Goal: Task Accomplishment & Management: Manage account settings

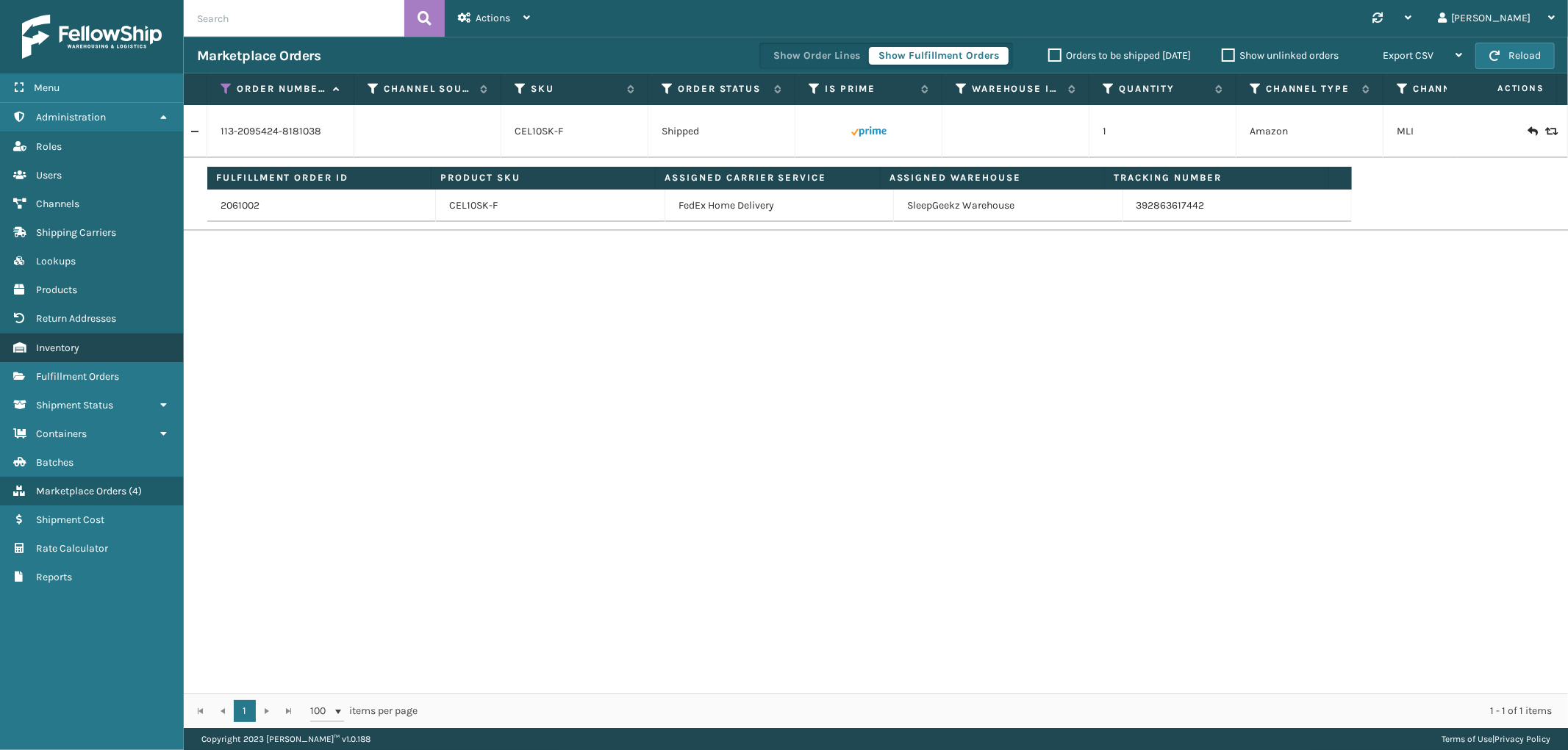
click at [79, 344] on link "Inventory" at bounding box center [91, 348] width 183 height 28
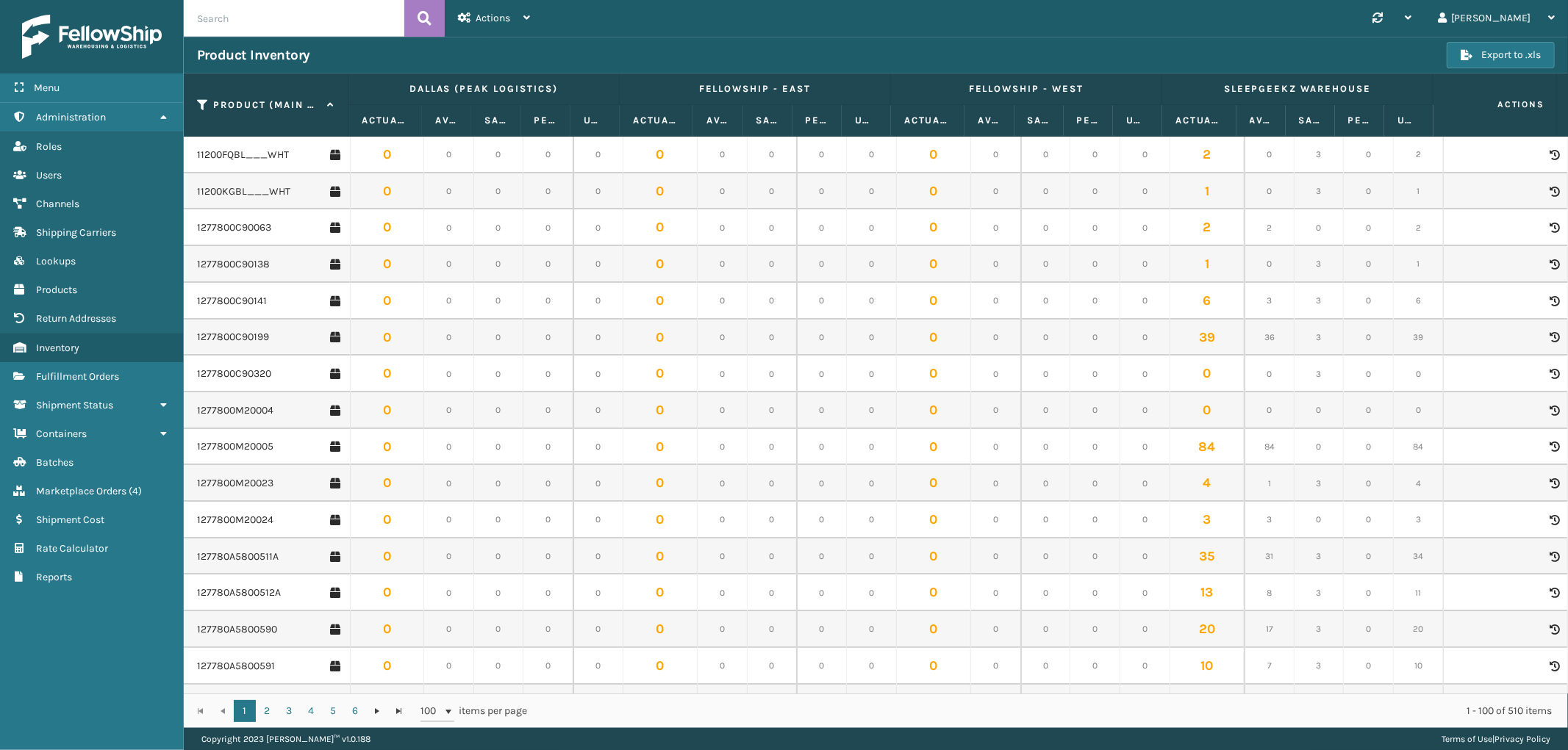
click at [324, 34] on input "text" at bounding box center [293, 18] width 221 height 37
paste input "SS14SCK-2"
type input "SS14SCK-2"
click at [428, 11] on icon at bounding box center [424, 18] width 14 height 22
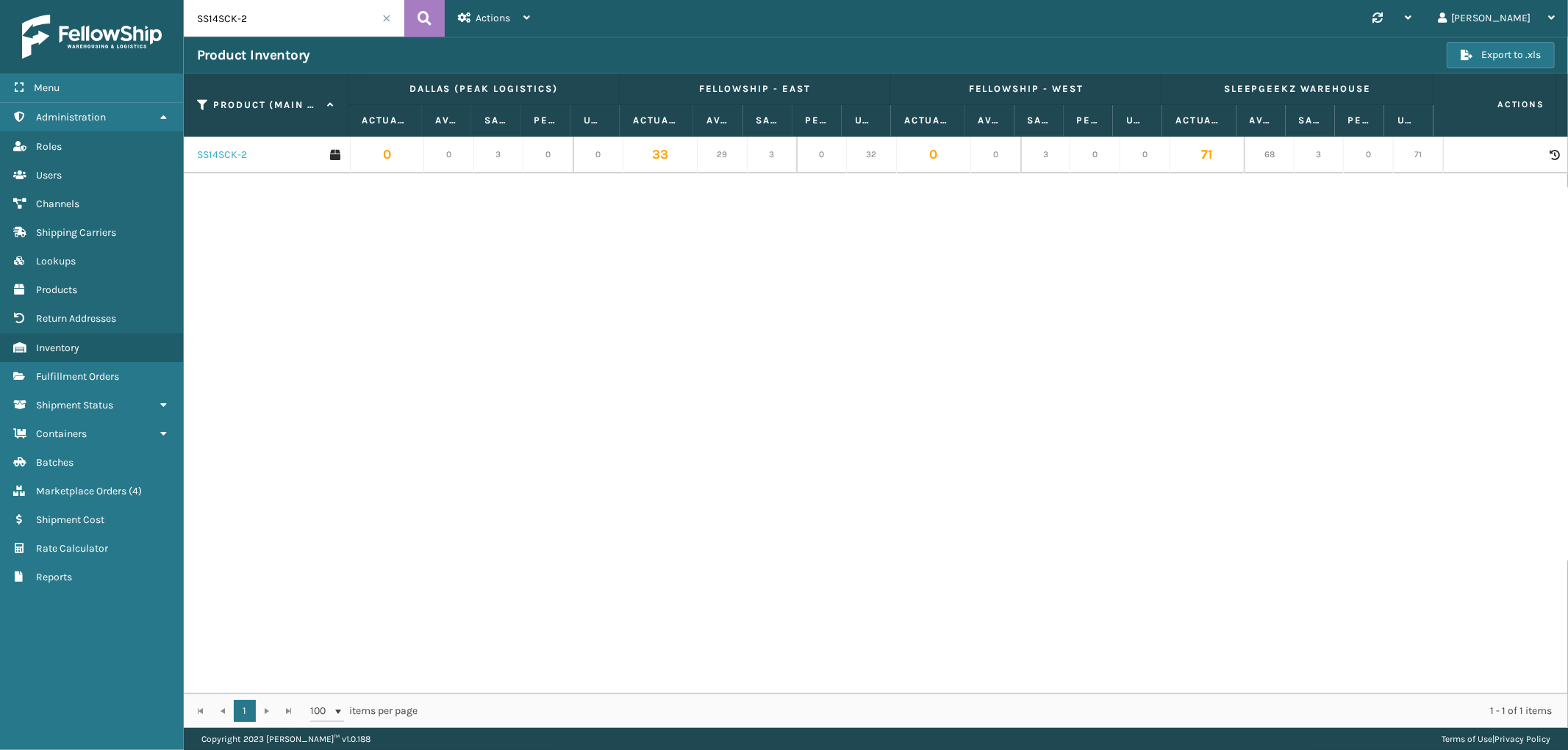
click at [226, 149] on link "SS14SCK-2" at bounding box center [222, 155] width 50 height 15
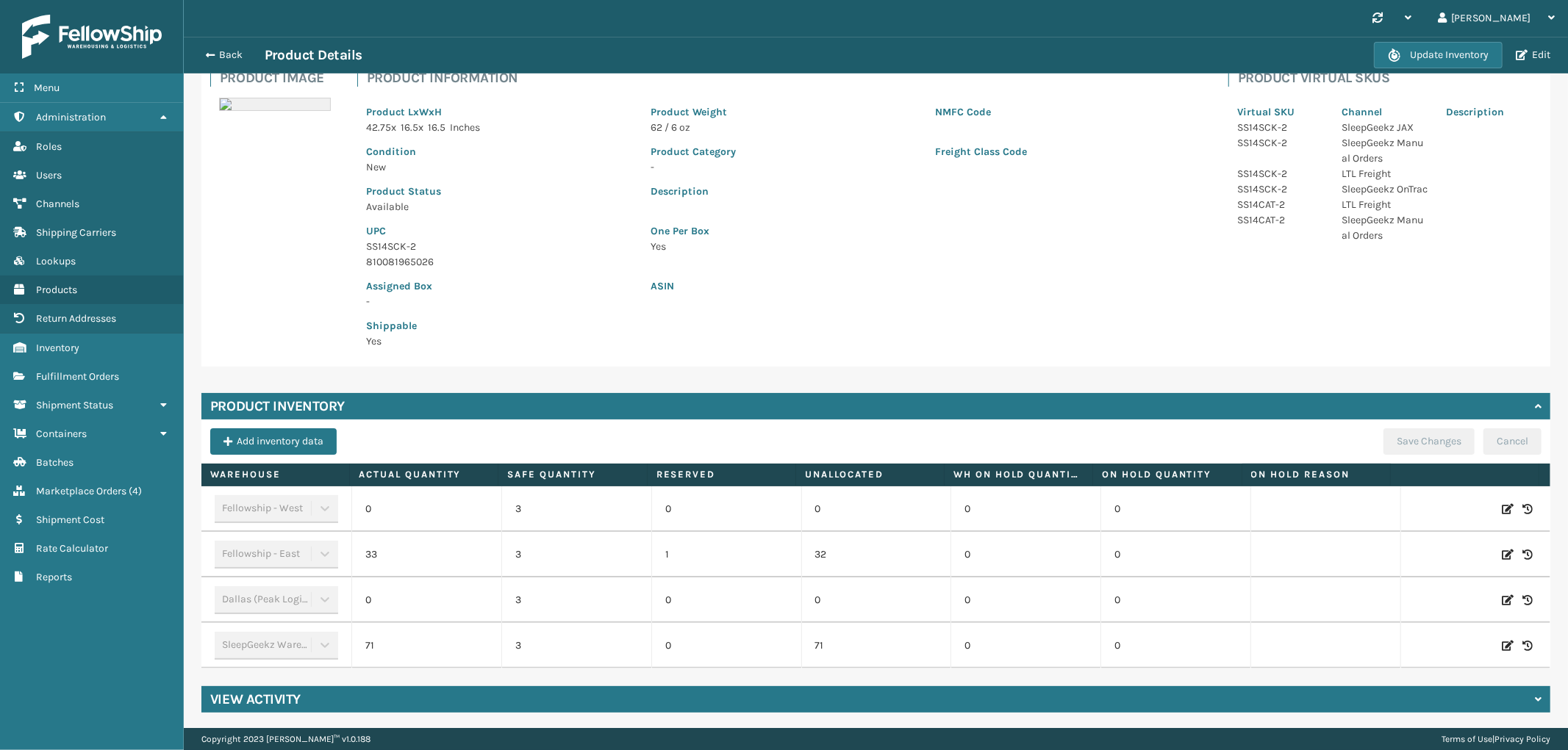
scroll to position [111, 0]
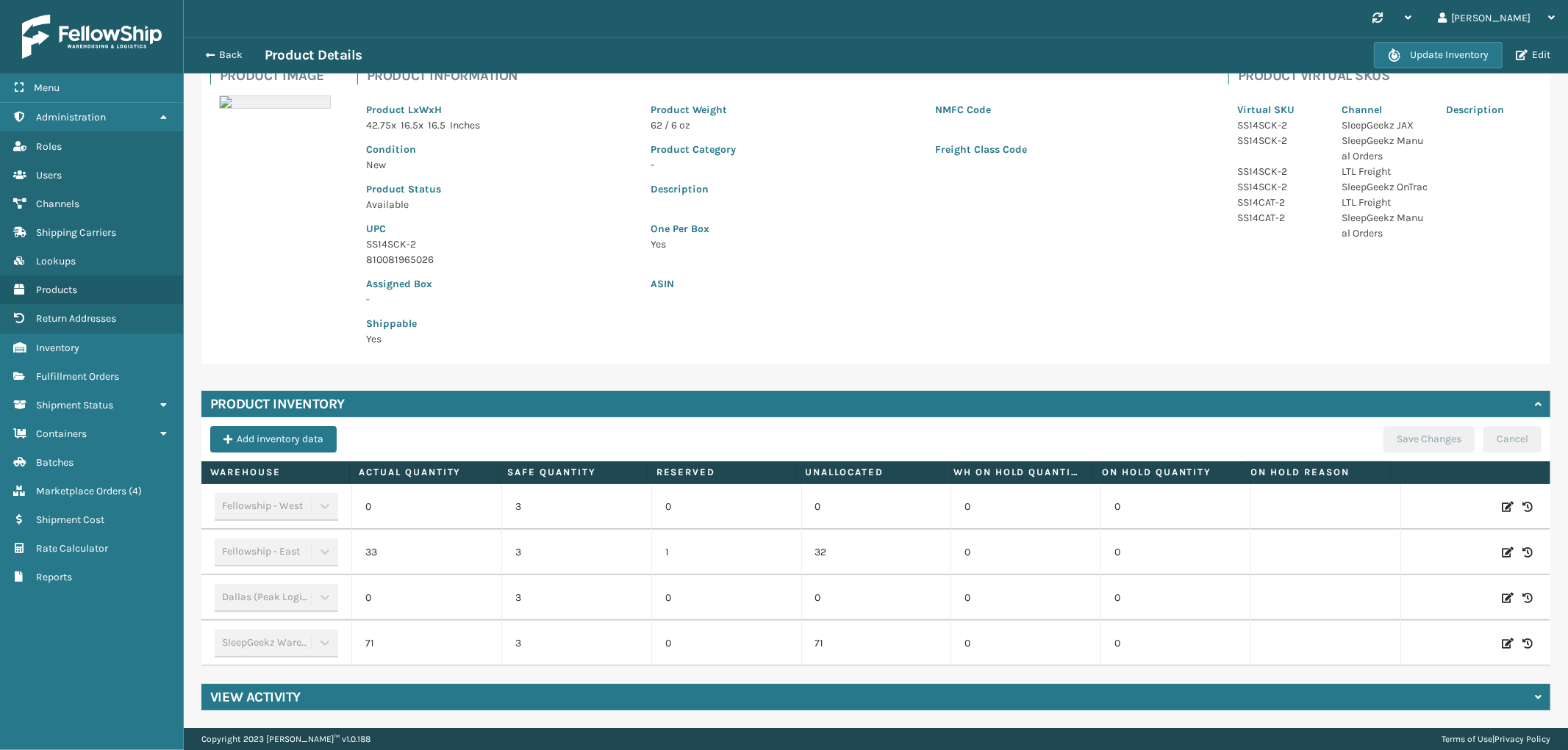
click at [1502, 593] on icon at bounding box center [1508, 598] width 12 height 15
click at [409, 597] on input "0" at bounding box center [426, 598] width 83 height 27
type input "36"
click at [1410, 591] on button "ADD" at bounding box center [1429, 597] width 37 height 18
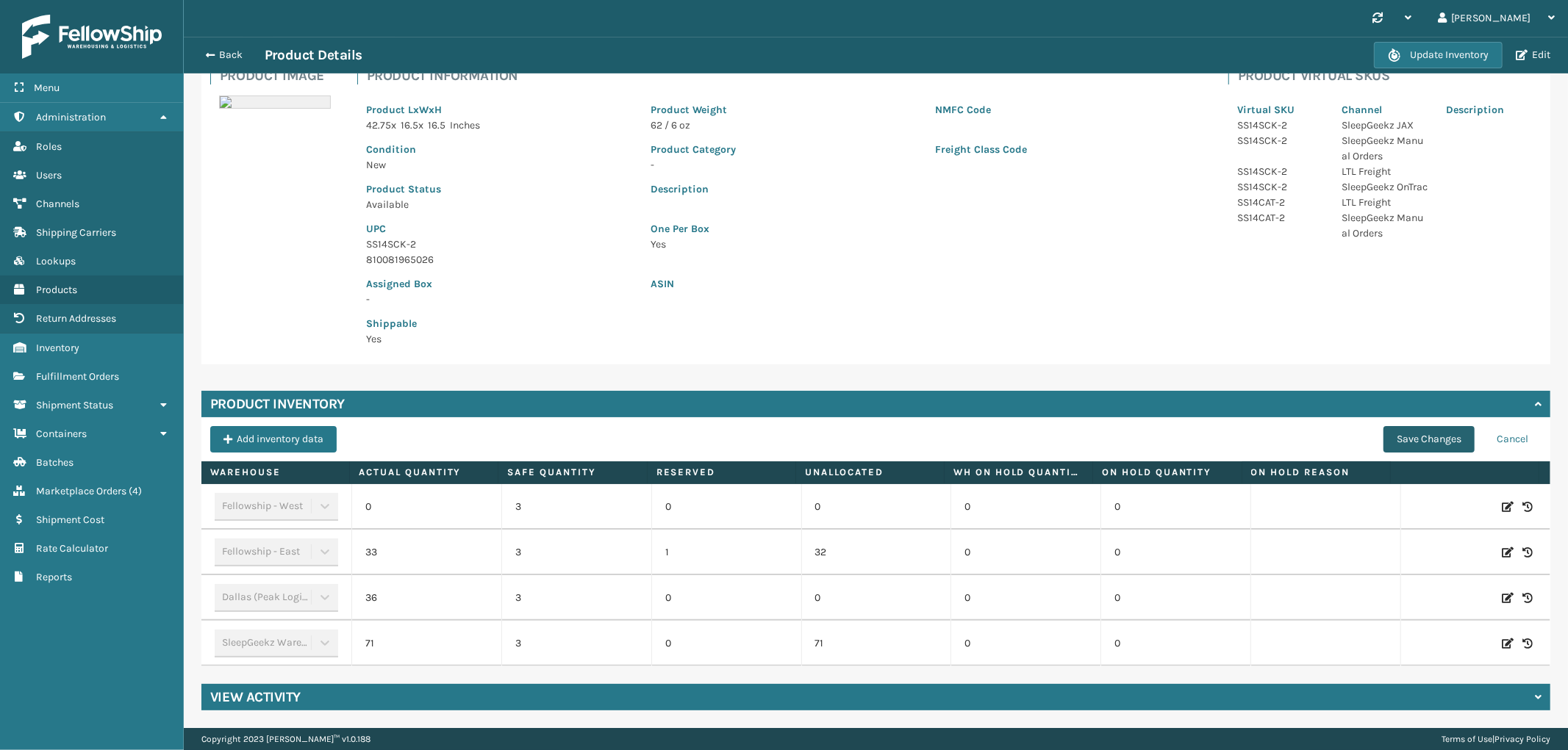
click at [1400, 433] on button "Save Changes" at bounding box center [1429, 440] width 91 height 27
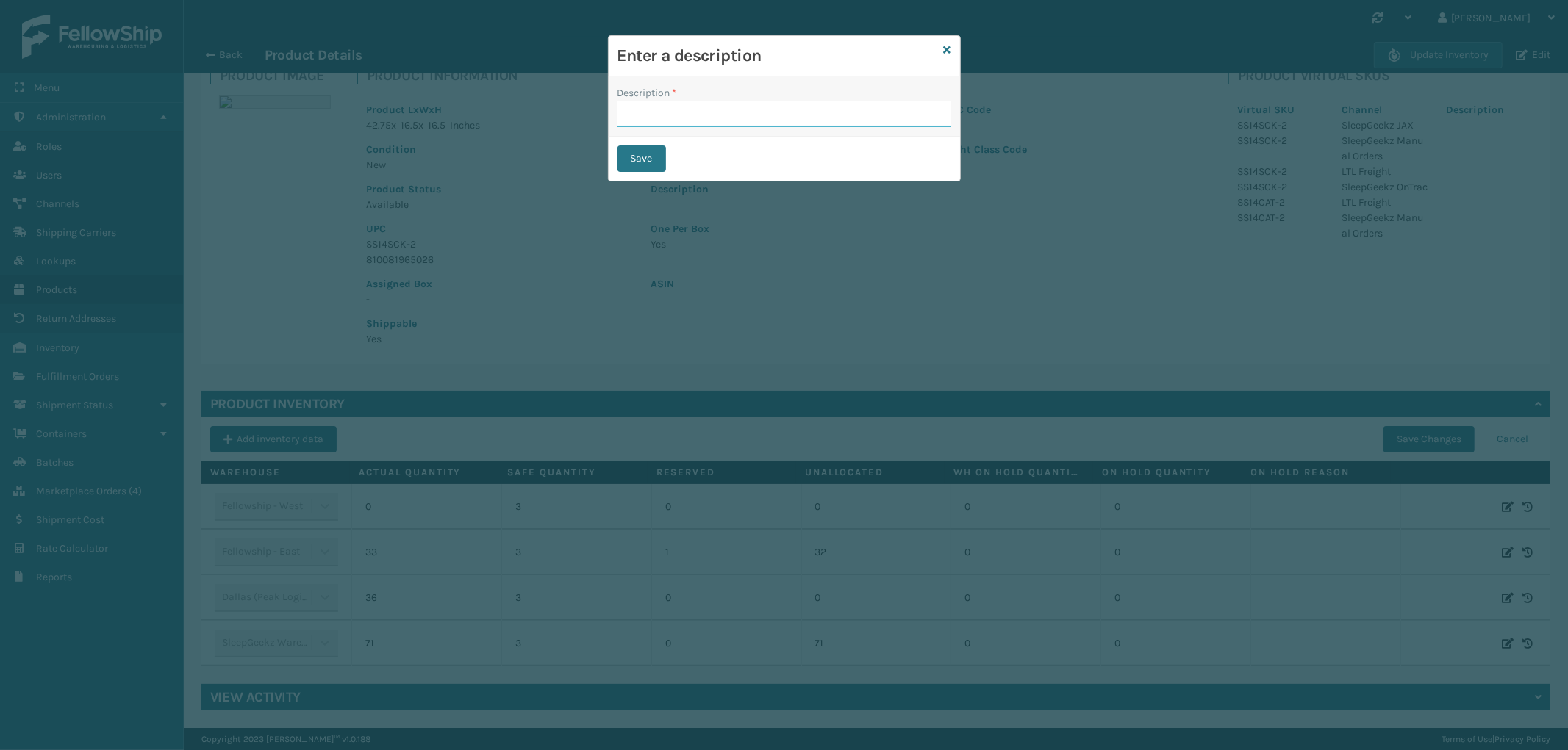
click at [744, 106] on input "Description *" at bounding box center [785, 114] width 334 height 27
type input "from inventory"
click at [623, 151] on button "Save" at bounding box center [642, 159] width 49 height 27
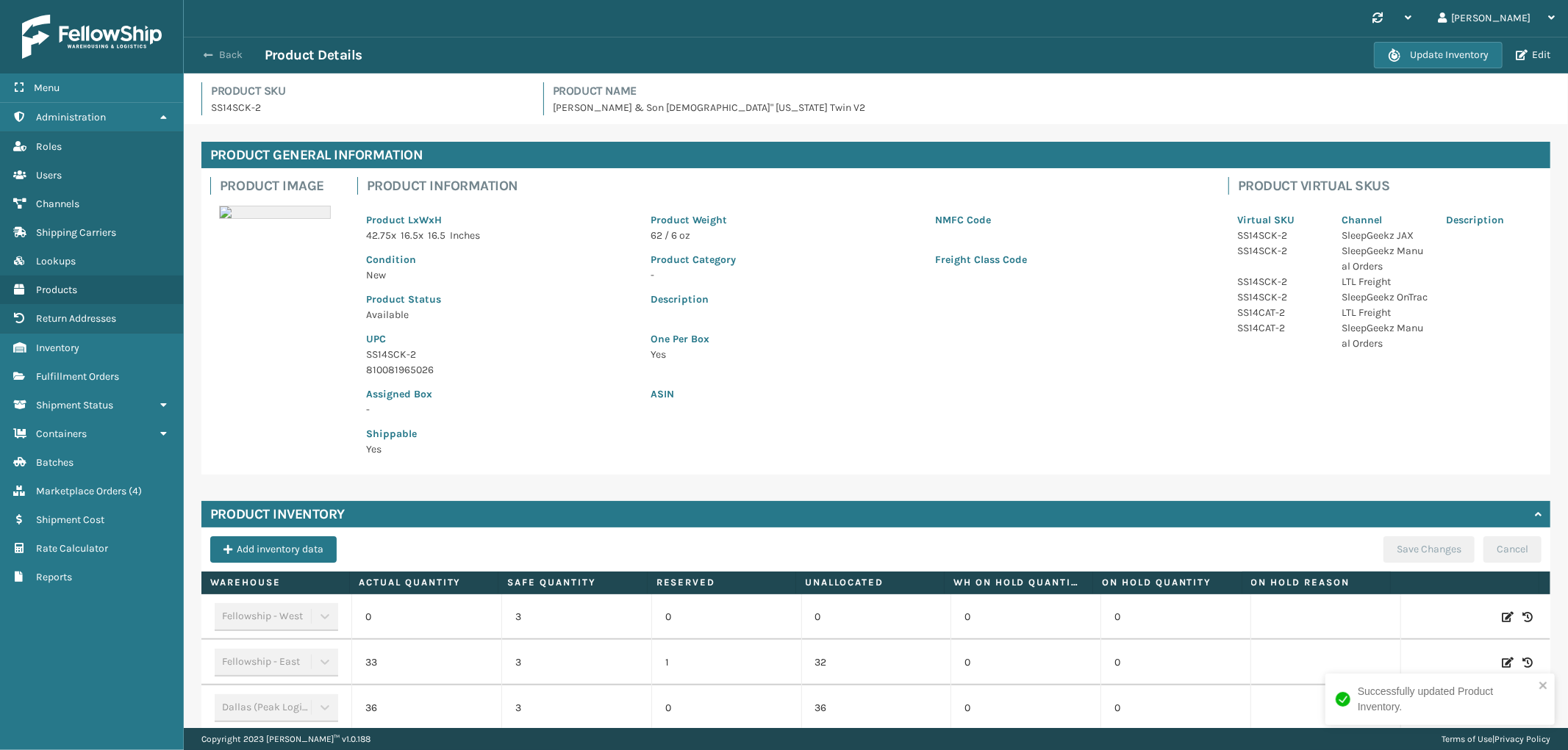
click at [238, 50] on button "Back" at bounding box center [231, 55] width 68 height 13
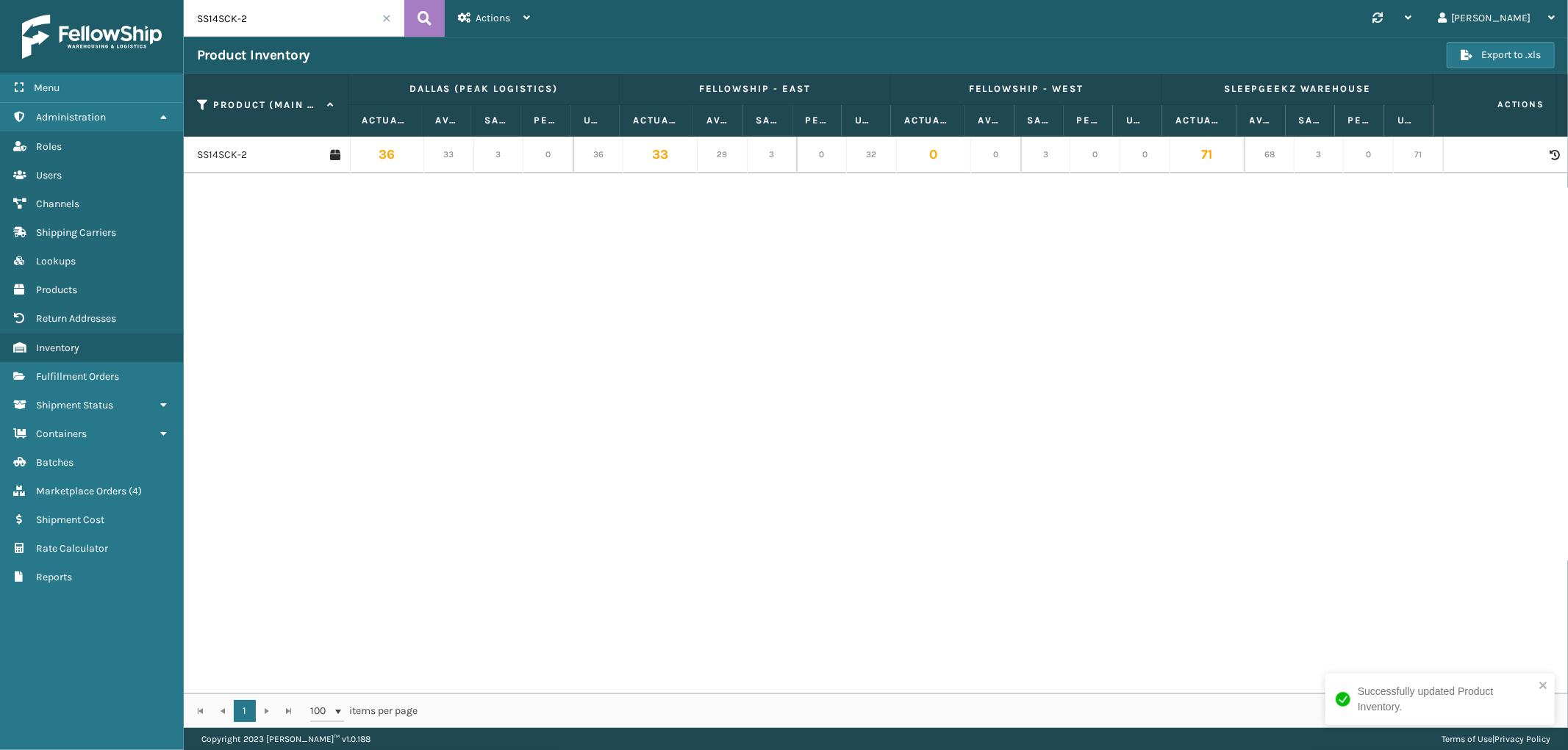
click at [387, 17] on span at bounding box center [387, 18] width 9 height 9
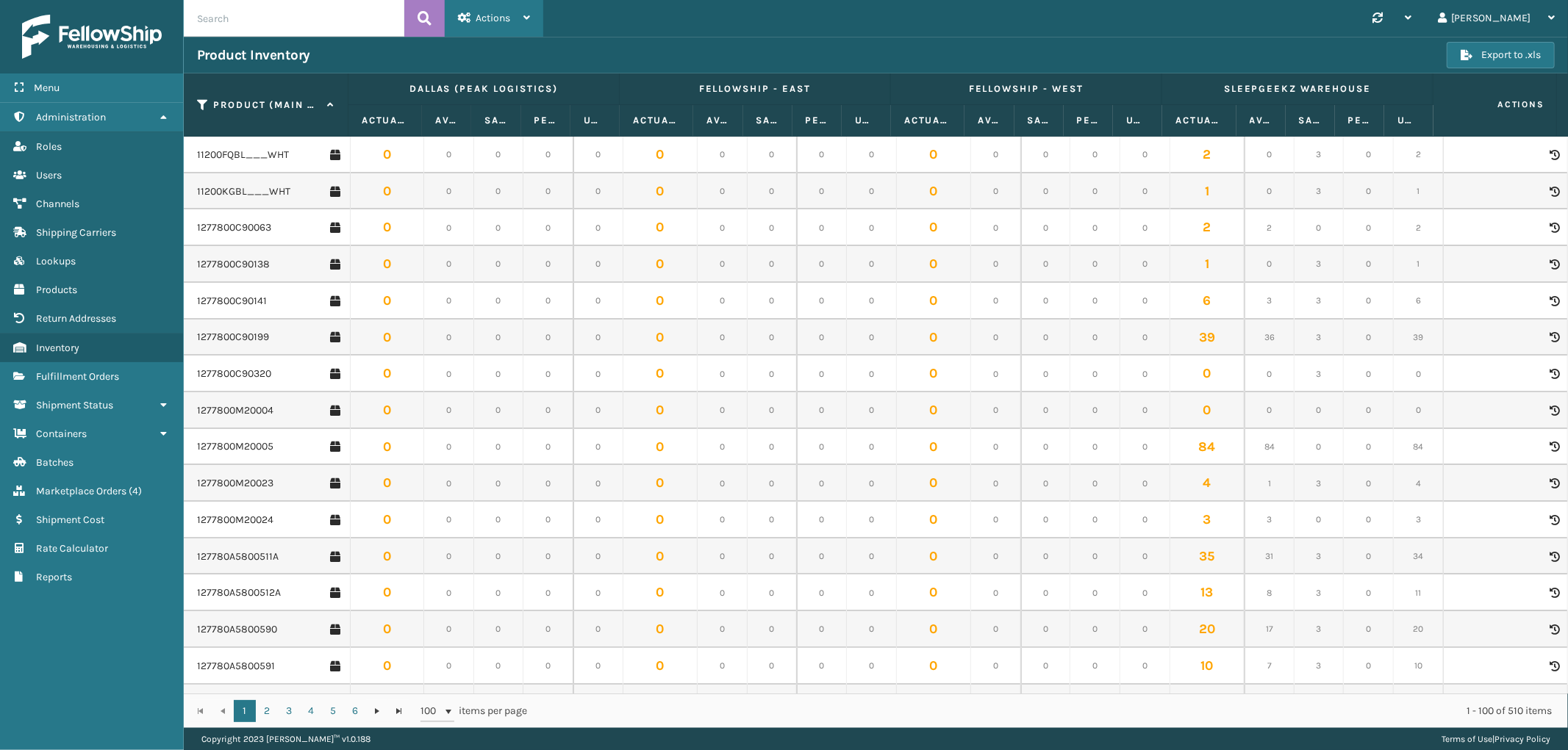
click at [499, 15] on span "Actions" at bounding box center [492, 18] width 34 height 13
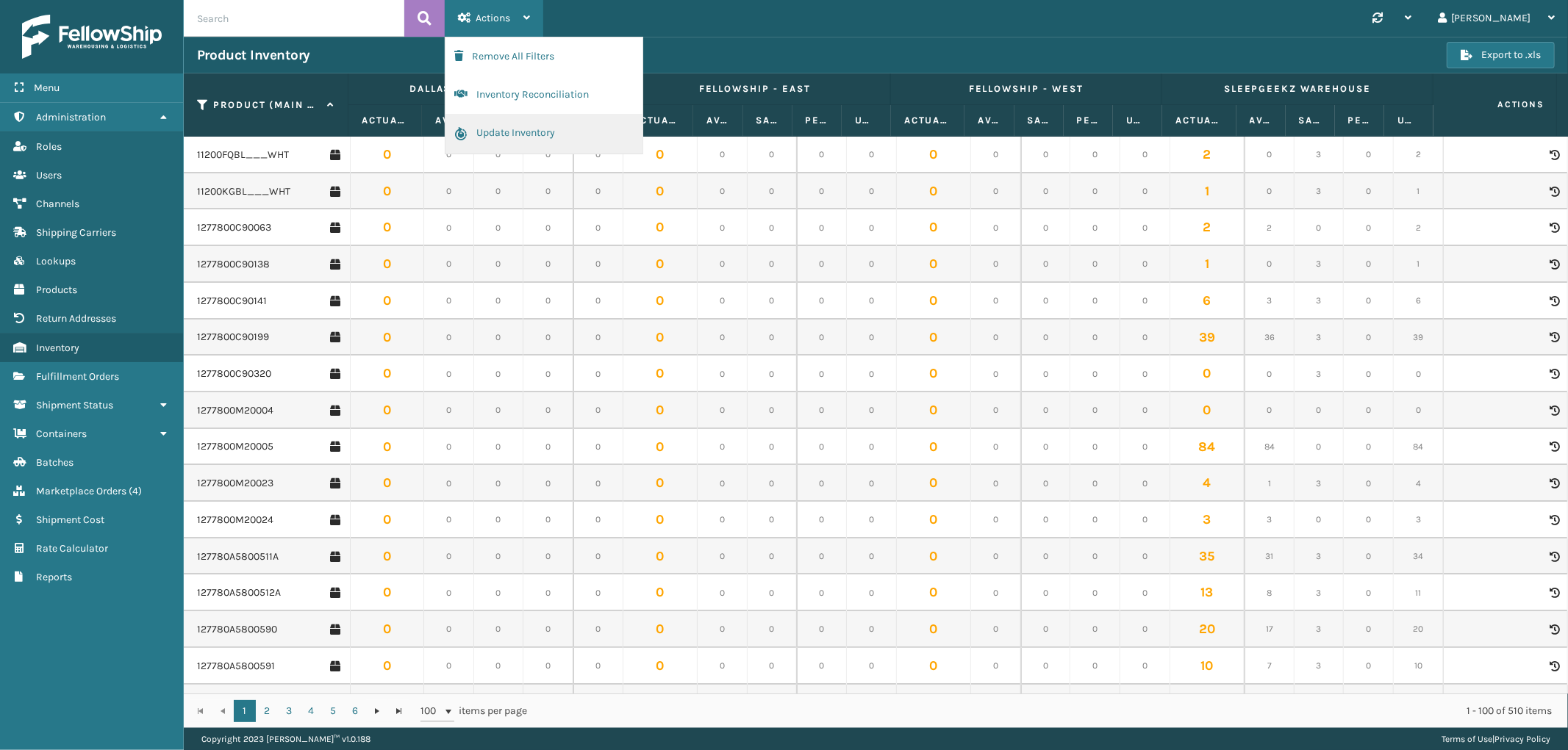
click at [491, 127] on button "Update Inventory" at bounding box center [543, 133] width 197 height 39
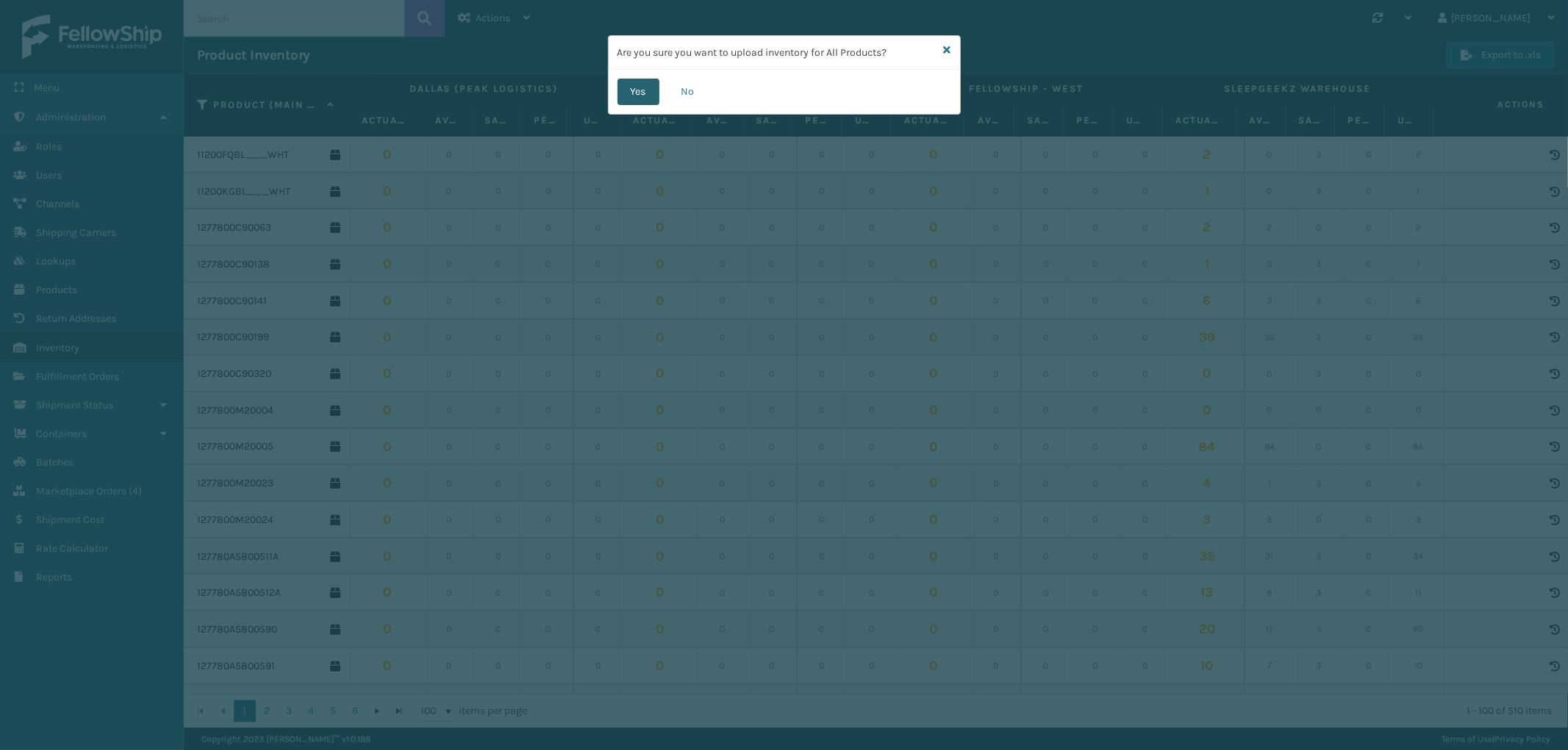
click at [636, 86] on button "Yes" at bounding box center [639, 92] width 42 height 27
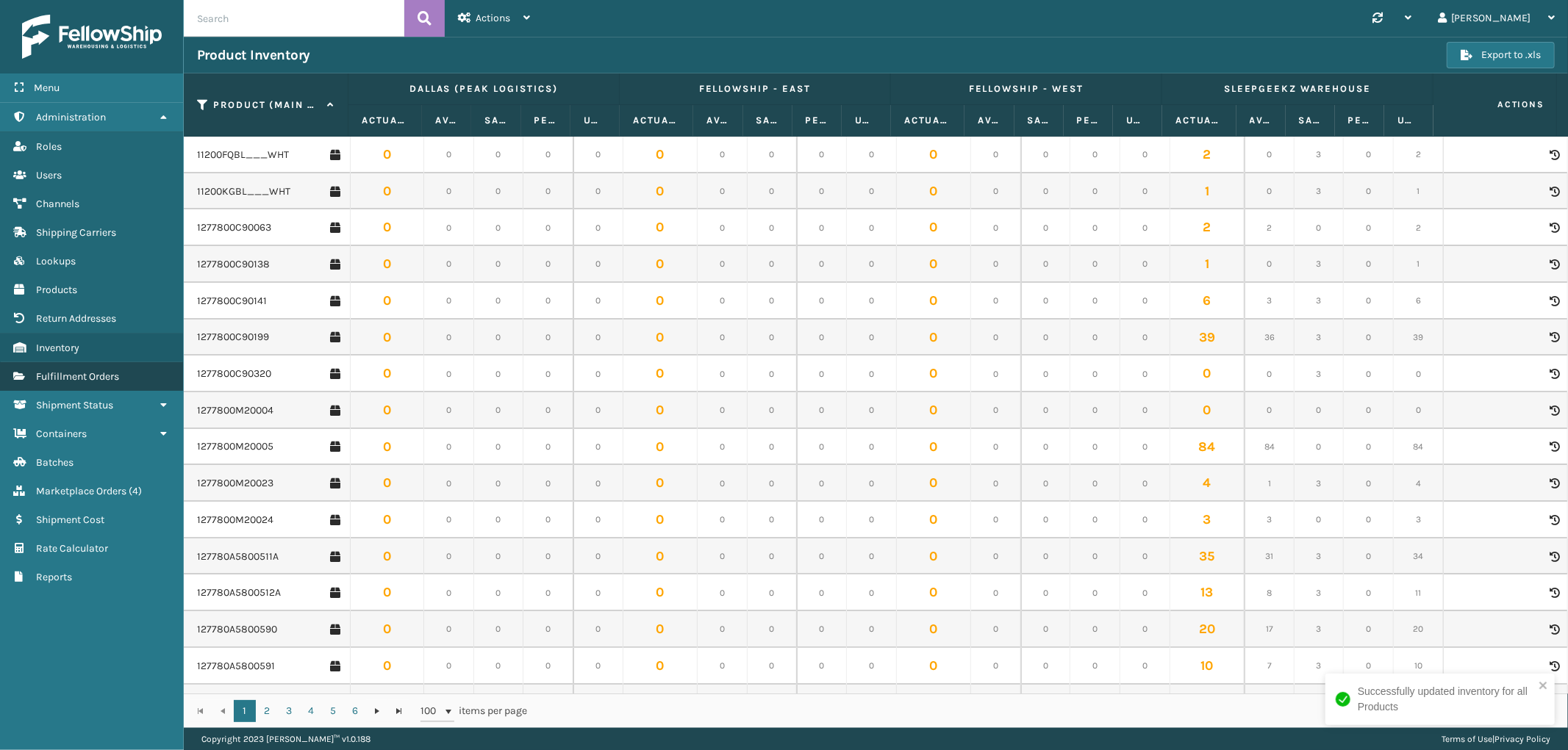
click at [68, 371] on span "Fulfillment Orders" at bounding box center [77, 376] width 83 height 13
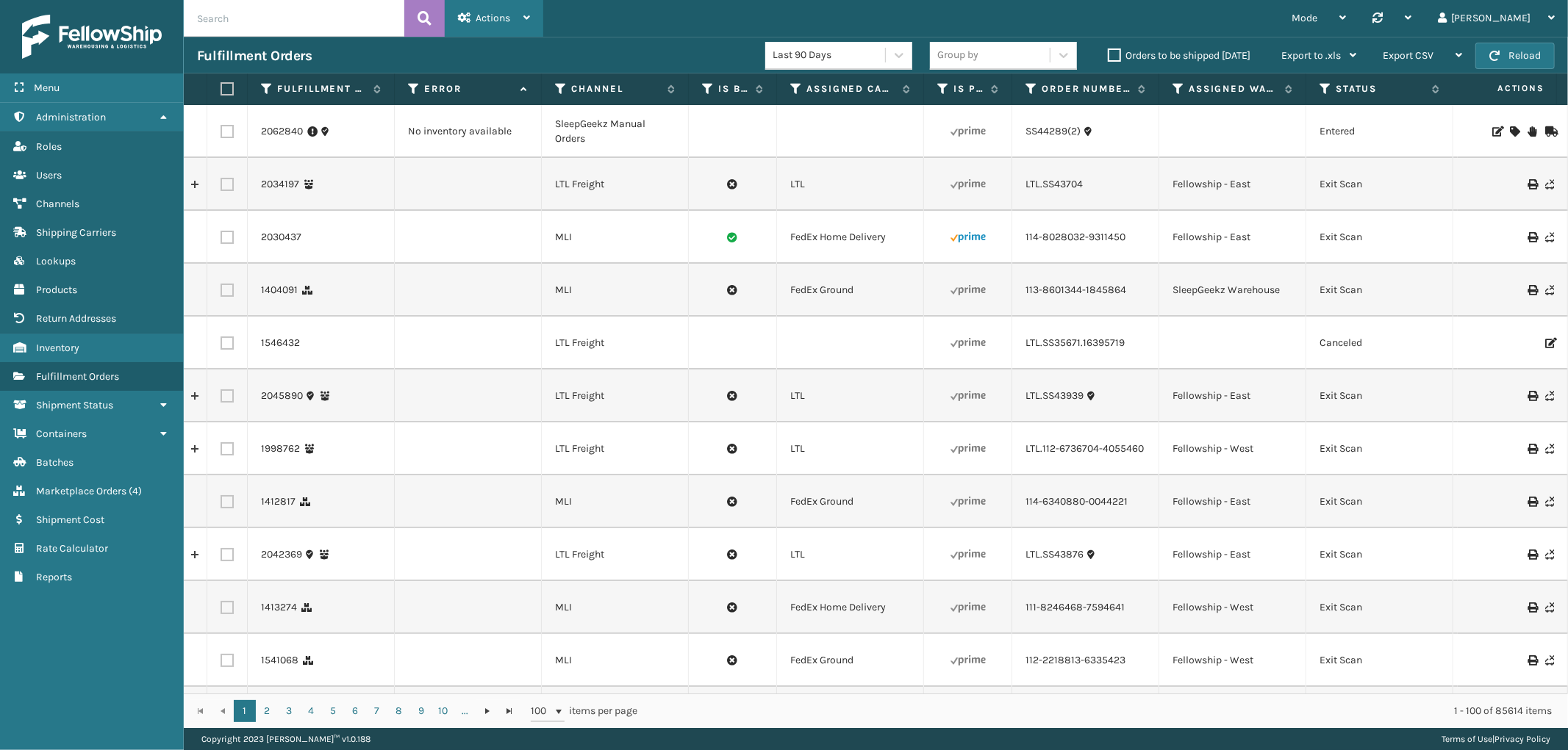
click at [508, 15] on span "Actions" at bounding box center [492, 18] width 34 height 13
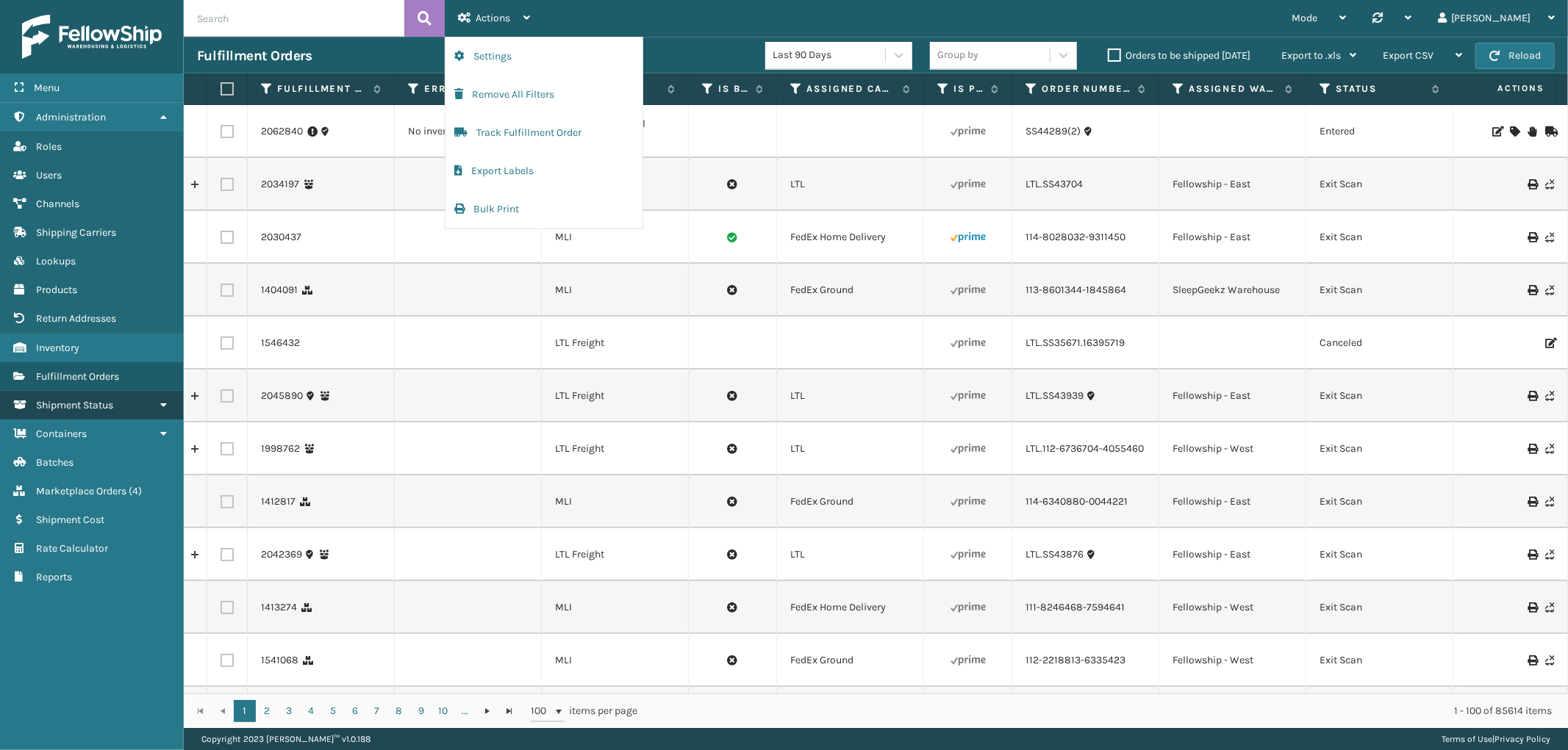
click at [111, 399] on span "Shipment Status" at bounding box center [75, 405] width 77 height 13
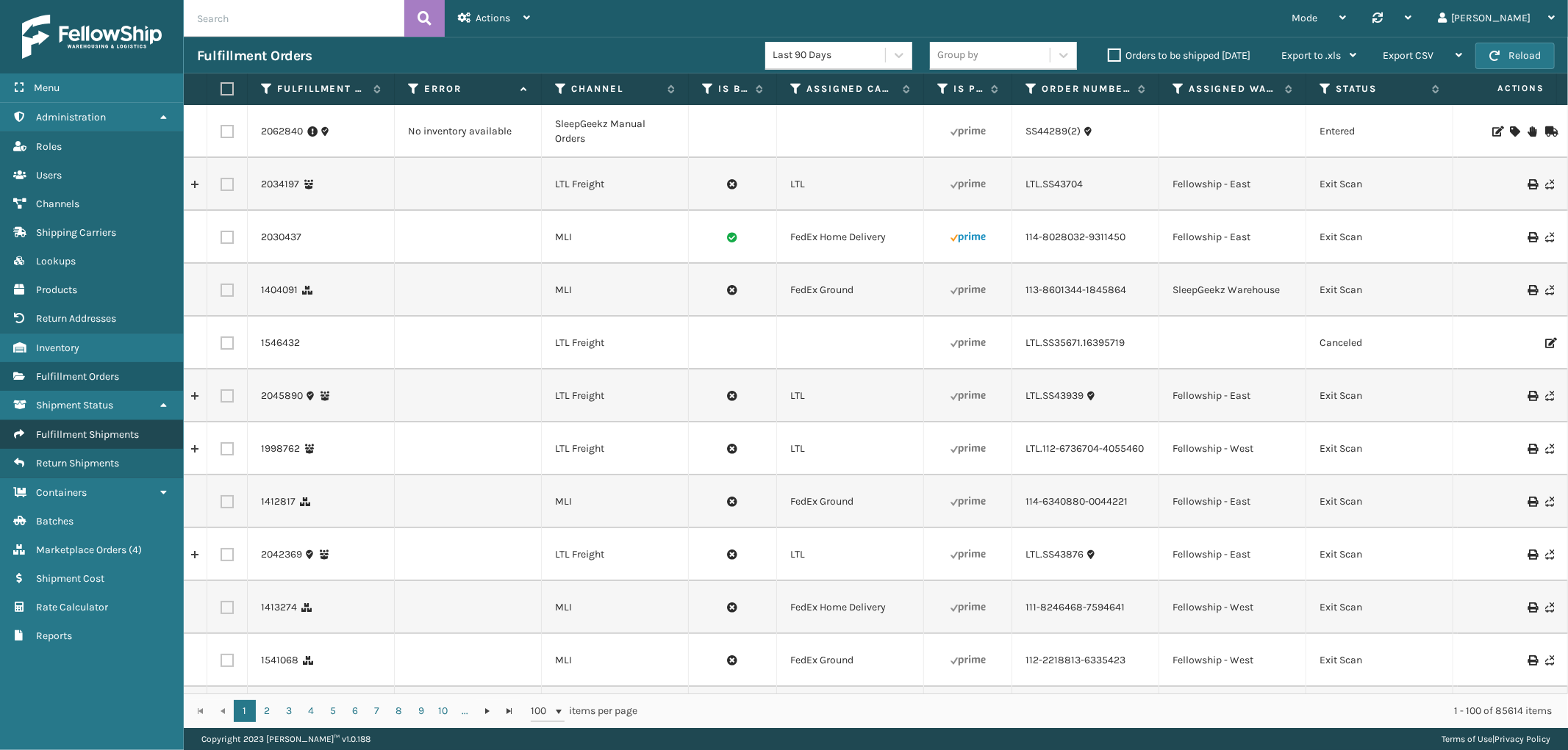
click at [81, 428] on span "Fulfillment Shipments" at bounding box center [87, 434] width 103 height 13
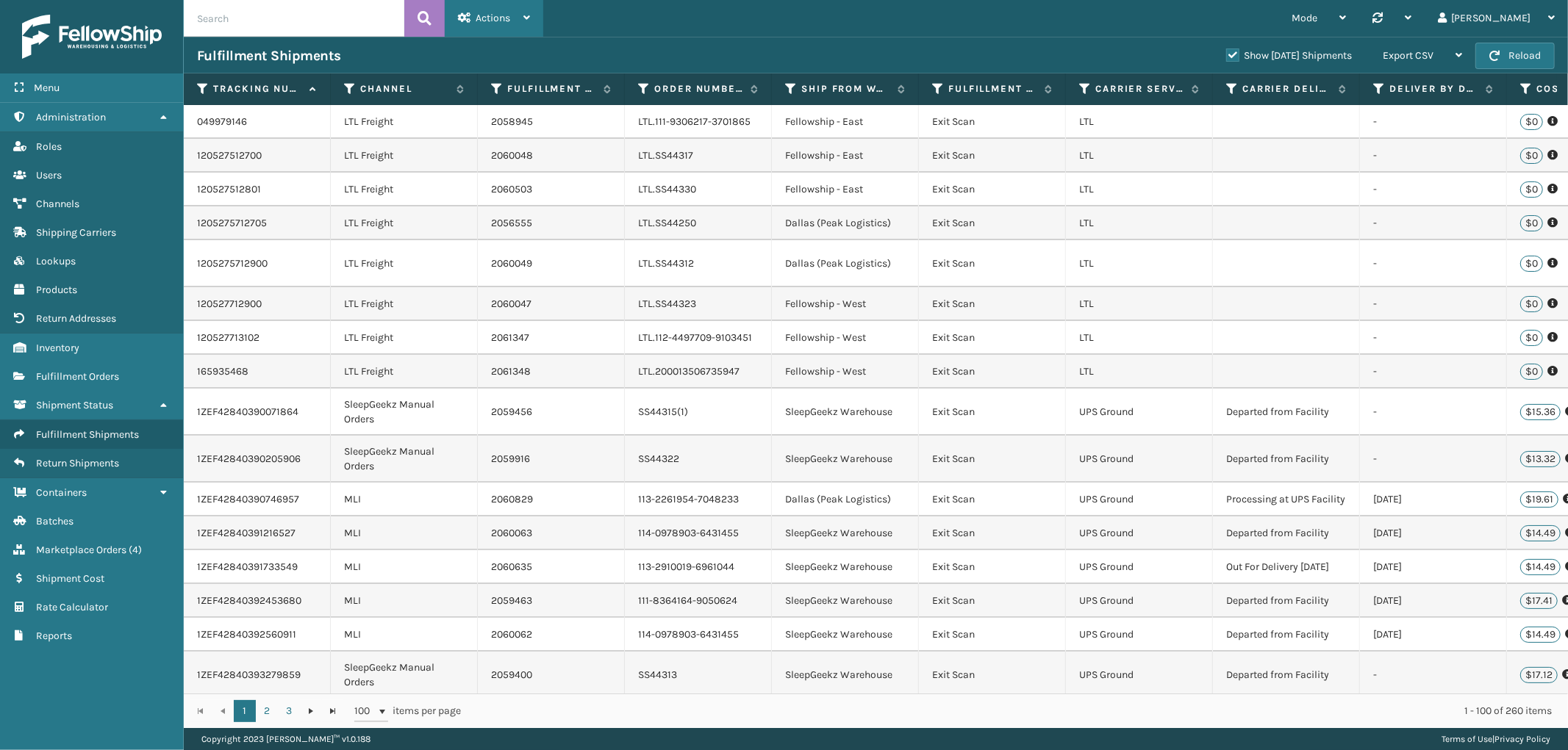
click at [485, 18] on span "Actions" at bounding box center [492, 18] width 34 height 13
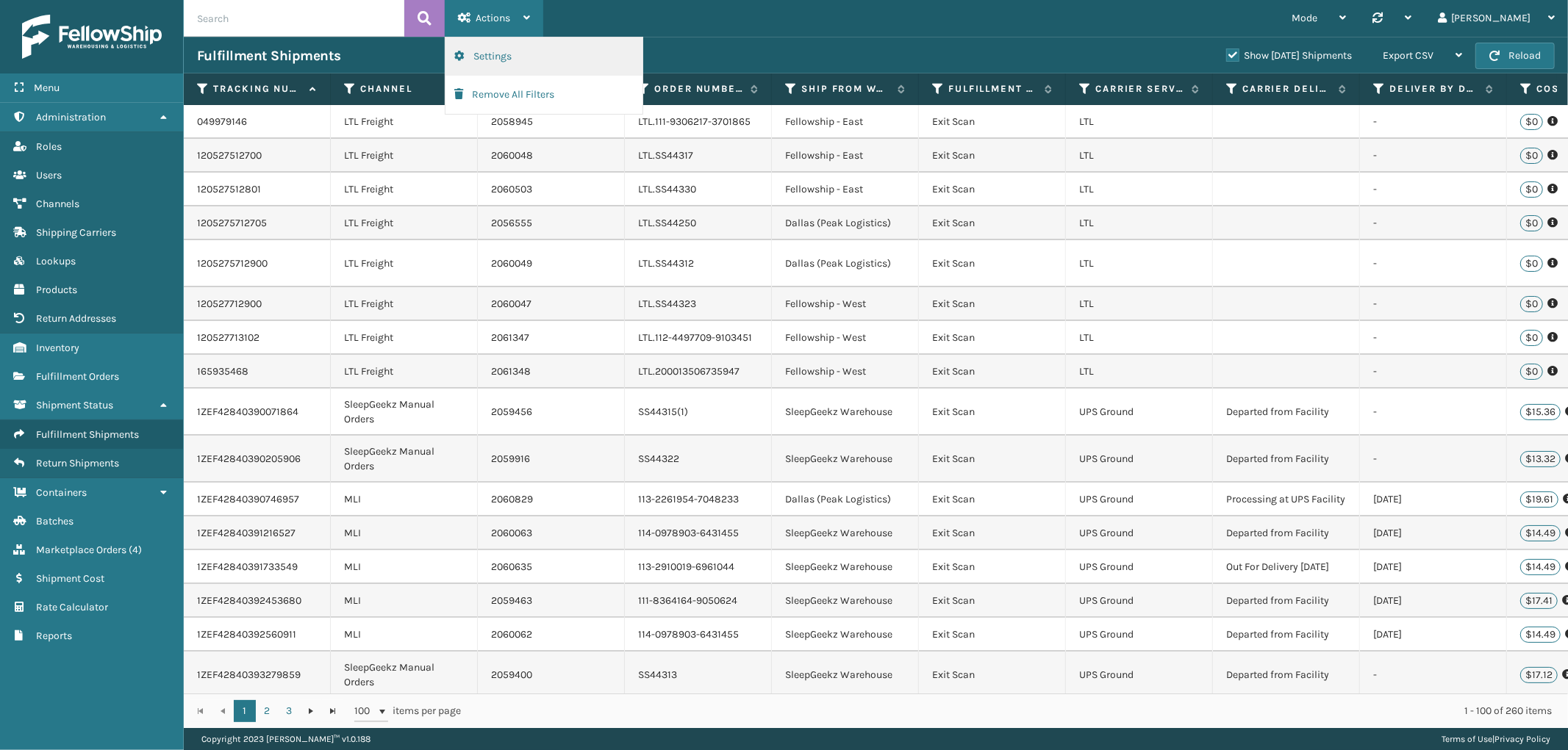
click at [496, 46] on button "Settings" at bounding box center [543, 57] width 197 height 39
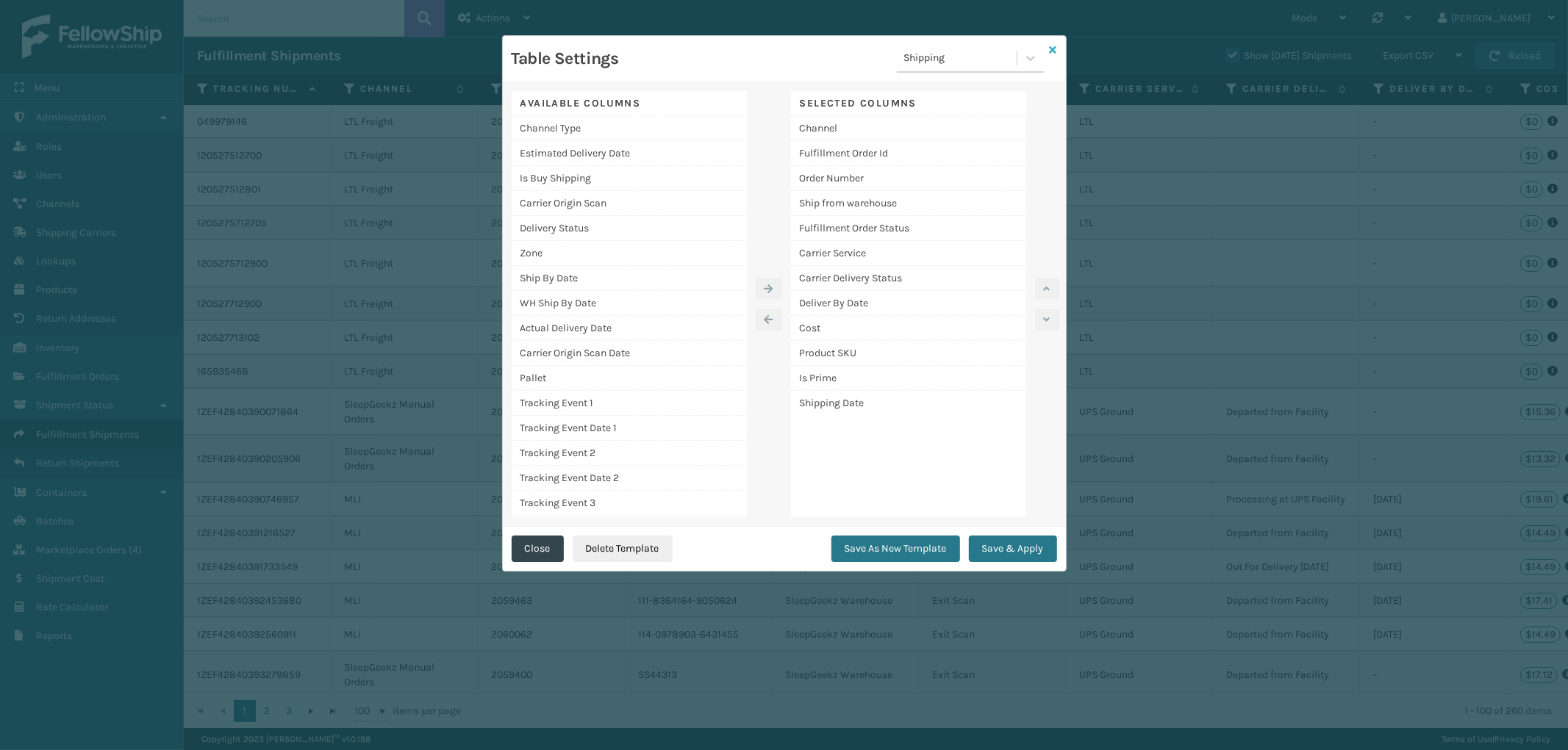
click at [1051, 44] on icon at bounding box center [1053, 49] width 8 height 10
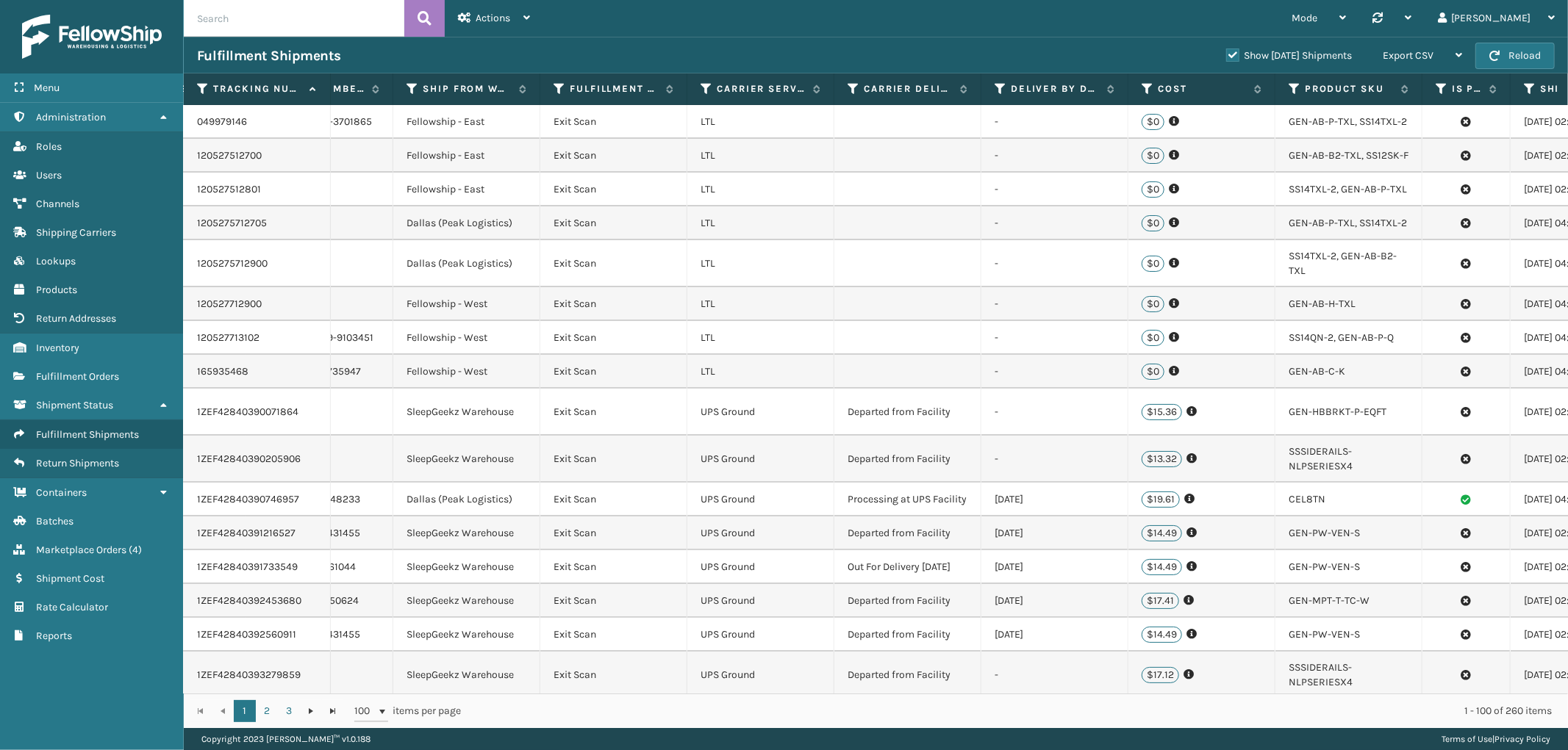
scroll to position [0, 388]
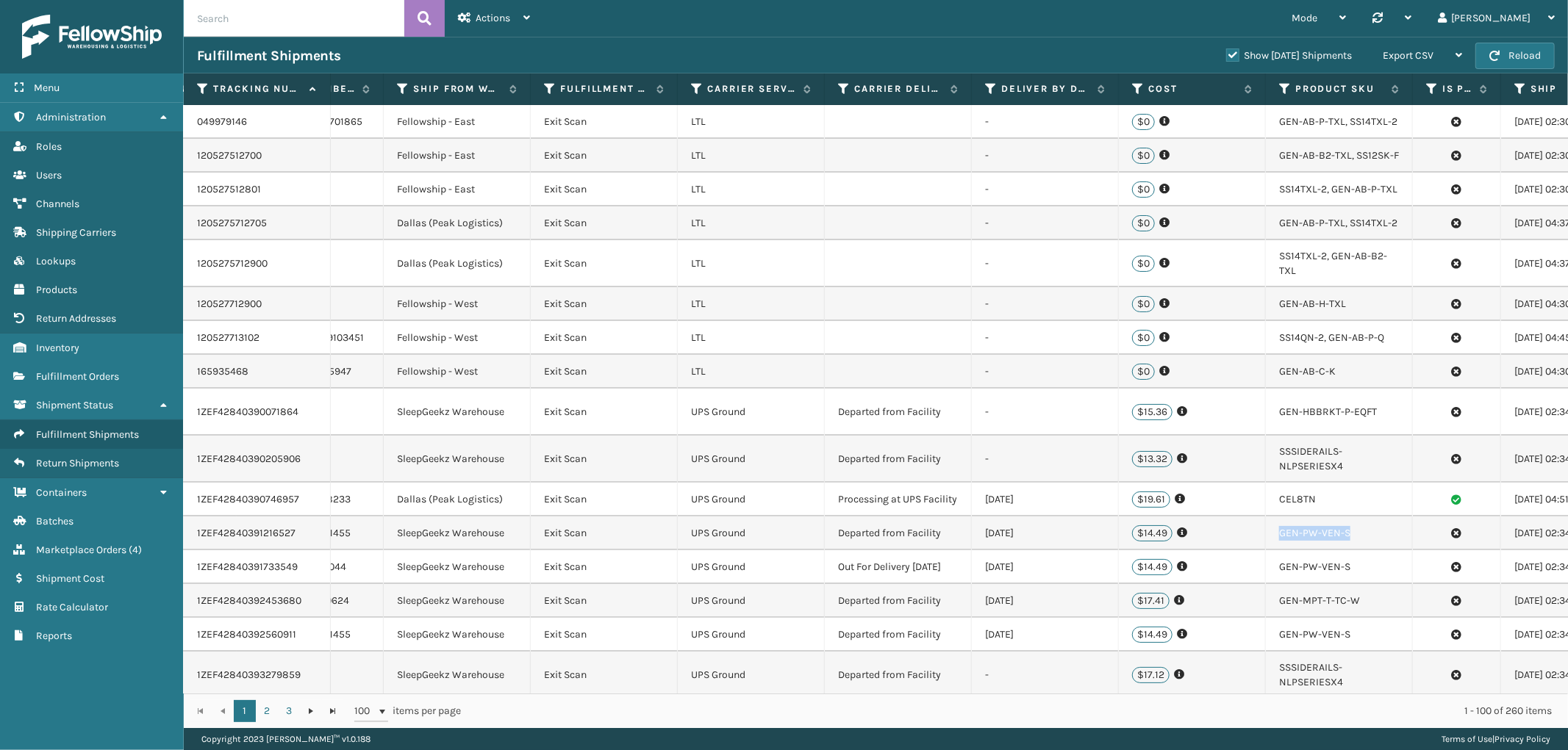
drag, startPoint x: 1371, startPoint y: 552, endPoint x: 1254, endPoint y: 557, distance: 117.1
click at [1254, 551] on tr "1ZEF42840391216527 MLI 2060063 114-0978903-6431455 SleepGeekz Warehouse Exit Sc…" at bounding box center [722, 533] width 1853 height 34
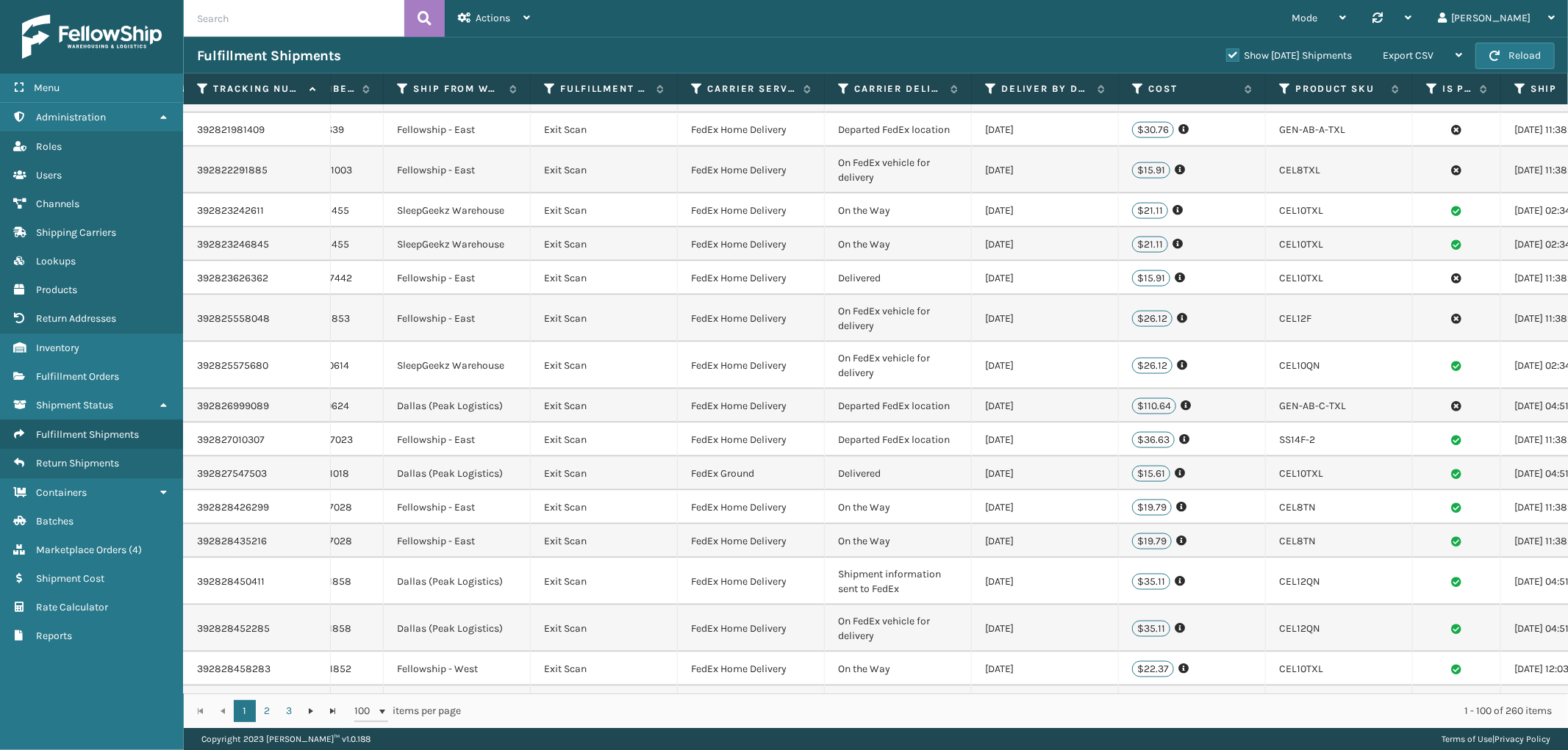
scroll to position [1715, 388]
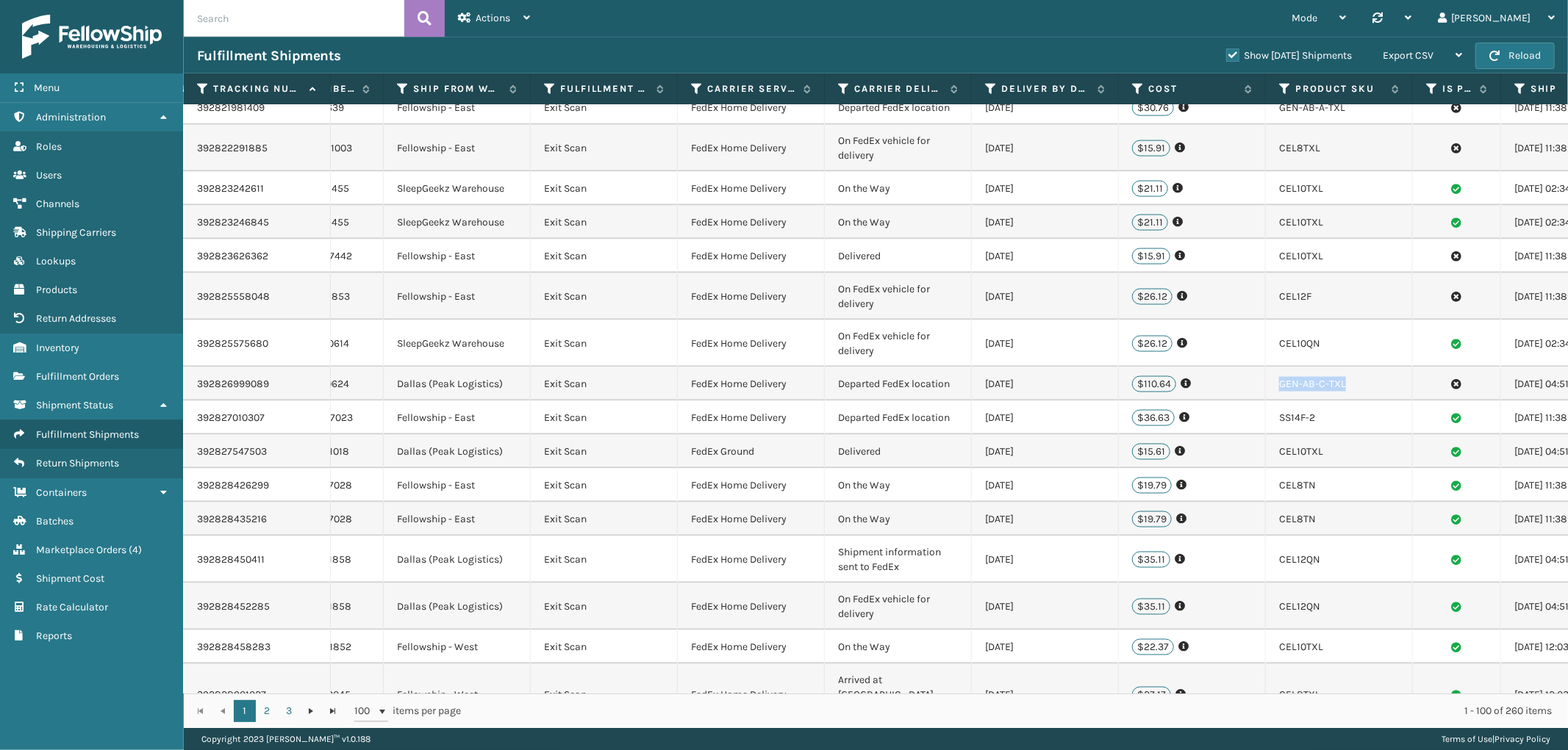
drag, startPoint x: 1375, startPoint y: 342, endPoint x: 1269, endPoint y: 326, distance: 107.2
click at [1269, 367] on td "GEN-AB-C-TXL" at bounding box center [1339, 384] width 147 height 34
click at [67, 377] on link "Fulfillment Orders" at bounding box center [91, 376] width 183 height 28
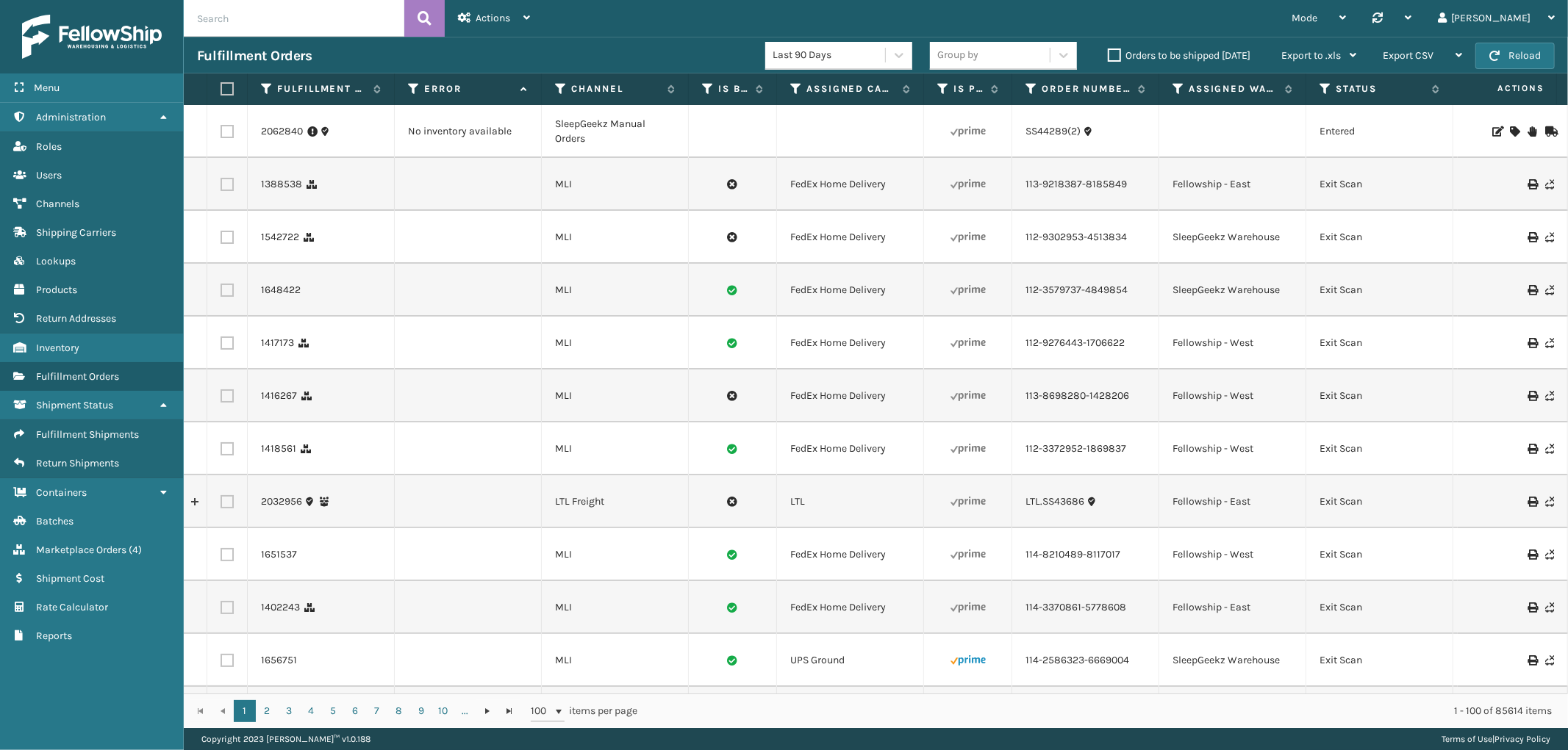
click at [91, 544] on span "Marketplace Orders" at bounding box center [81, 550] width 91 height 13
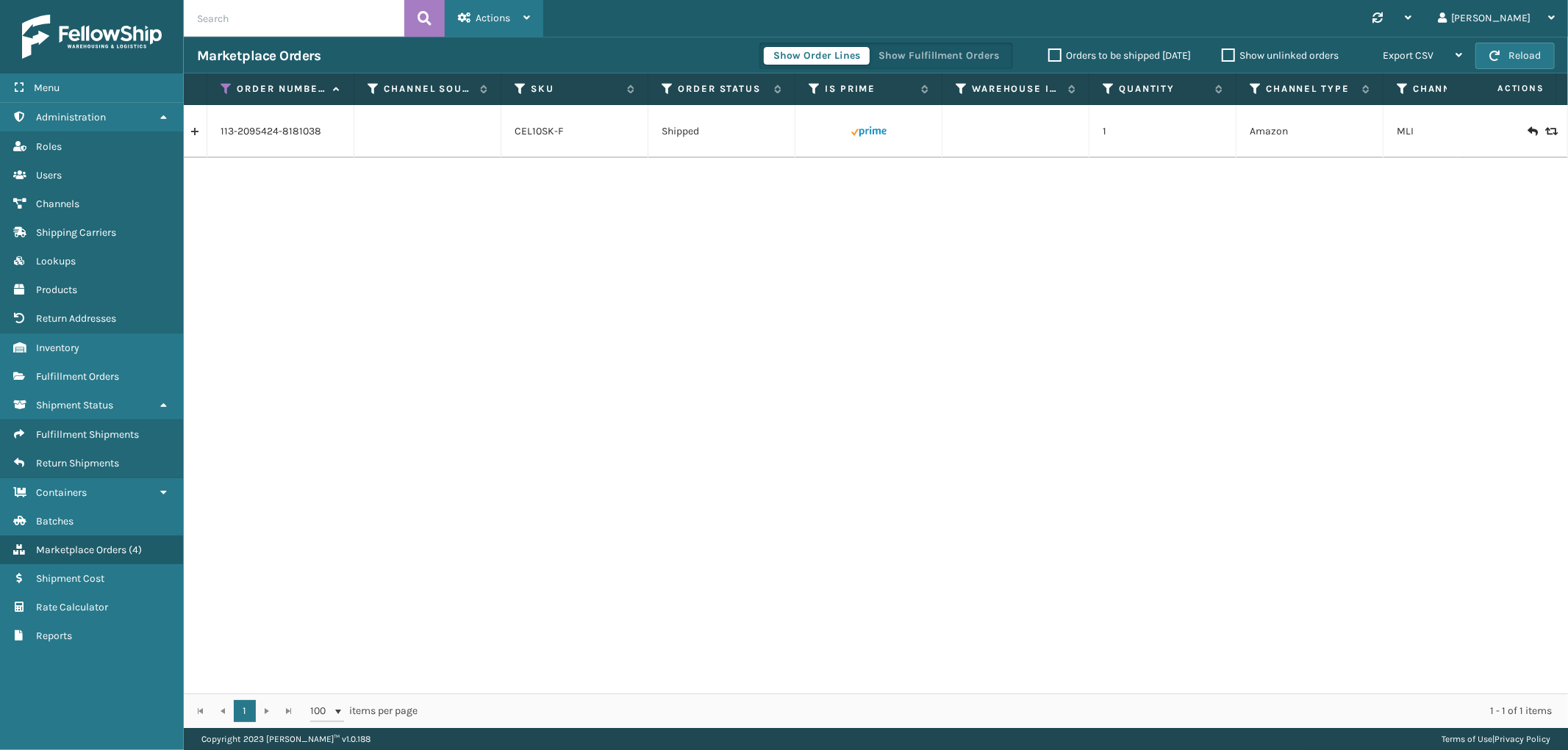
click at [499, 24] on div "Actions" at bounding box center [494, 18] width 72 height 37
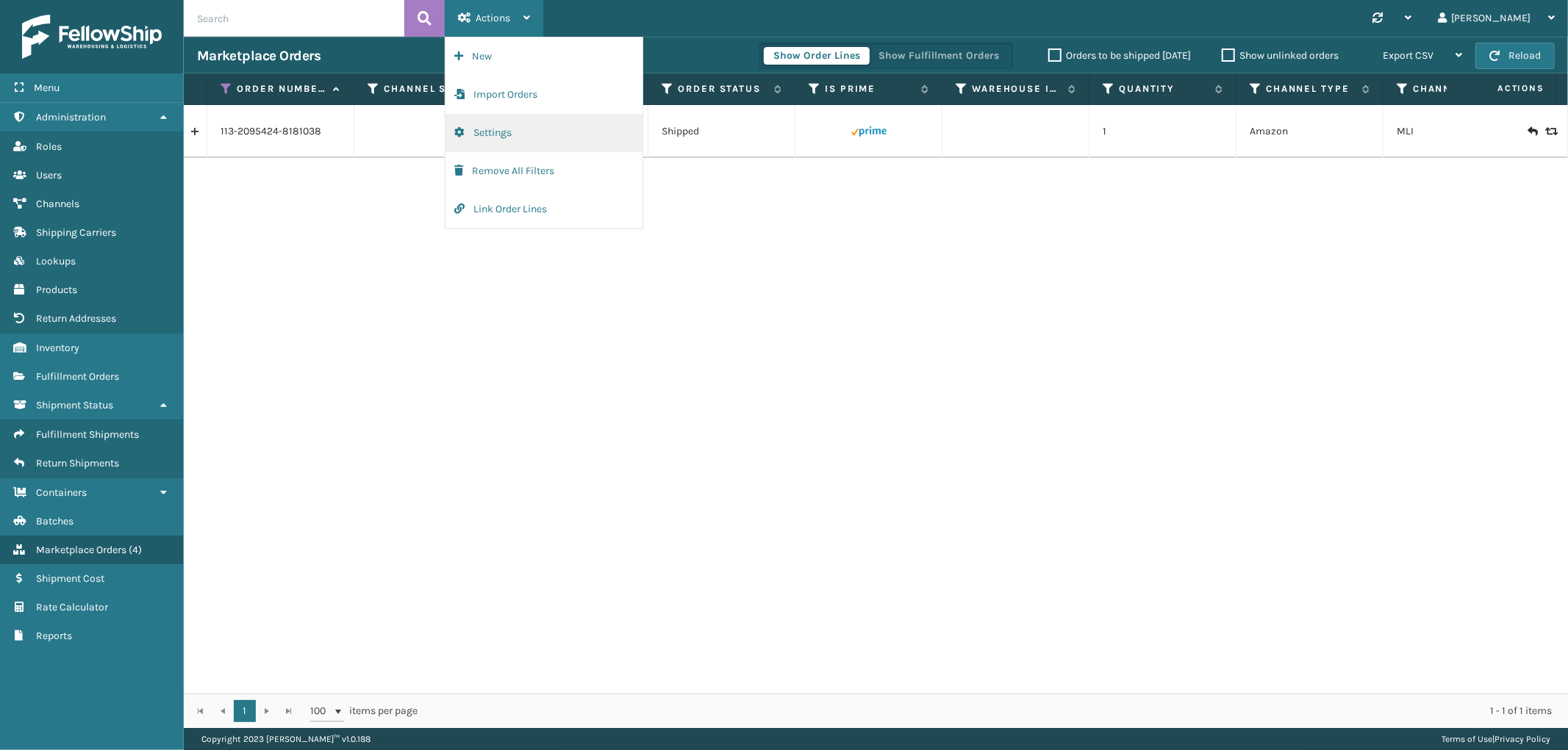
click at [502, 127] on button "Settings" at bounding box center [543, 133] width 197 height 39
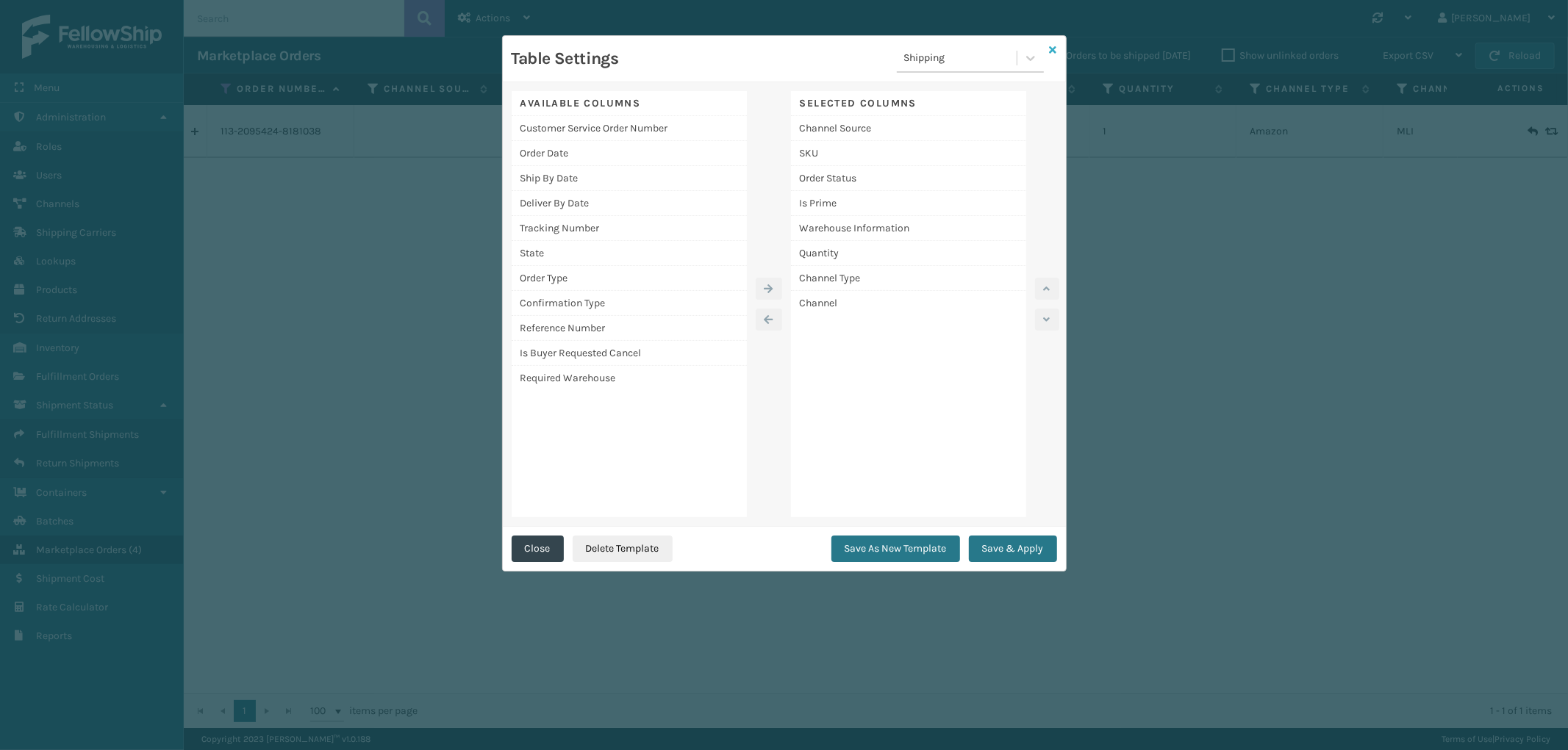
click at [1053, 47] on icon at bounding box center [1053, 49] width 8 height 10
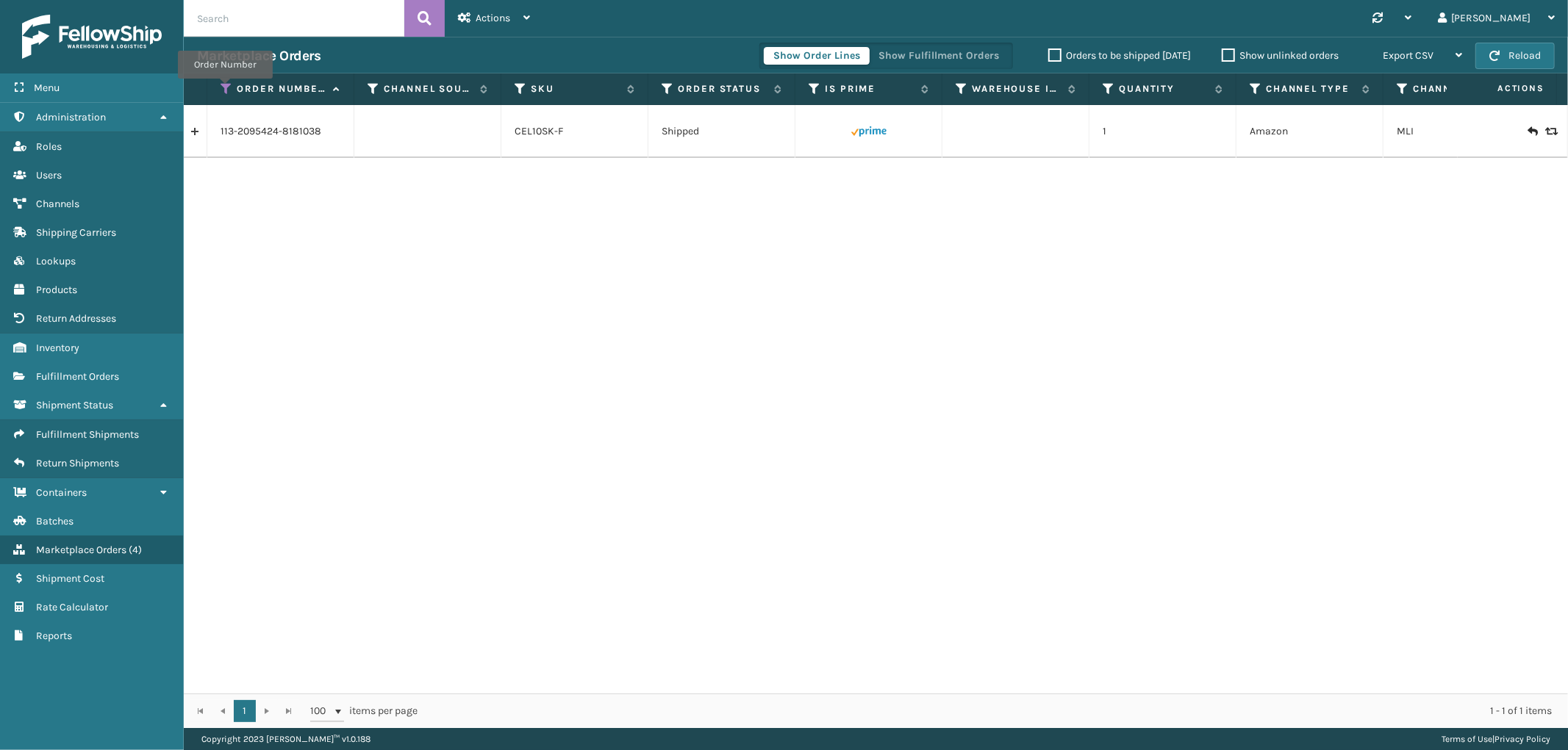
click at [225, 89] on icon at bounding box center [226, 89] width 12 height 13
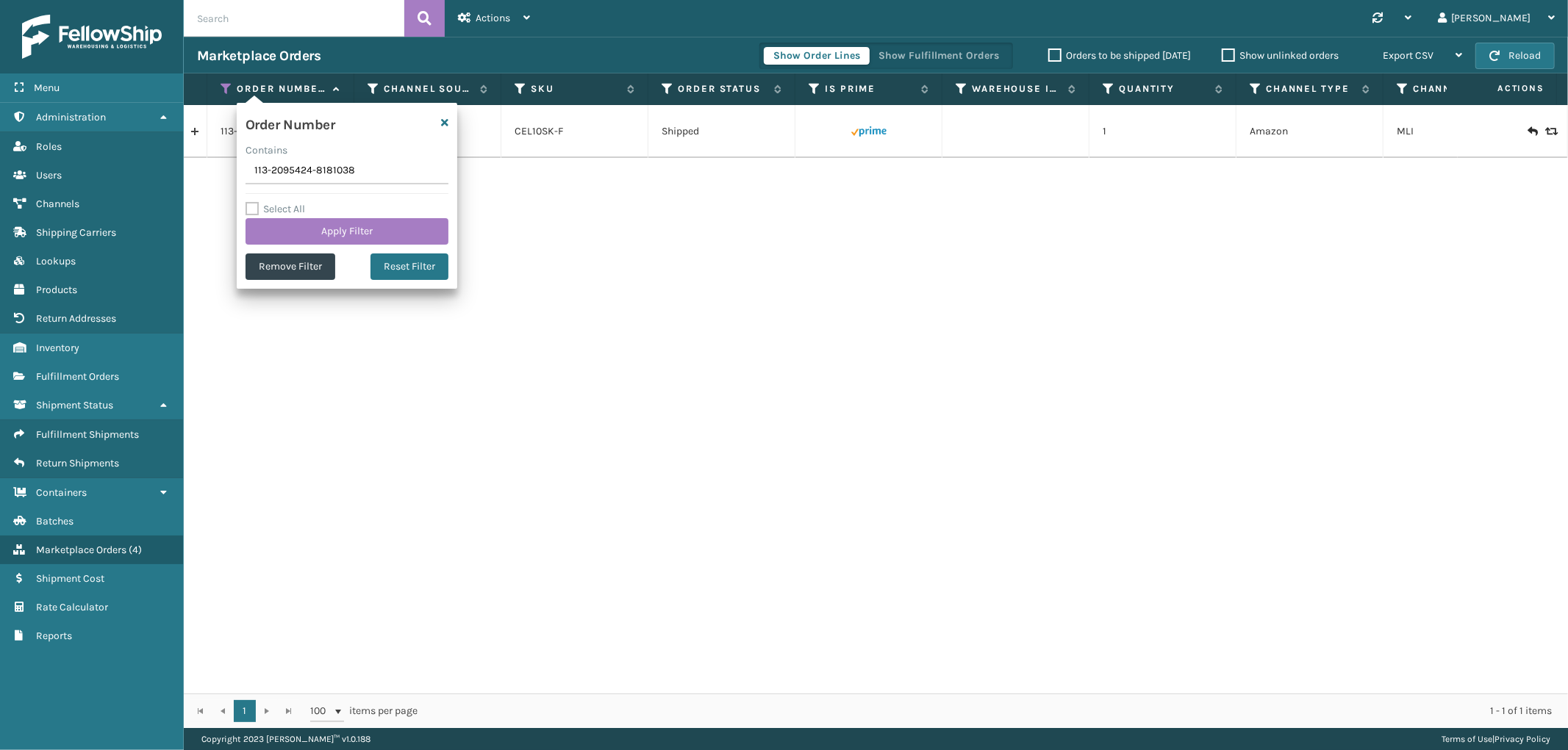
click at [289, 166] on input "113-2095424-8181038" at bounding box center [347, 172] width 203 height 27
type input "113-5923248-1261839"
click at [379, 228] on button "Apply Filter" at bounding box center [347, 231] width 203 height 27
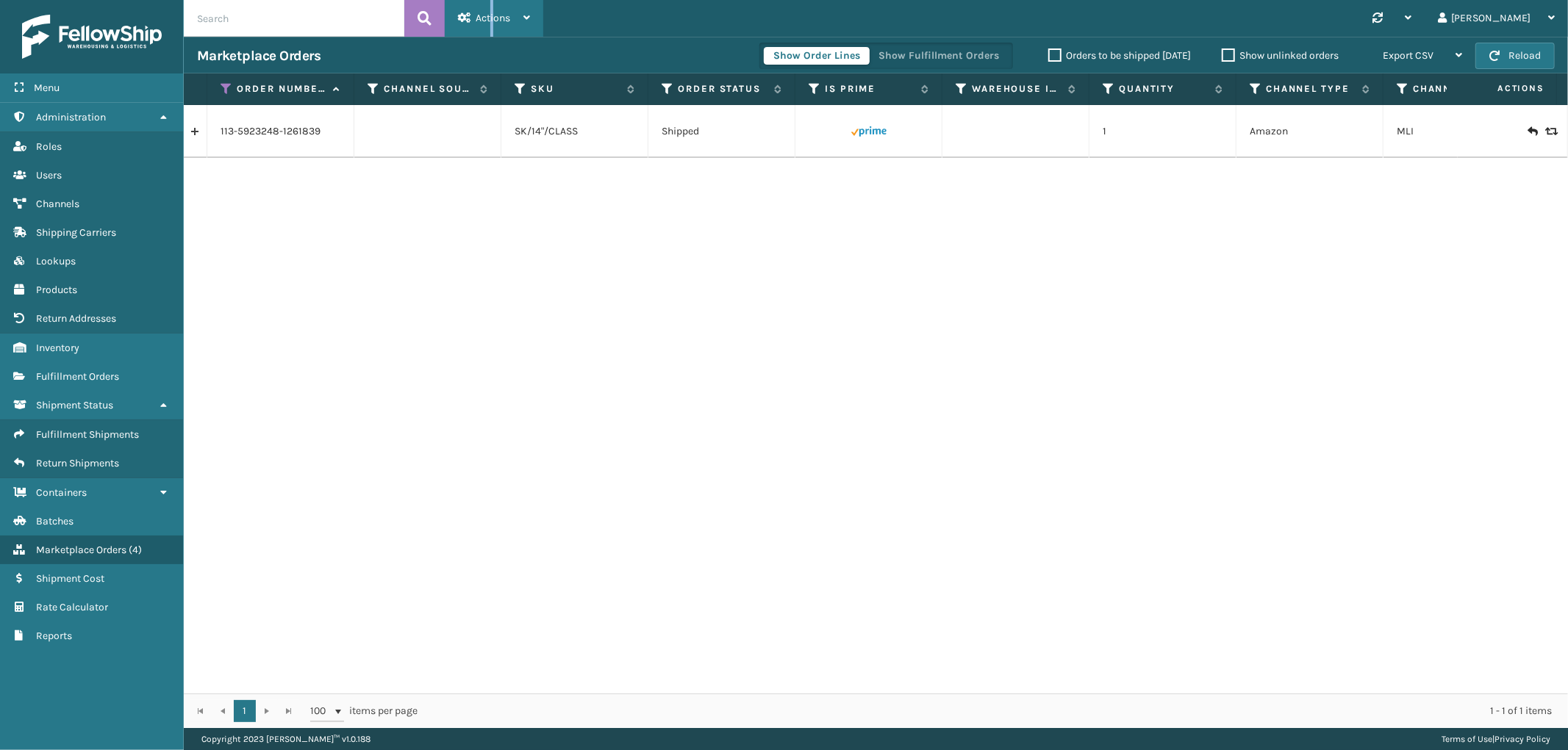
click at [493, 5] on div "Actions" at bounding box center [494, 18] width 72 height 37
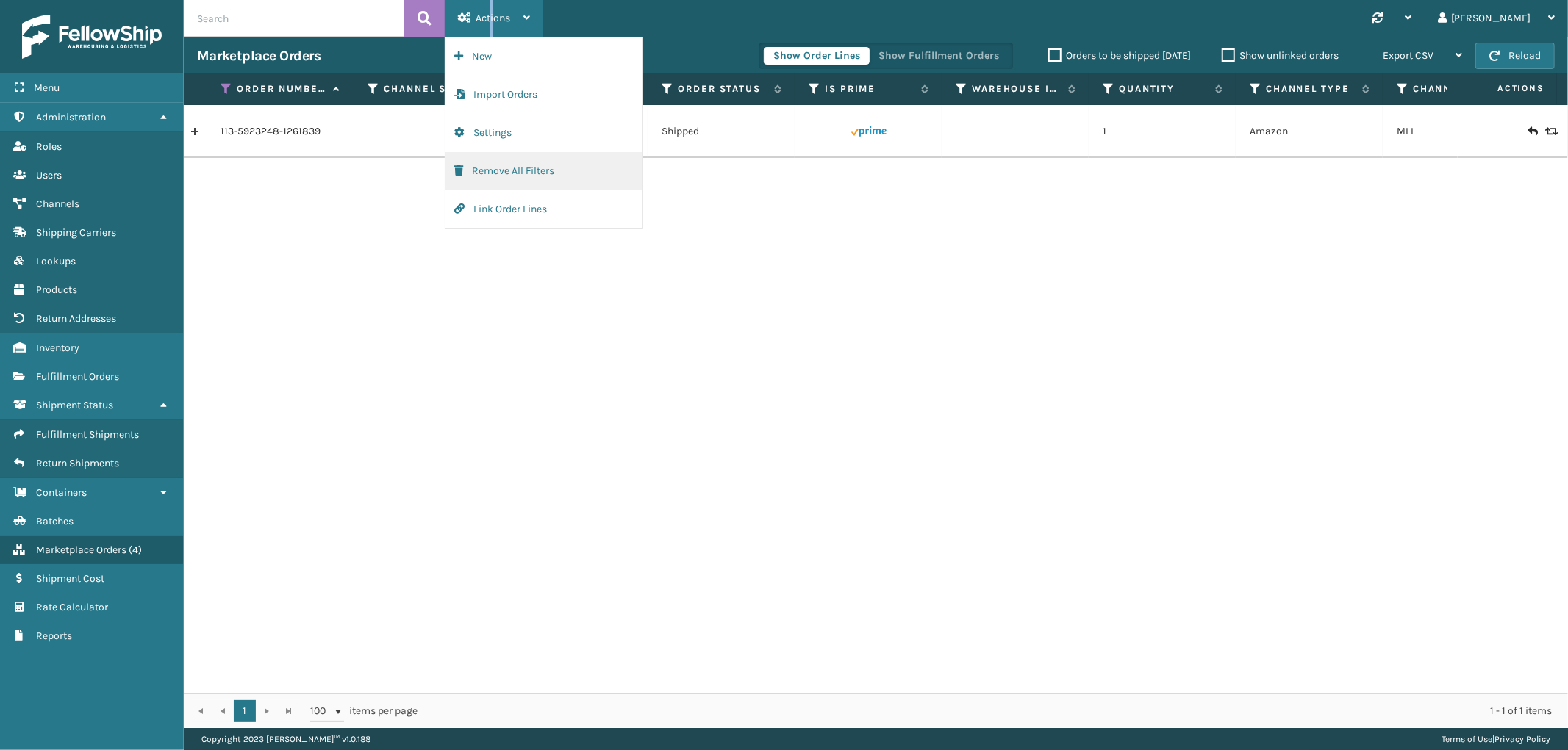
click at [522, 177] on button "Remove All Filters" at bounding box center [543, 172] width 197 height 39
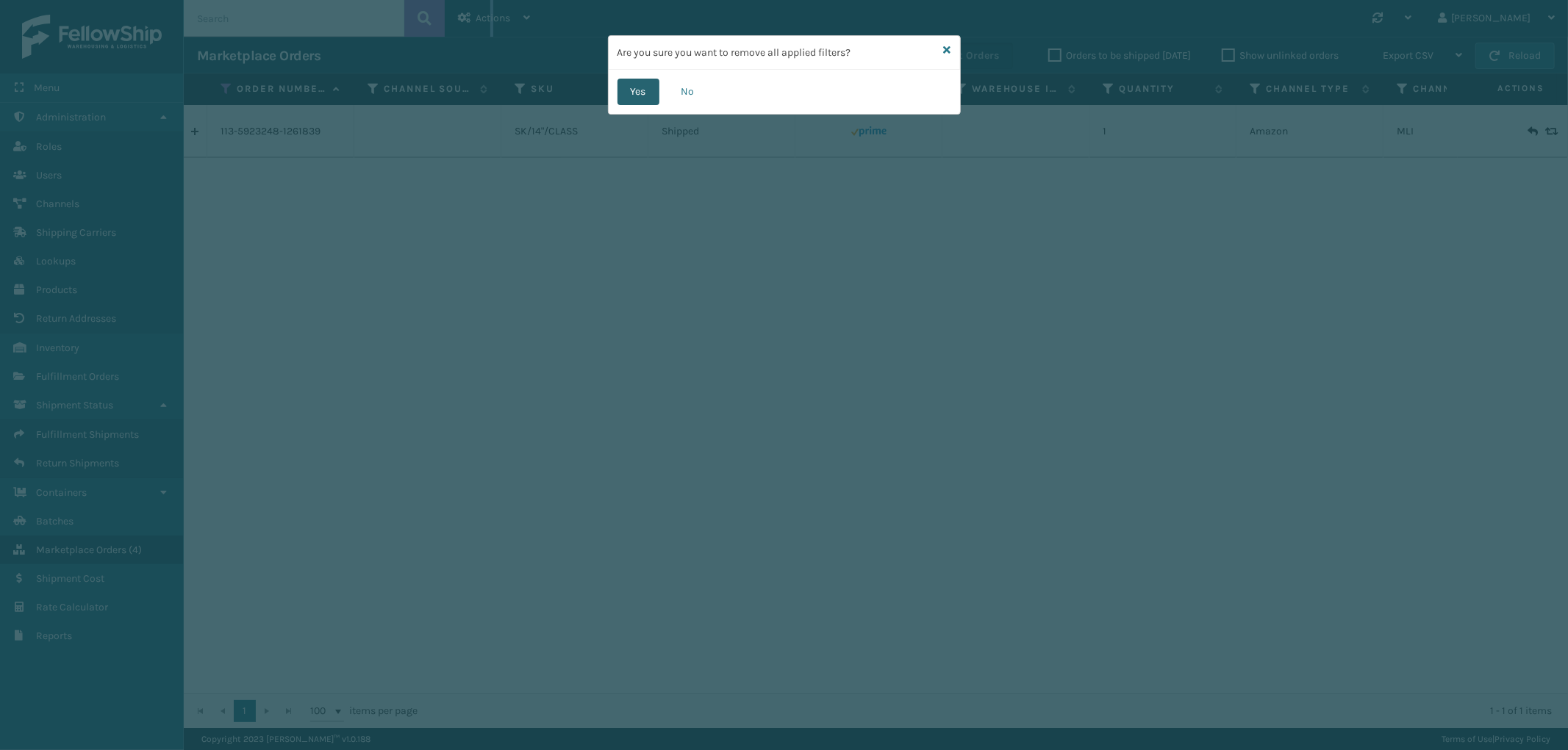
click at [650, 86] on button "Yes" at bounding box center [639, 92] width 42 height 27
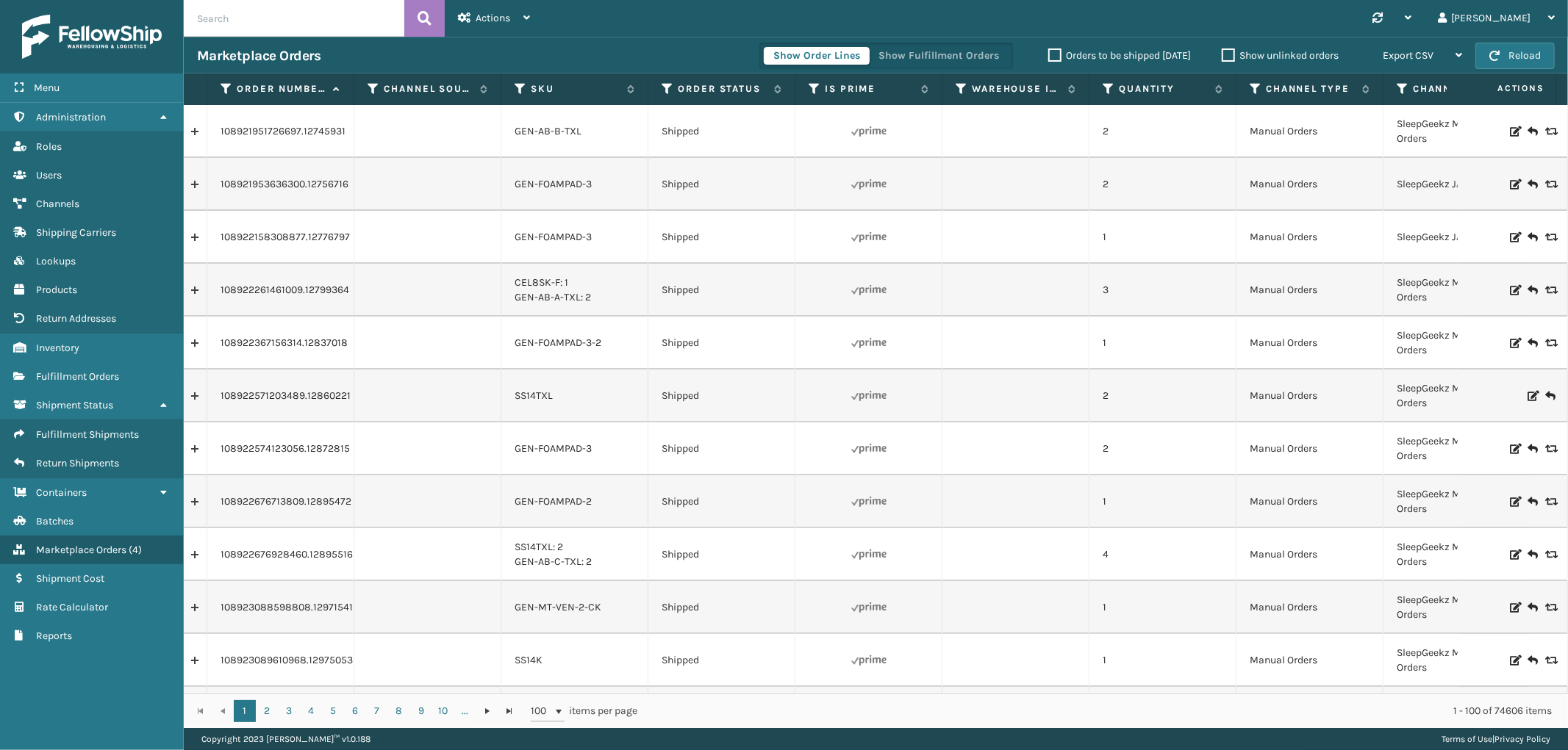
click at [1051, 57] on label "Orders to be shipped [DATE]" at bounding box center [1119, 55] width 143 height 13
click at [1049, 57] on input "Orders to be shipped [DATE]" at bounding box center [1048, 51] width 1 height 9
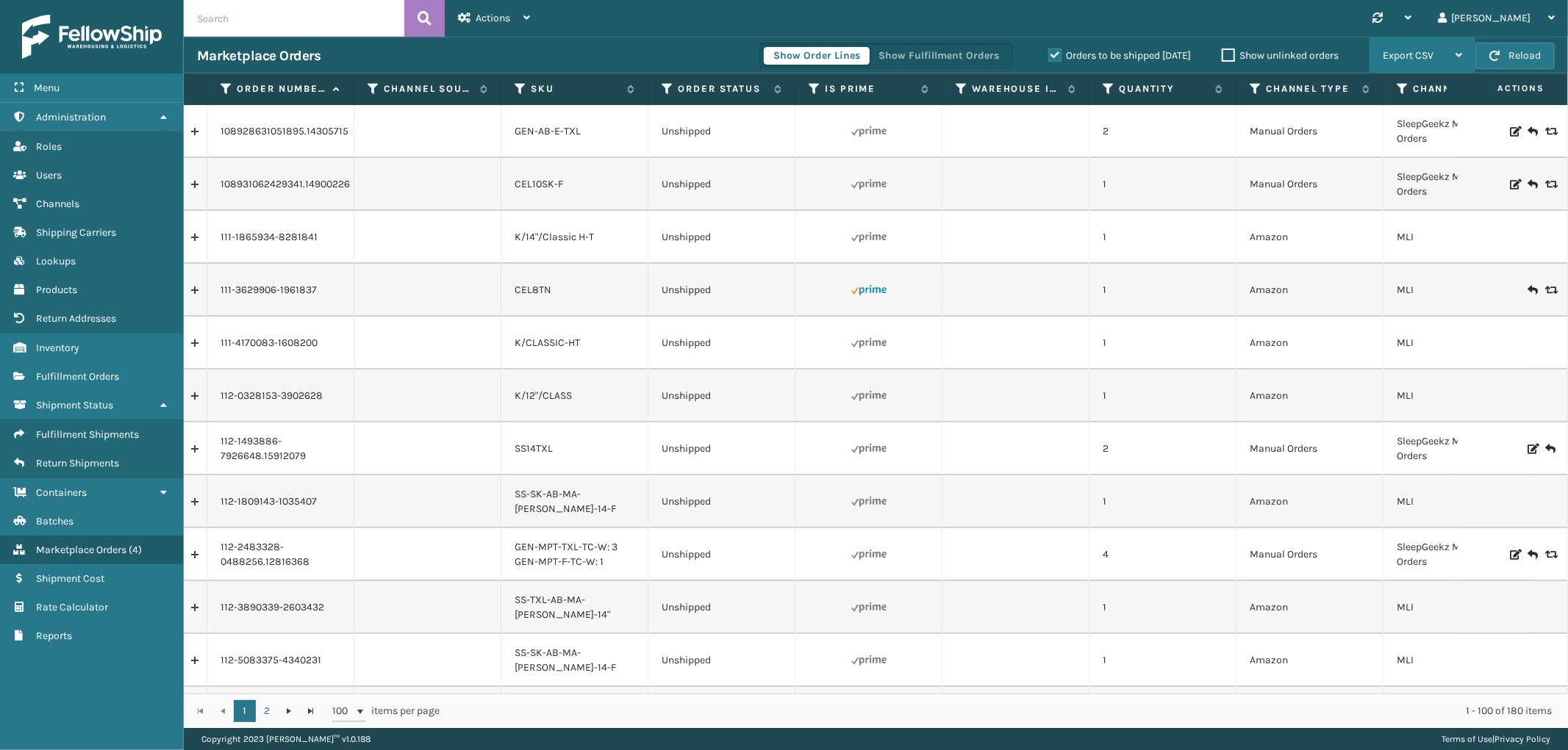
click at [1421, 48] on div "Export CSV" at bounding box center [1422, 56] width 80 height 37
click at [1364, 123] on li "Export All Pages" at bounding box center [1376, 134] width 197 height 39
click at [65, 432] on link "Fulfillment Shipments" at bounding box center [91, 435] width 183 height 28
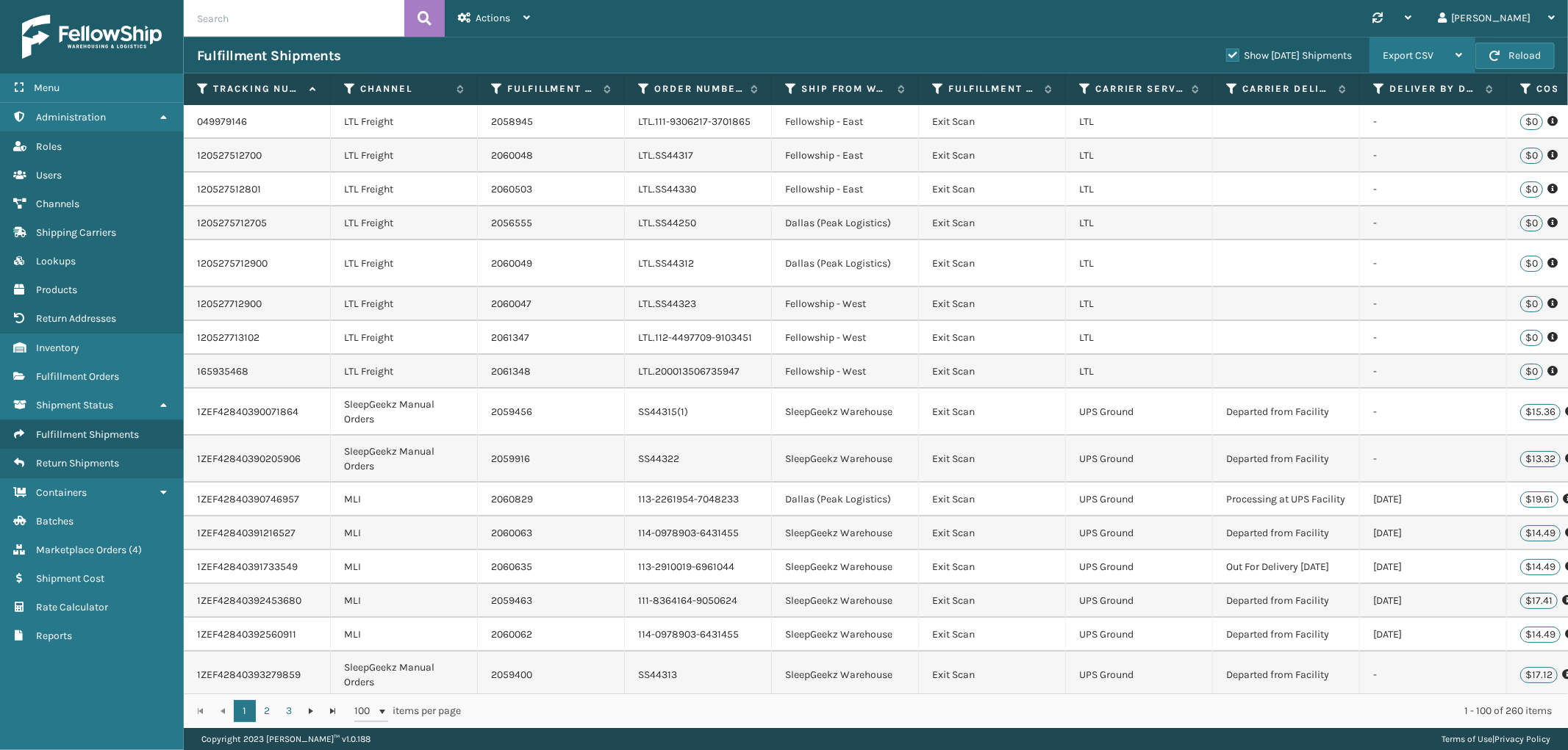
click at [1430, 54] on span "Export CSV" at bounding box center [1408, 55] width 51 height 13
click at [1377, 129] on li "Export All Pages" at bounding box center [1376, 134] width 197 height 39
click at [351, 86] on icon at bounding box center [350, 89] width 12 height 13
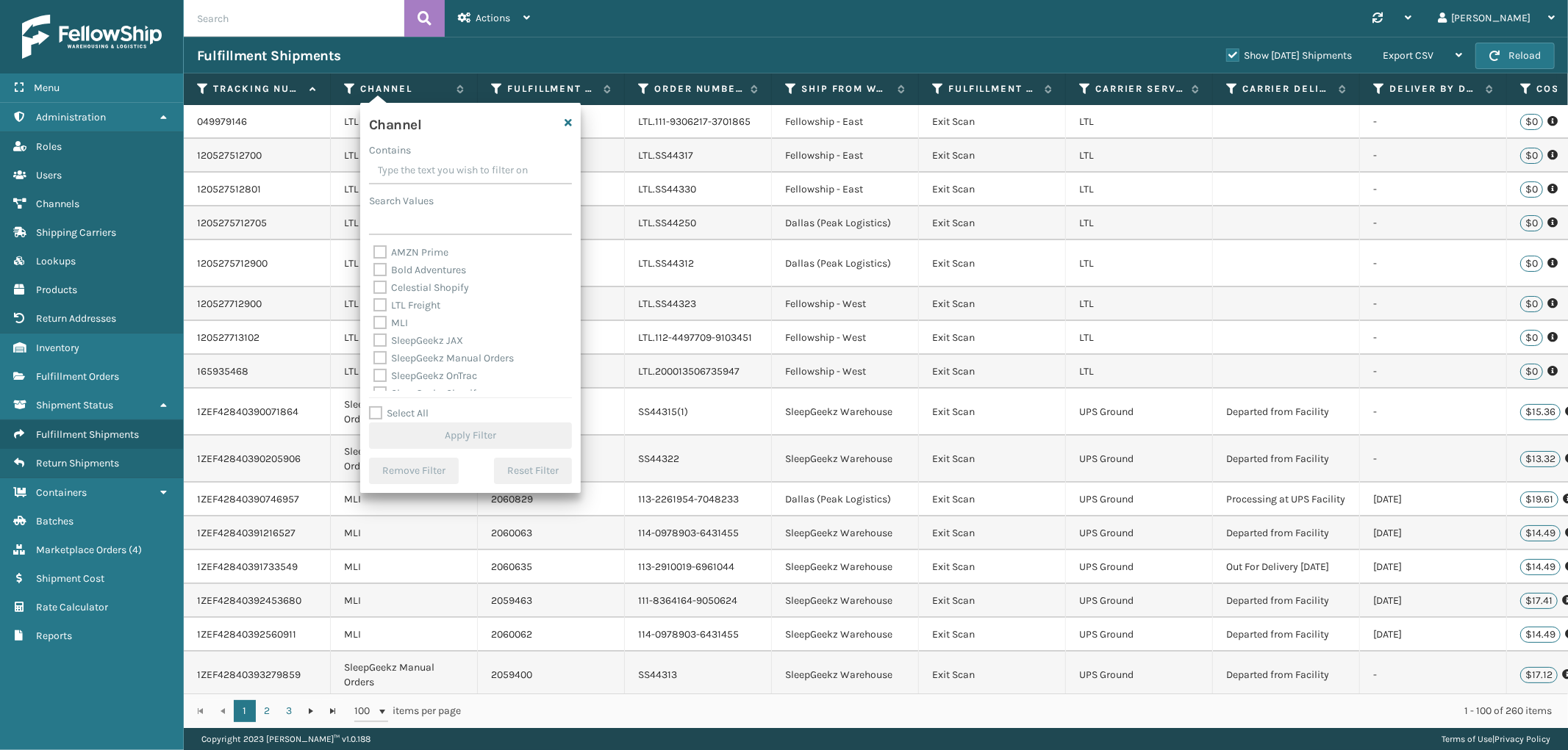
click at [384, 320] on label "MLI" at bounding box center [390, 323] width 34 height 13
click at [374, 320] on input "MLI" at bounding box center [373, 318] width 1 height 9
checkbox input "true"
click at [449, 425] on button "Apply Filter" at bounding box center [470, 436] width 203 height 27
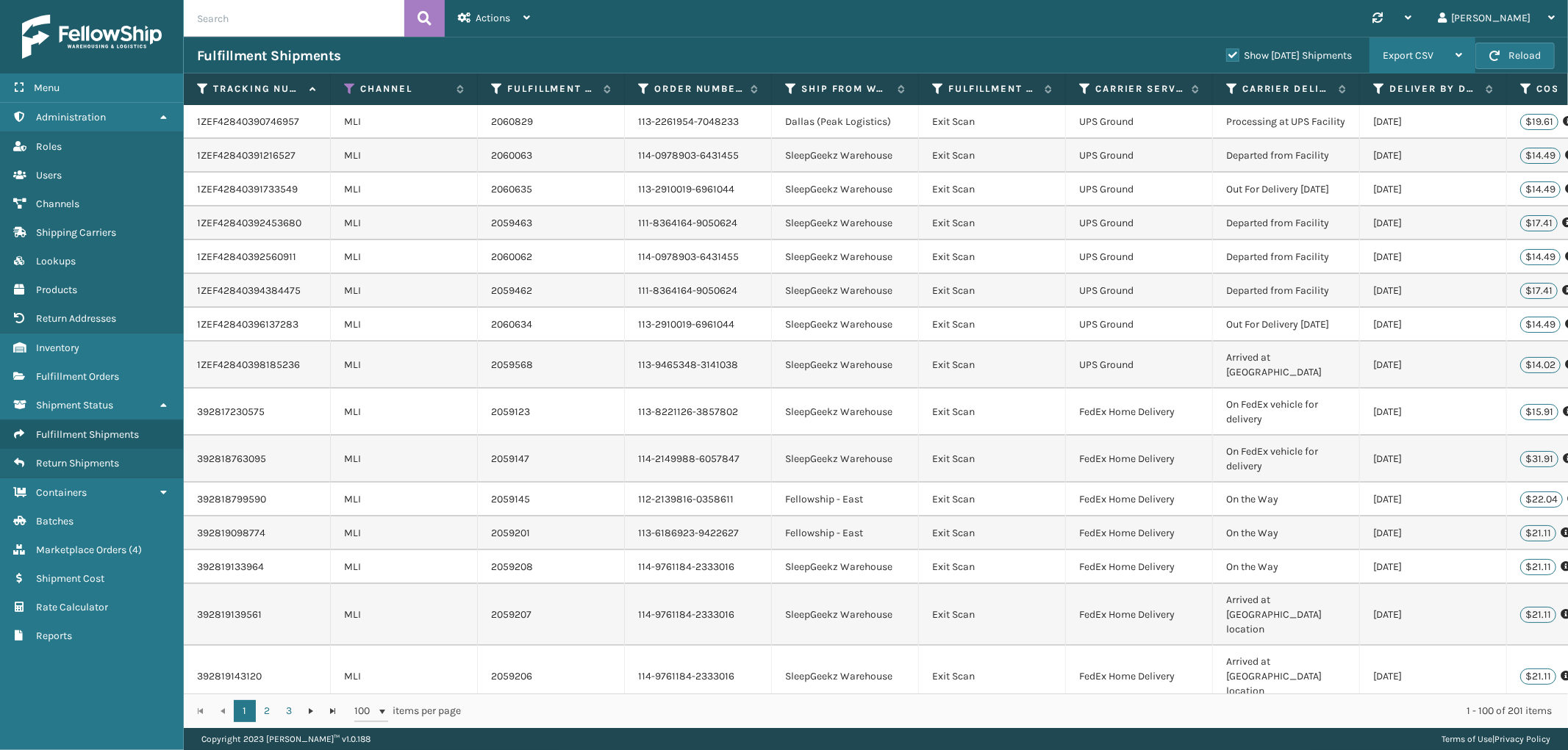
click at [1422, 47] on div "Export CSV" at bounding box center [1422, 56] width 80 height 37
click at [1362, 135] on li "Export All Pages" at bounding box center [1376, 134] width 197 height 39
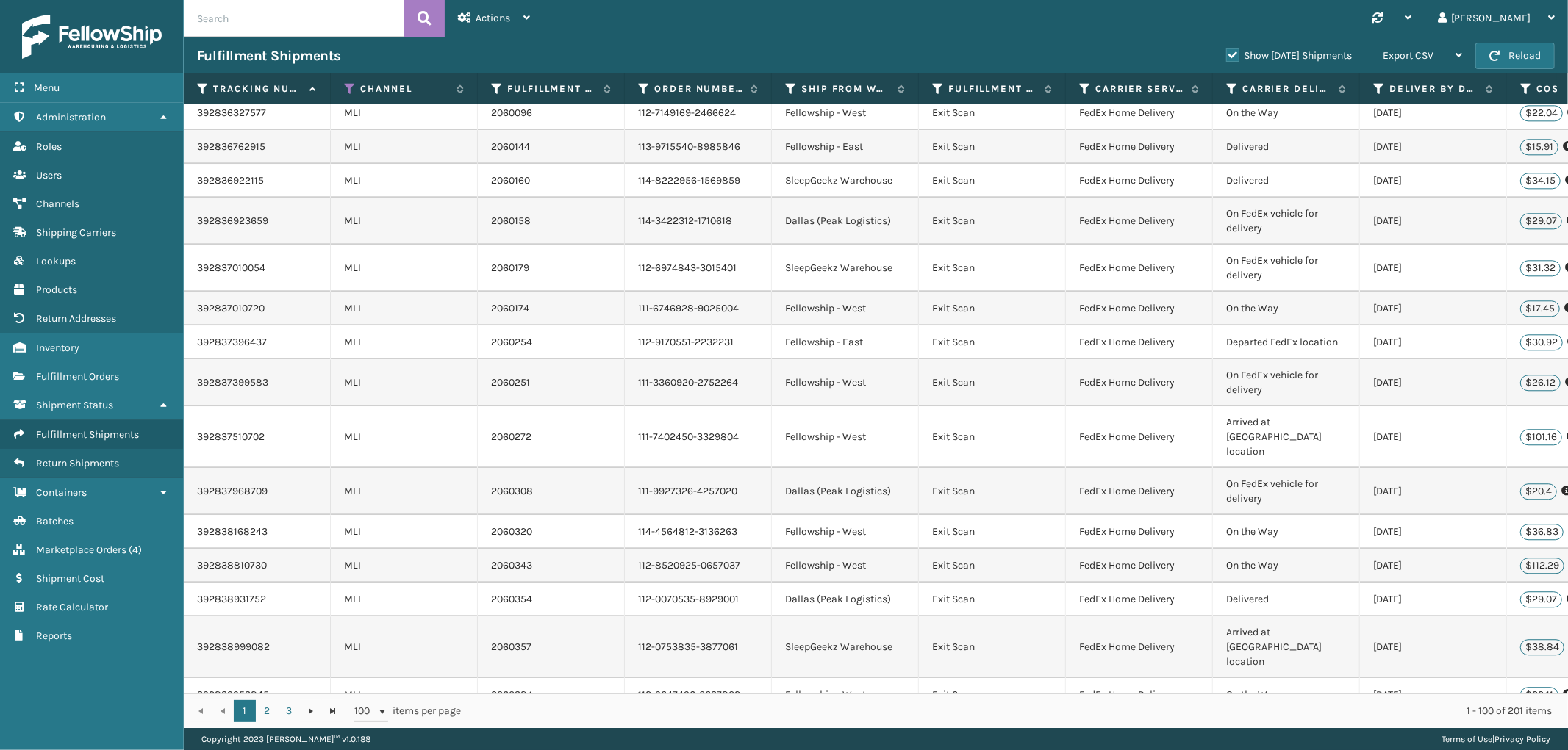
click at [1227, 55] on label "Show [DATE] Shipments" at bounding box center [1290, 55] width 126 height 13
click at [1227, 55] on input "Show [DATE] Shipments" at bounding box center [1227, 51] width 1 height 9
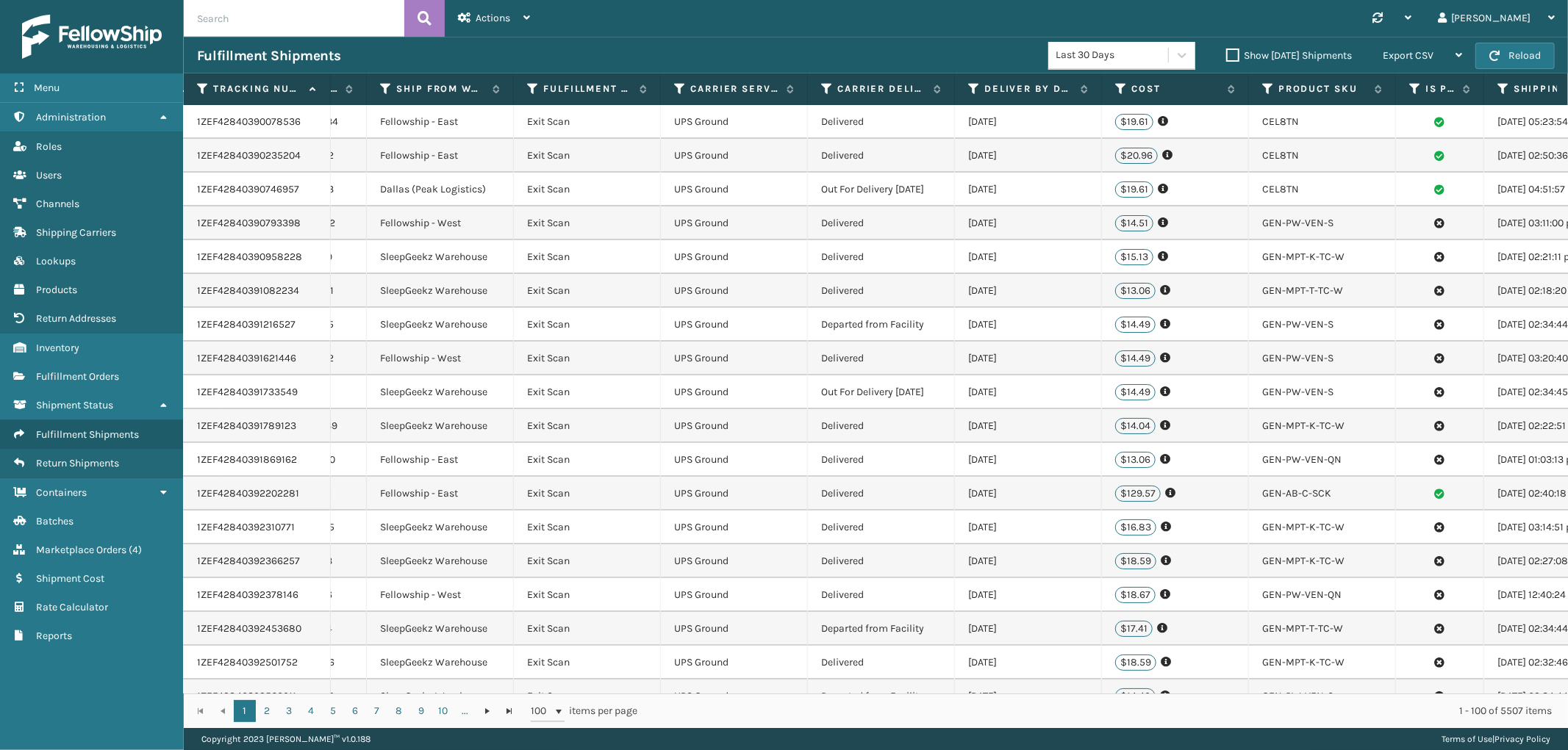
scroll to position [0, 479]
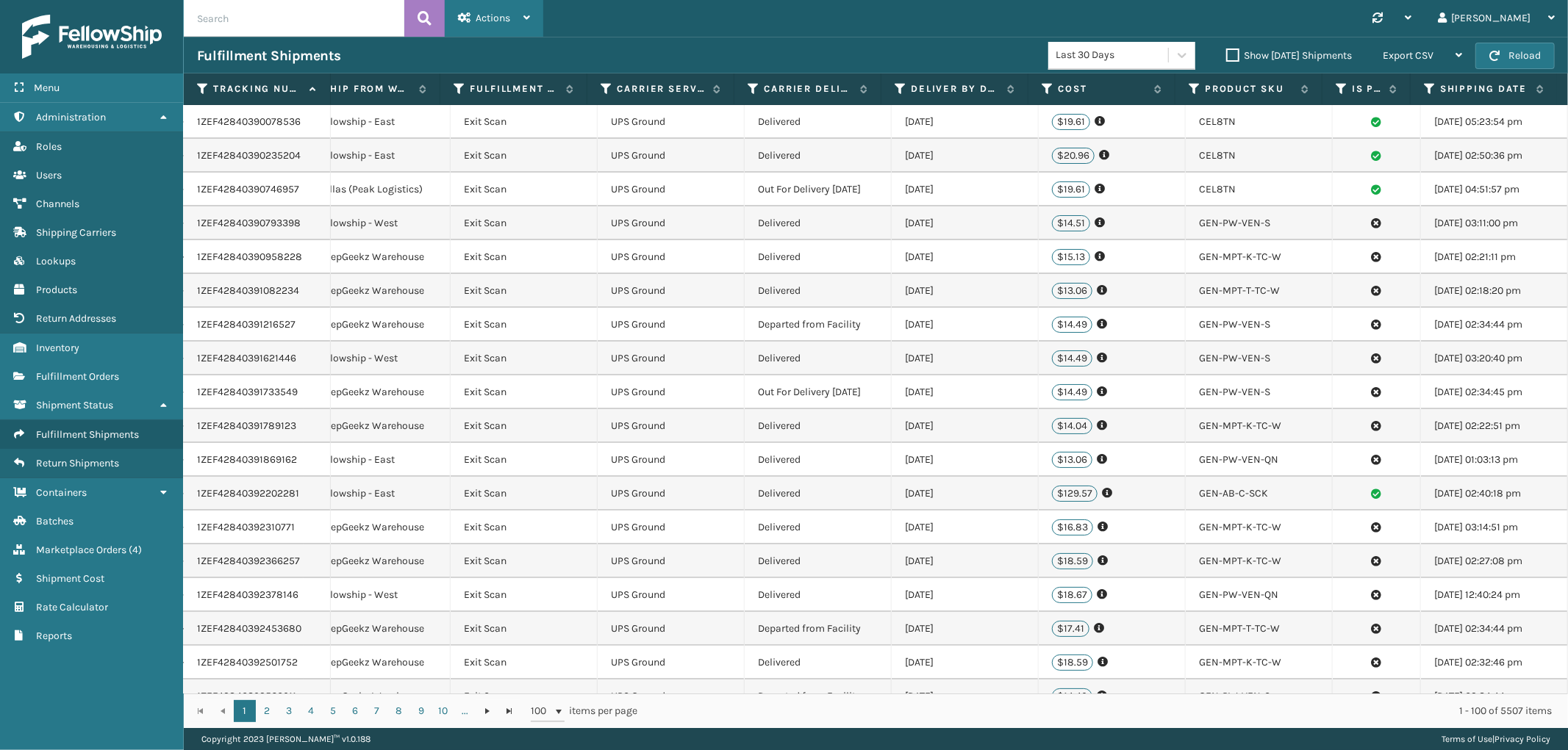
click at [489, 18] on span "Actions" at bounding box center [492, 18] width 34 height 13
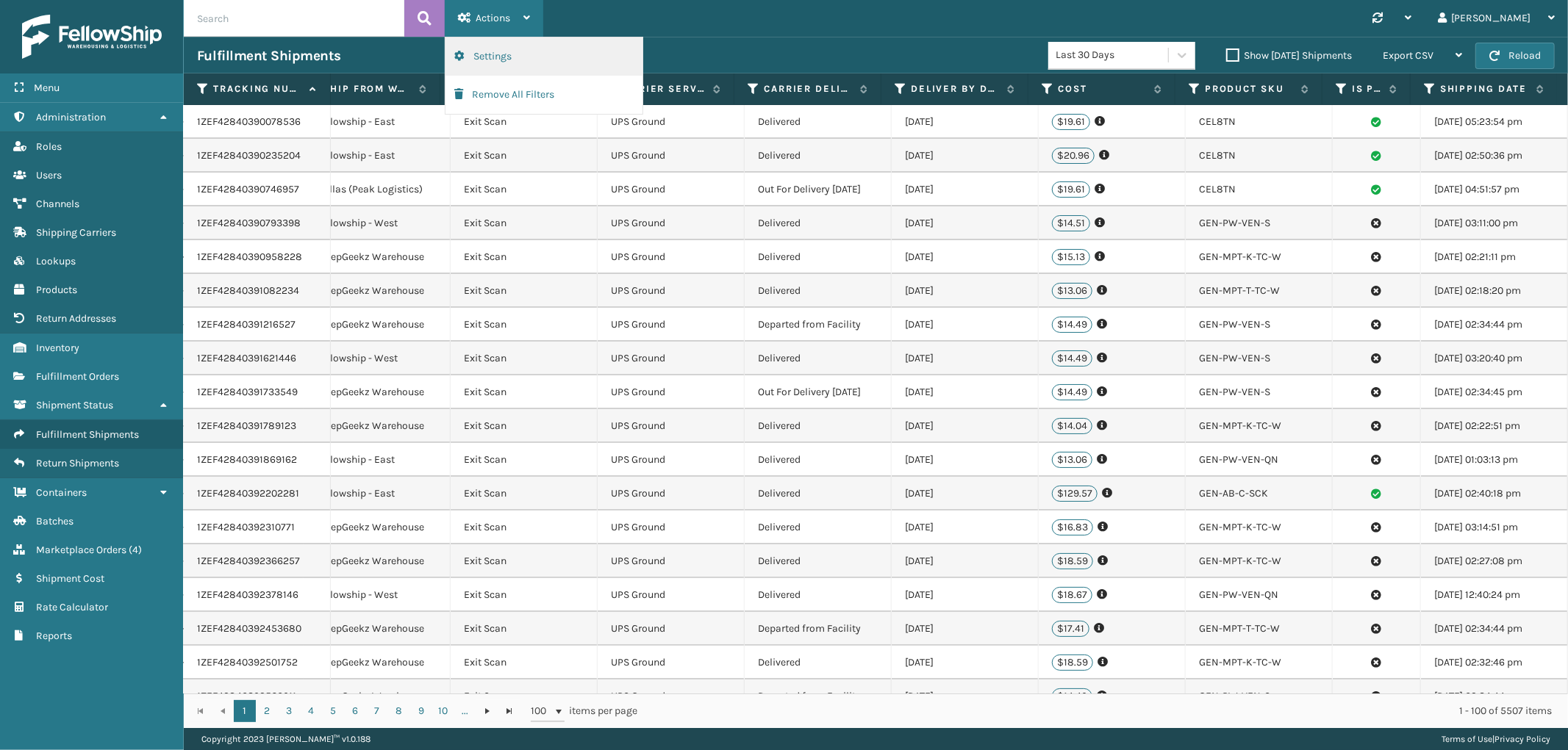
click at [493, 49] on button "Settings" at bounding box center [543, 57] width 197 height 39
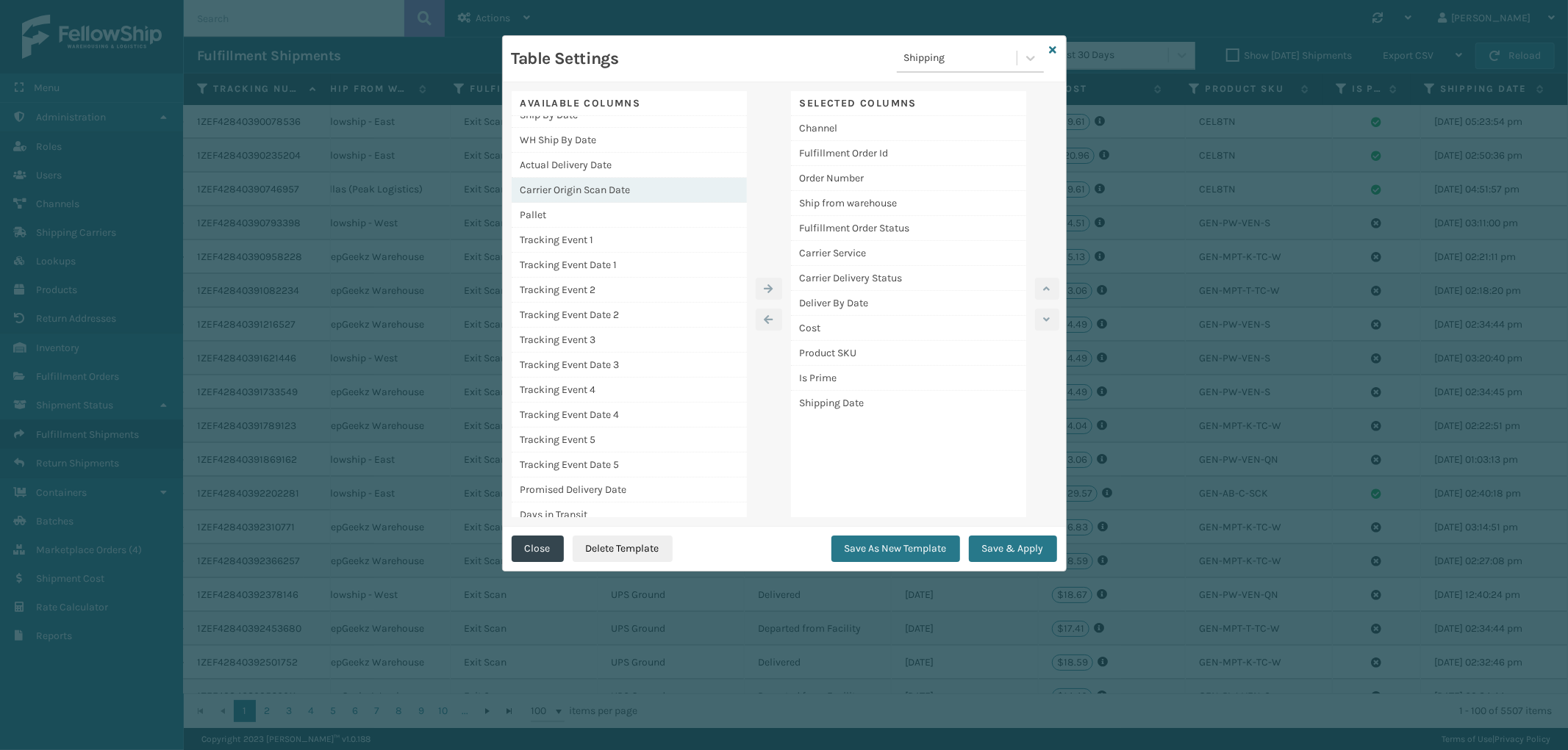
scroll to position [0, 0]
click at [968, 465] on div "Selected Columns Channel Fulfillment Order Id Order Number Ship from warehouse …" at bounding box center [909, 304] width 236 height 427
click at [593, 173] on div "Is Buy Shipping" at bounding box center [629, 178] width 236 height 25
click at [768, 283] on icon "button" at bounding box center [769, 288] width 9 height 10
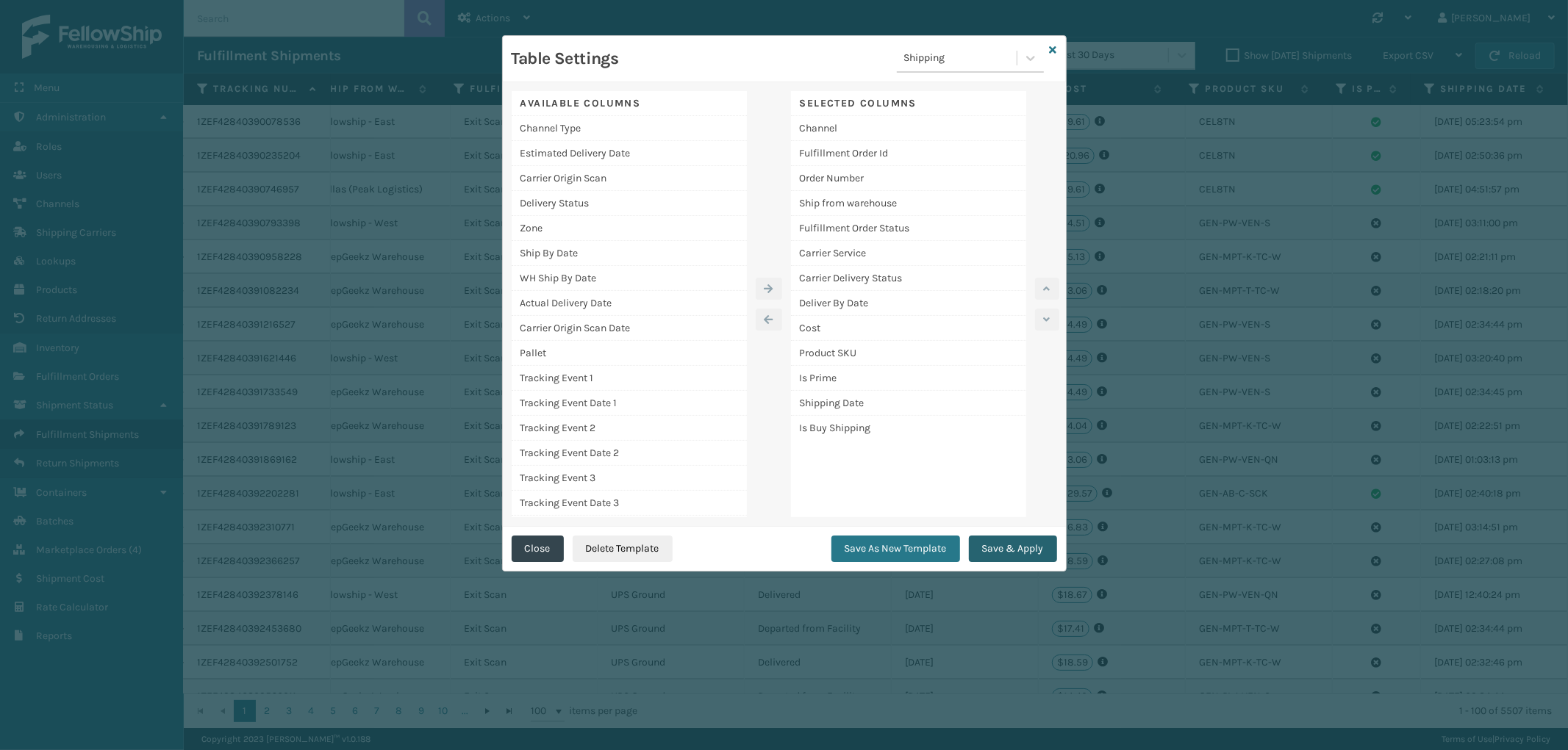
click at [1007, 545] on button "Save & Apply" at bounding box center [1013, 549] width 88 height 27
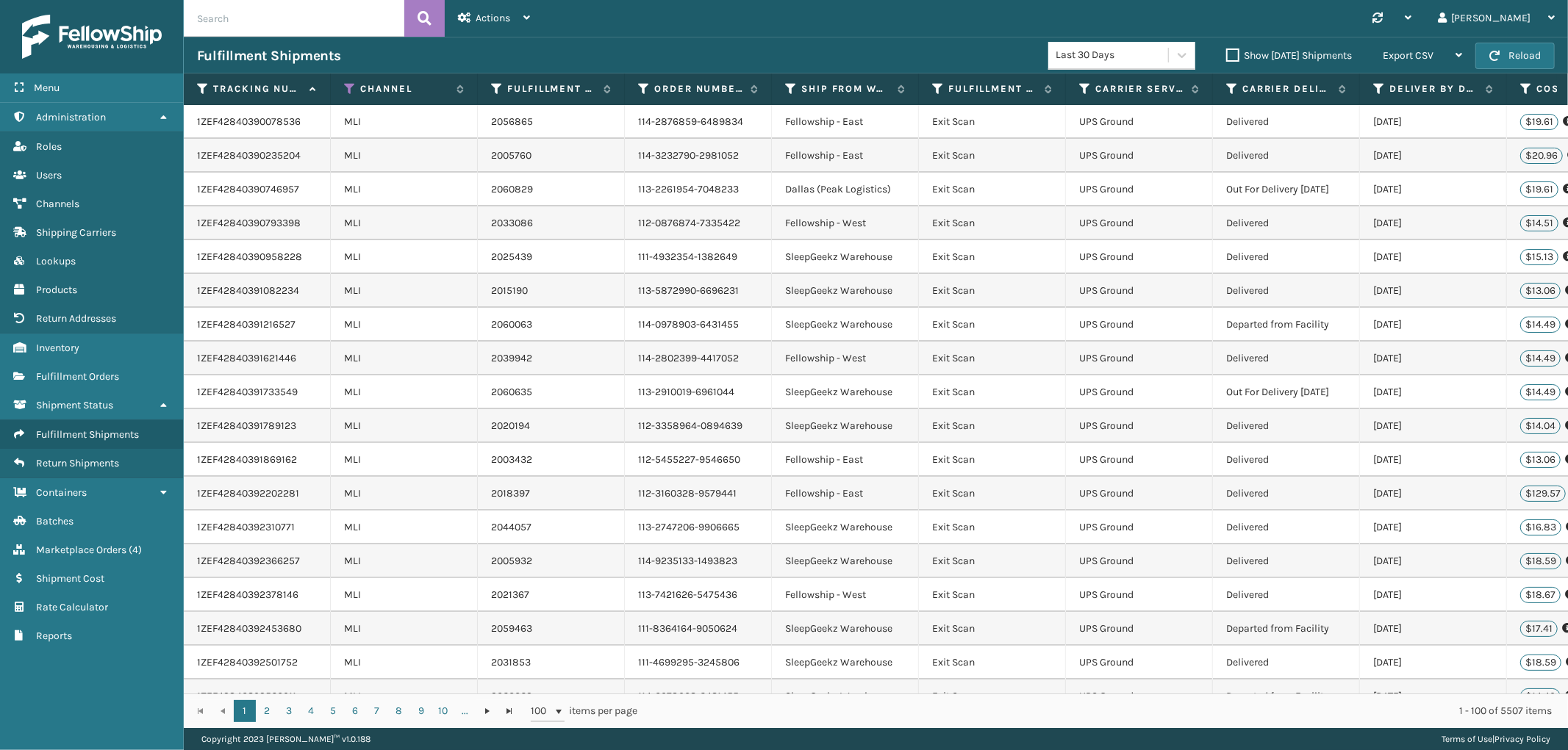
scroll to position [0, 567]
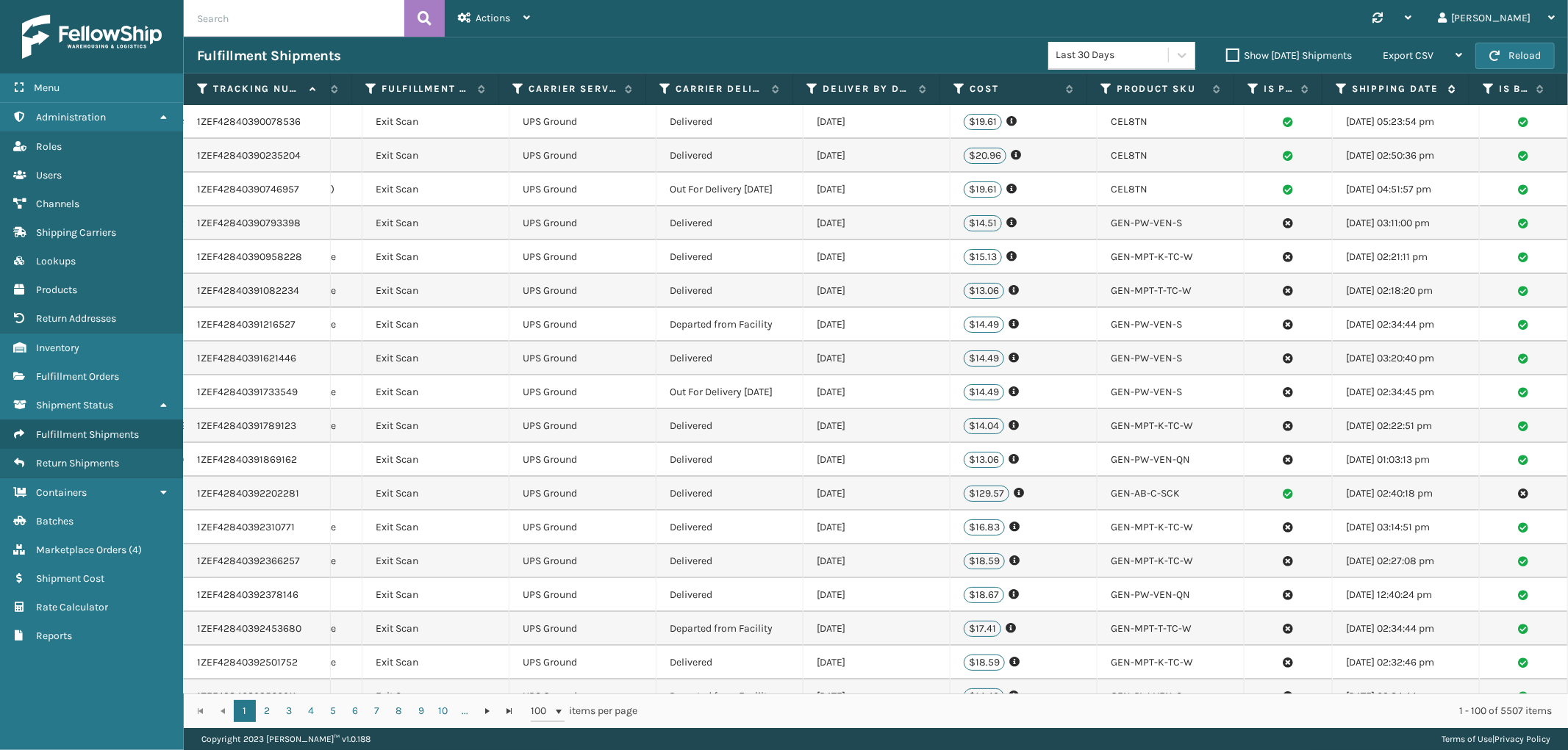
click at [1336, 84] on icon at bounding box center [1342, 89] width 12 height 13
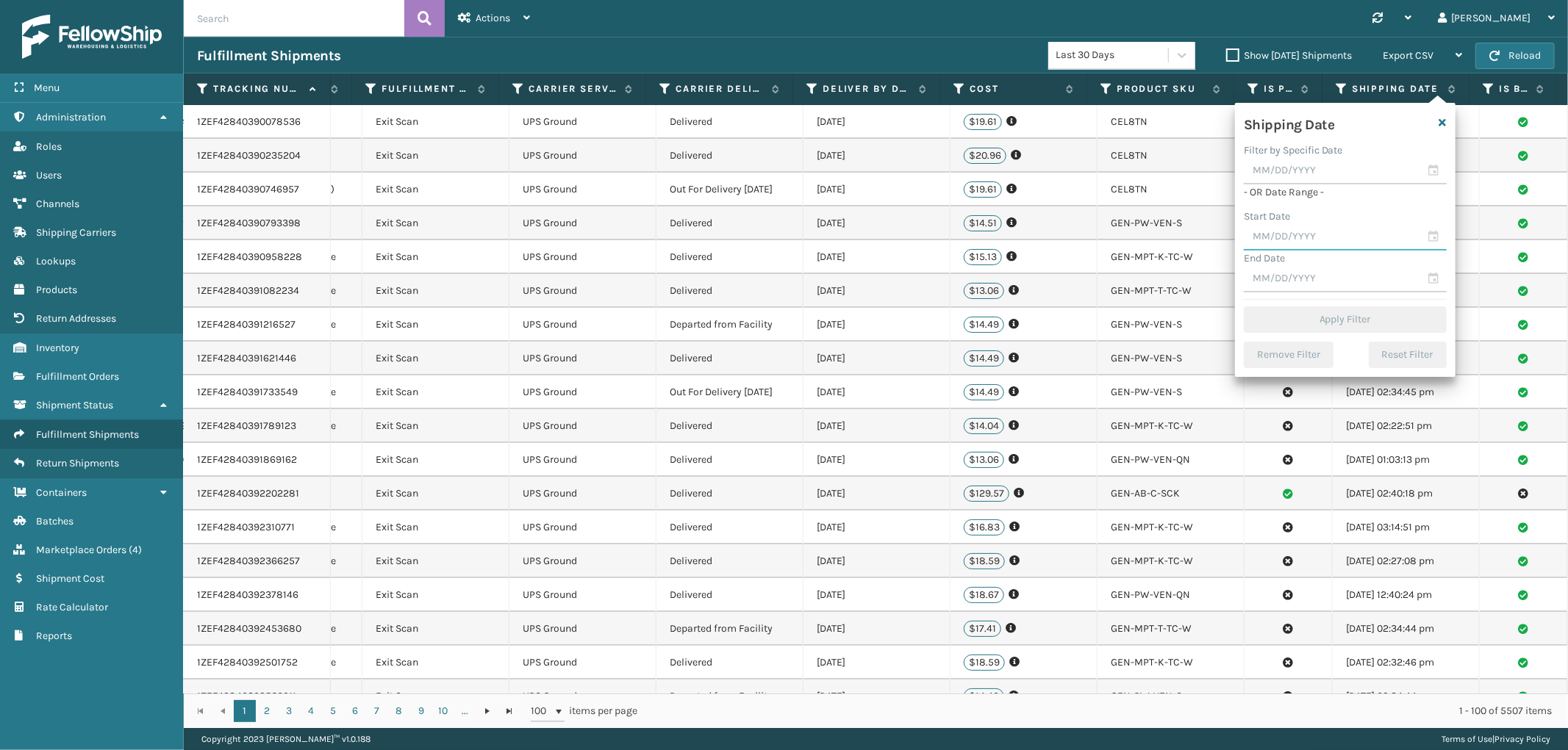
click at [1289, 238] on input "text" at bounding box center [1346, 237] width 203 height 27
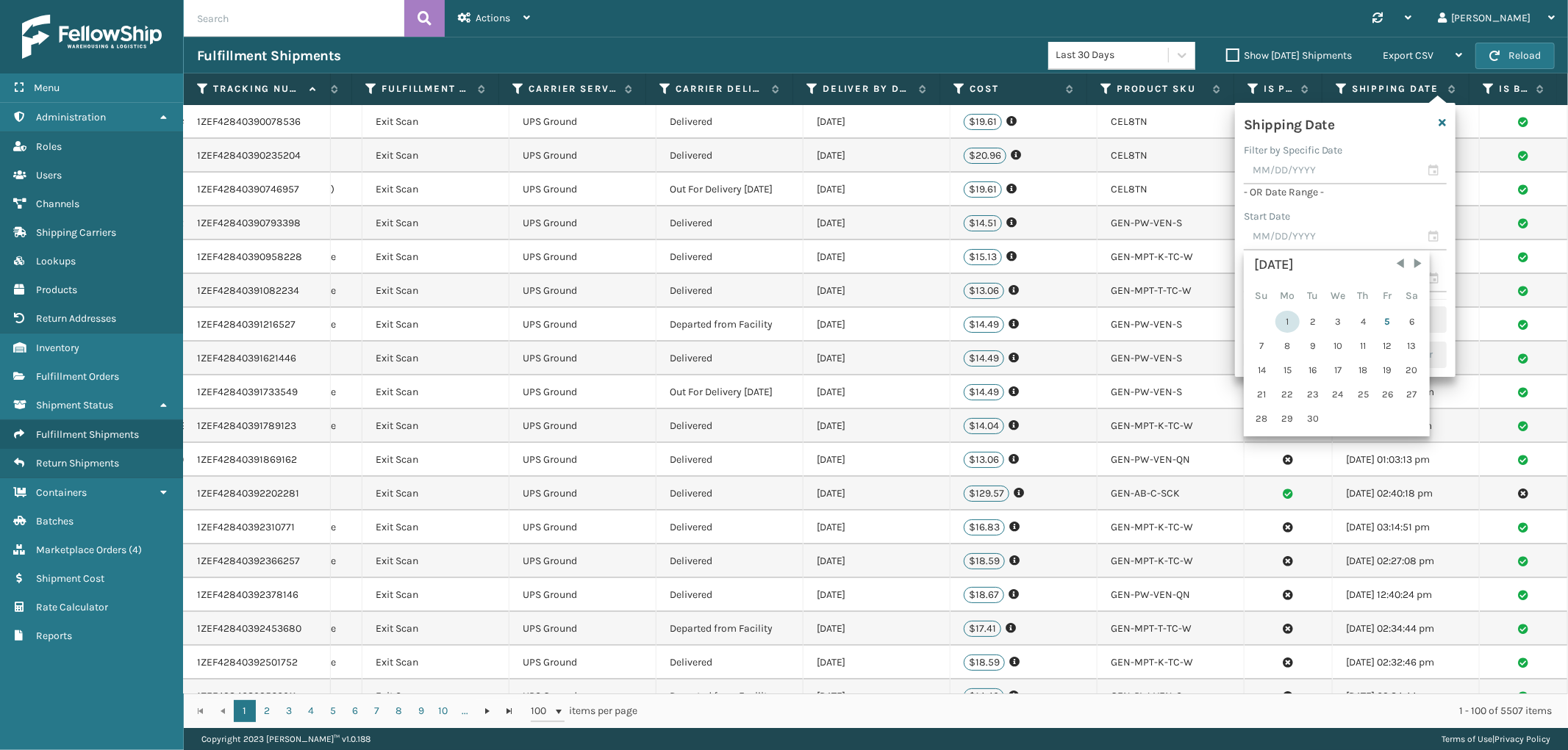
click at [1285, 317] on div "1" at bounding box center [1287, 322] width 24 height 22
type input "[DATE]"
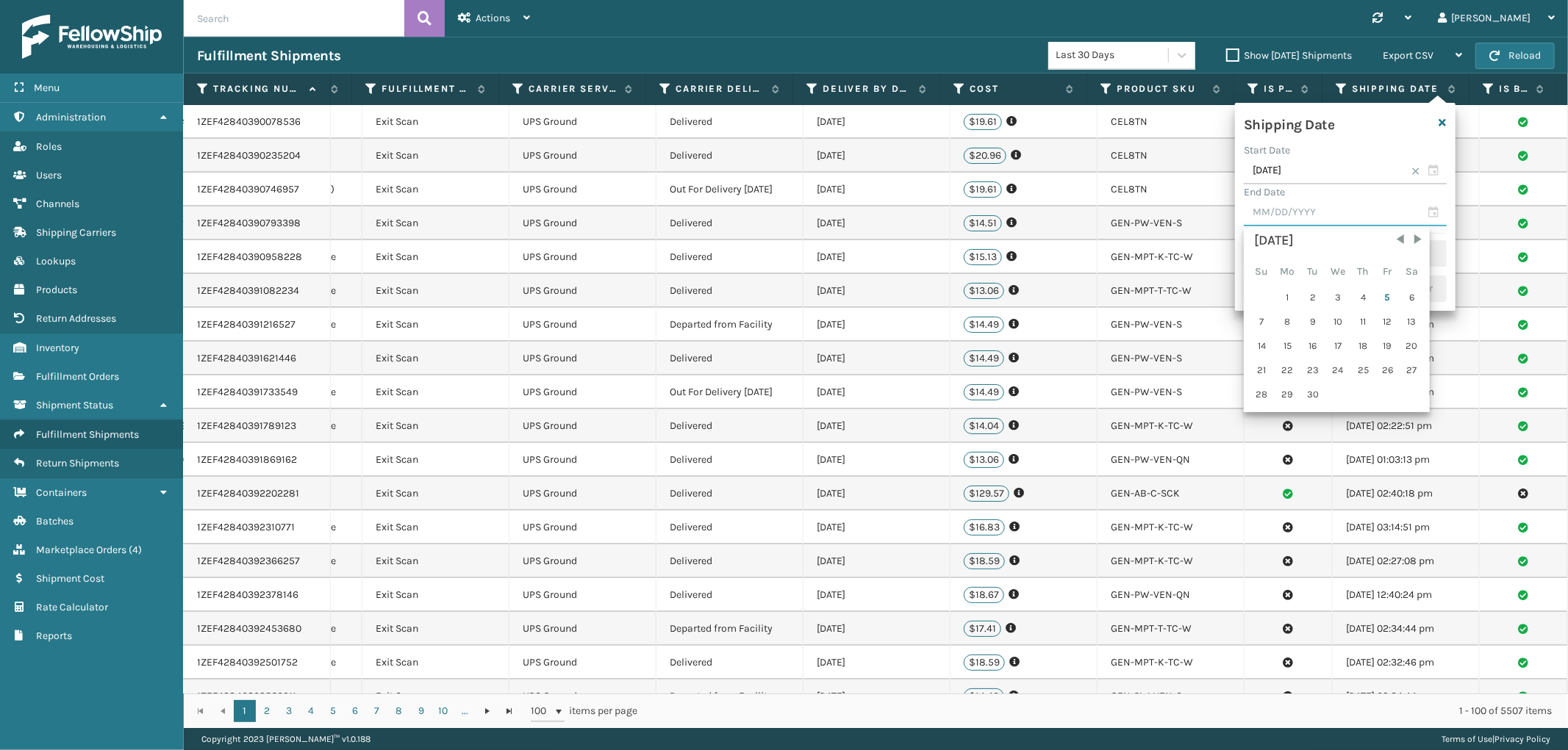
click at [1316, 200] on input "text" at bounding box center [1346, 214] width 203 height 27
click at [1380, 289] on div "5" at bounding box center [1388, 297] width 22 height 22
type input "[DATE]"
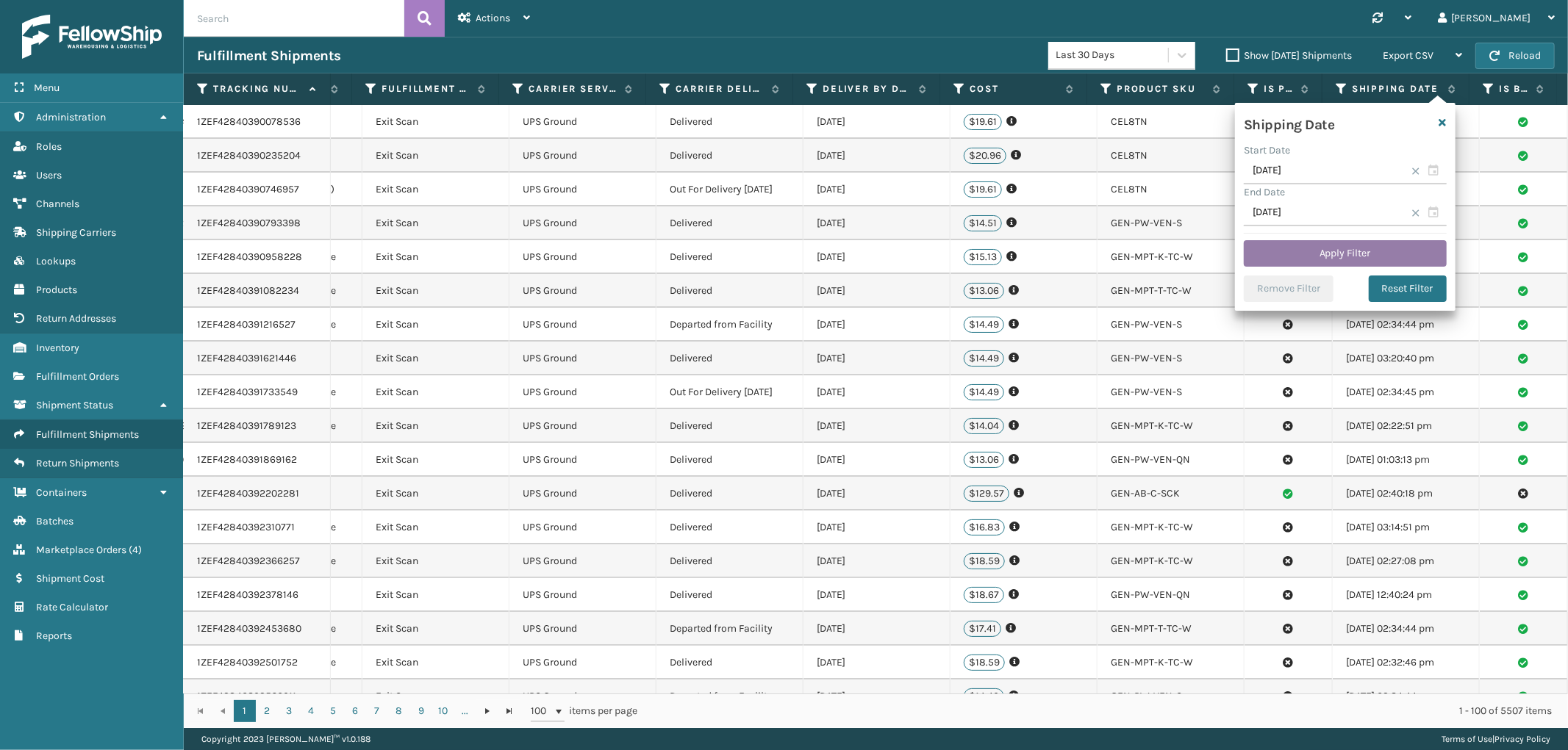
click at [1335, 248] on button "Apply Filter" at bounding box center [1346, 254] width 203 height 27
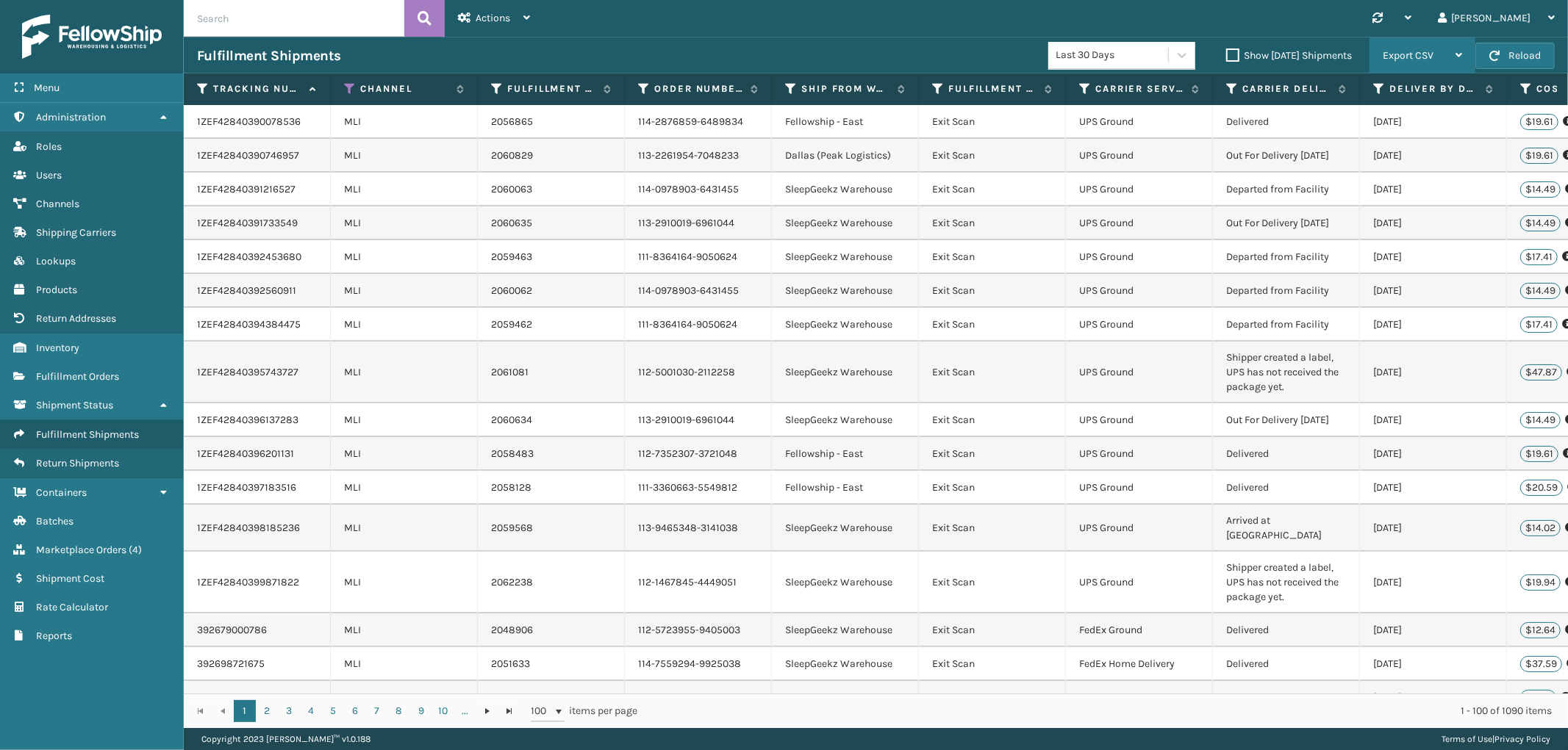
click at [1400, 59] on span "Export CSV" at bounding box center [1408, 55] width 51 height 13
click at [1351, 126] on li "Export All Pages" at bounding box center [1376, 134] width 197 height 39
click at [115, 535] on link "Marketplace Orders ( 4 )" at bounding box center [91, 550] width 183 height 28
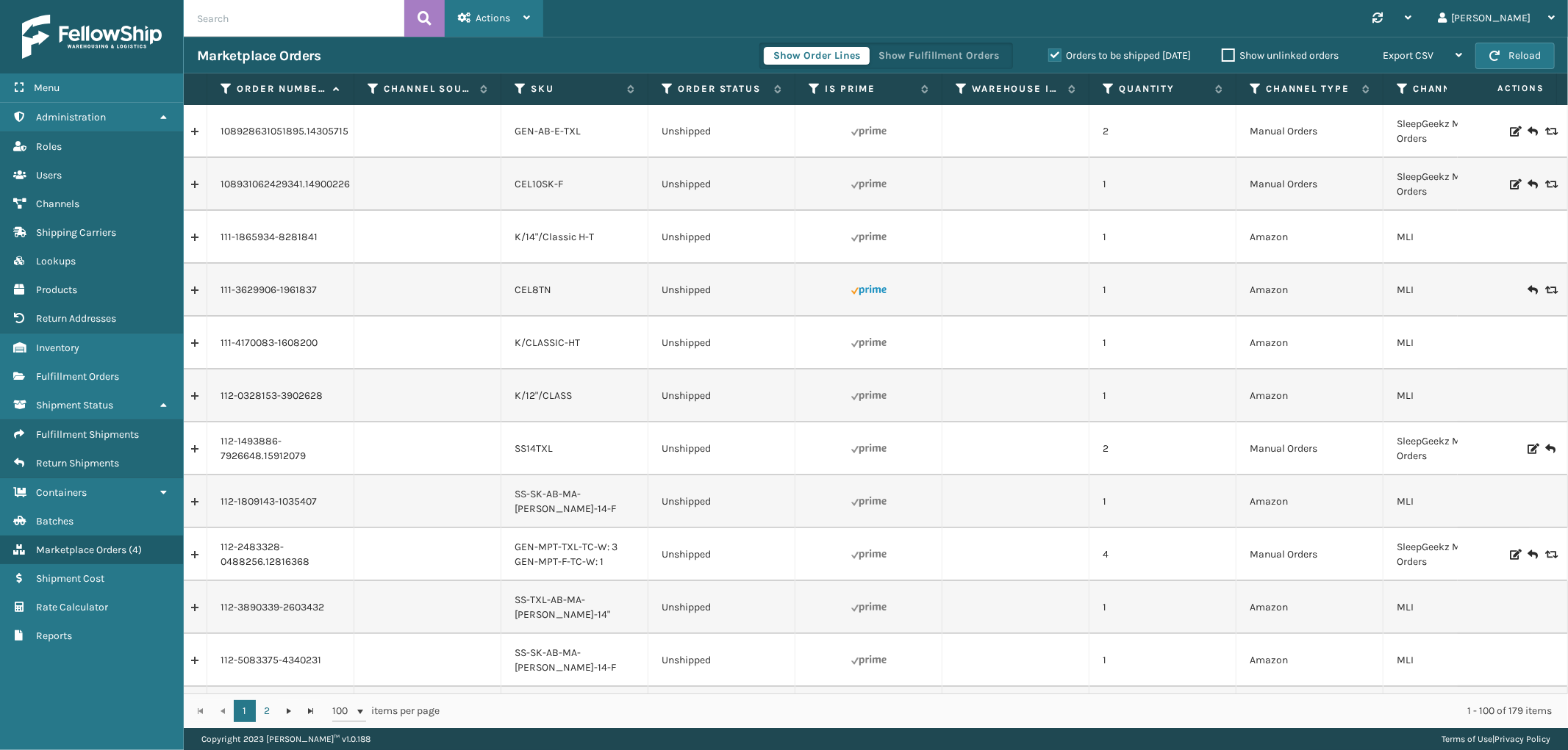
click at [513, 3] on div "Actions" at bounding box center [494, 18] width 72 height 37
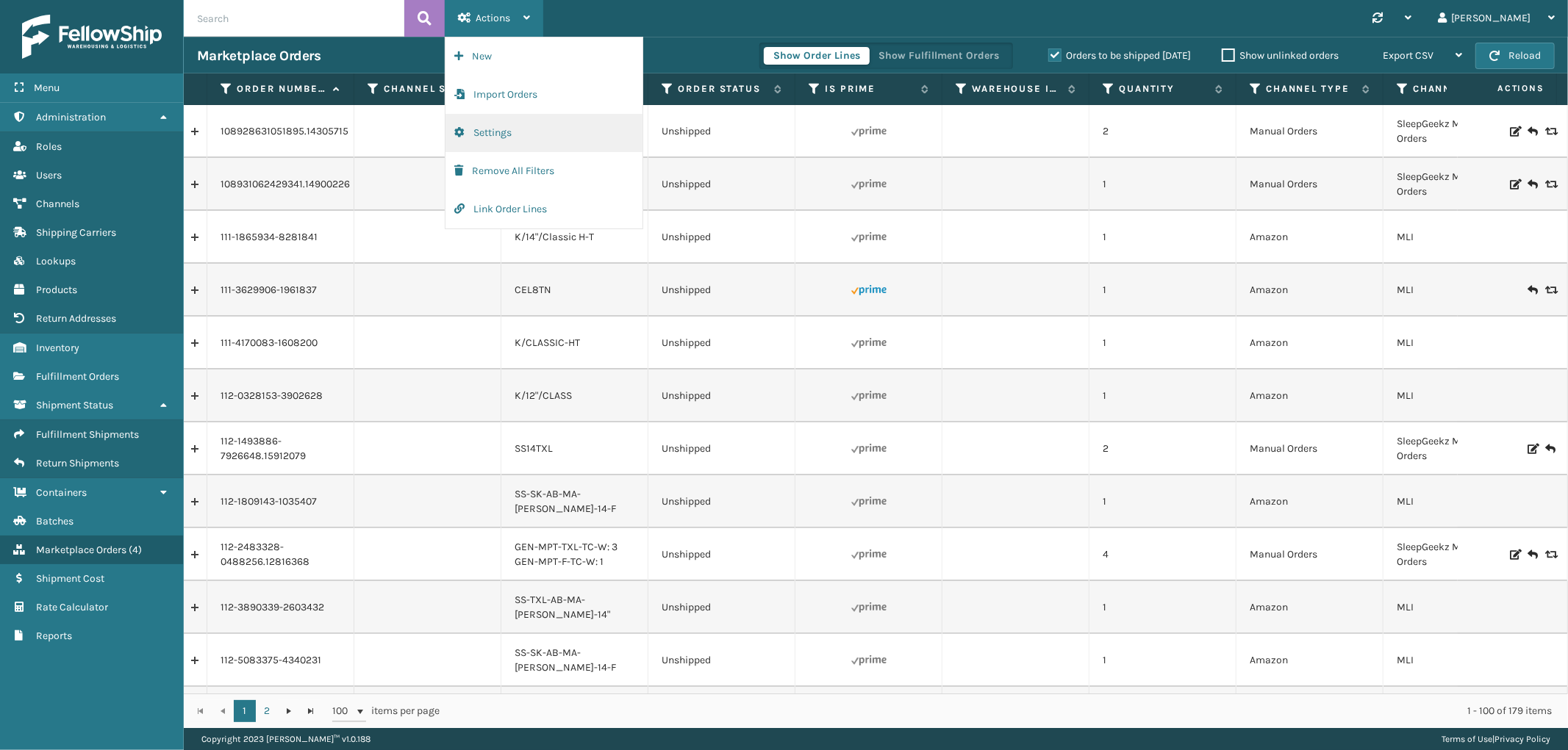
click at [554, 129] on button "Settings" at bounding box center [543, 133] width 197 height 39
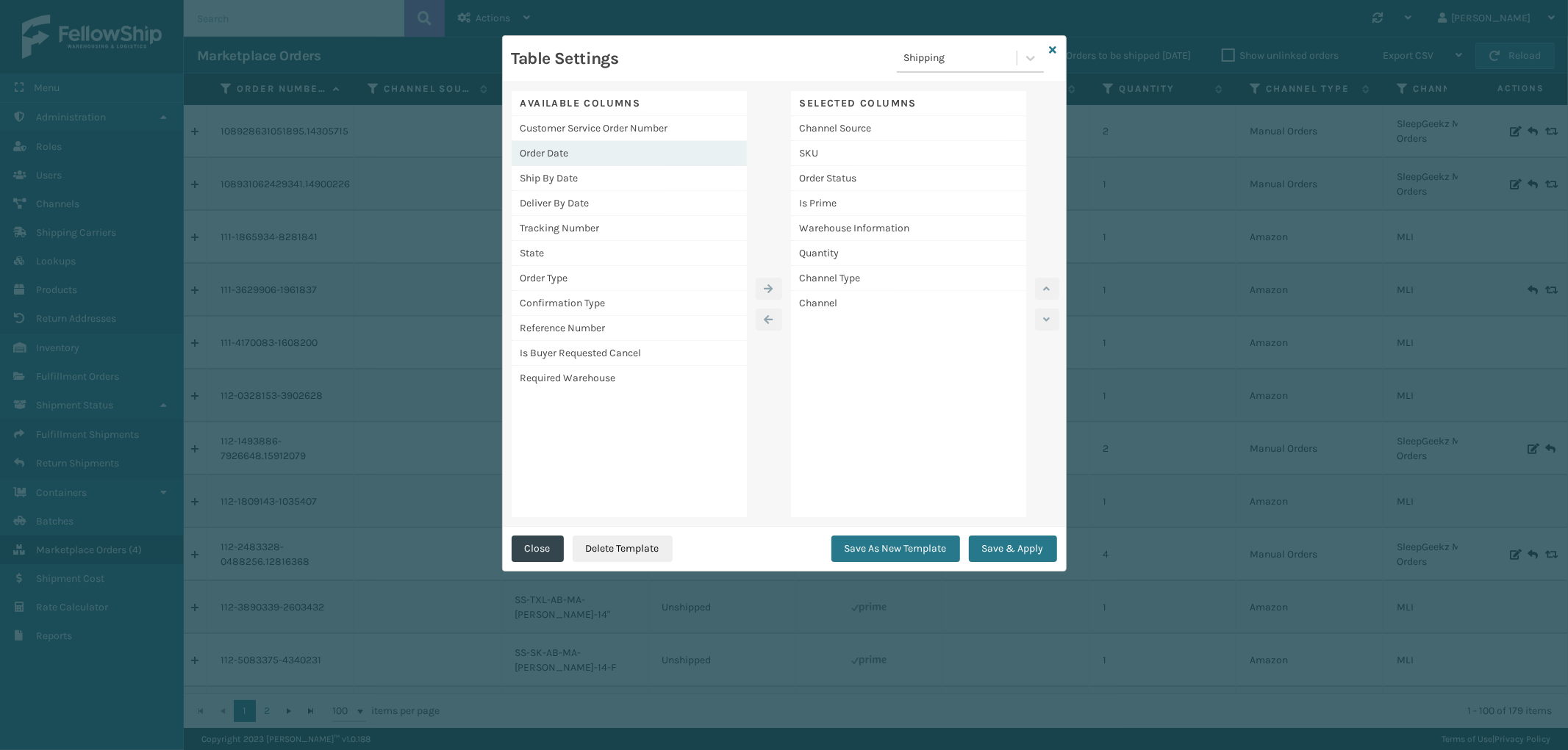
click at [579, 155] on div "Order Date" at bounding box center [629, 153] width 236 height 25
click at [771, 287] on icon "button" at bounding box center [769, 288] width 9 height 10
click at [995, 552] on button "Save & Apply" at bounding box center [1013, 549] width 88 height 27
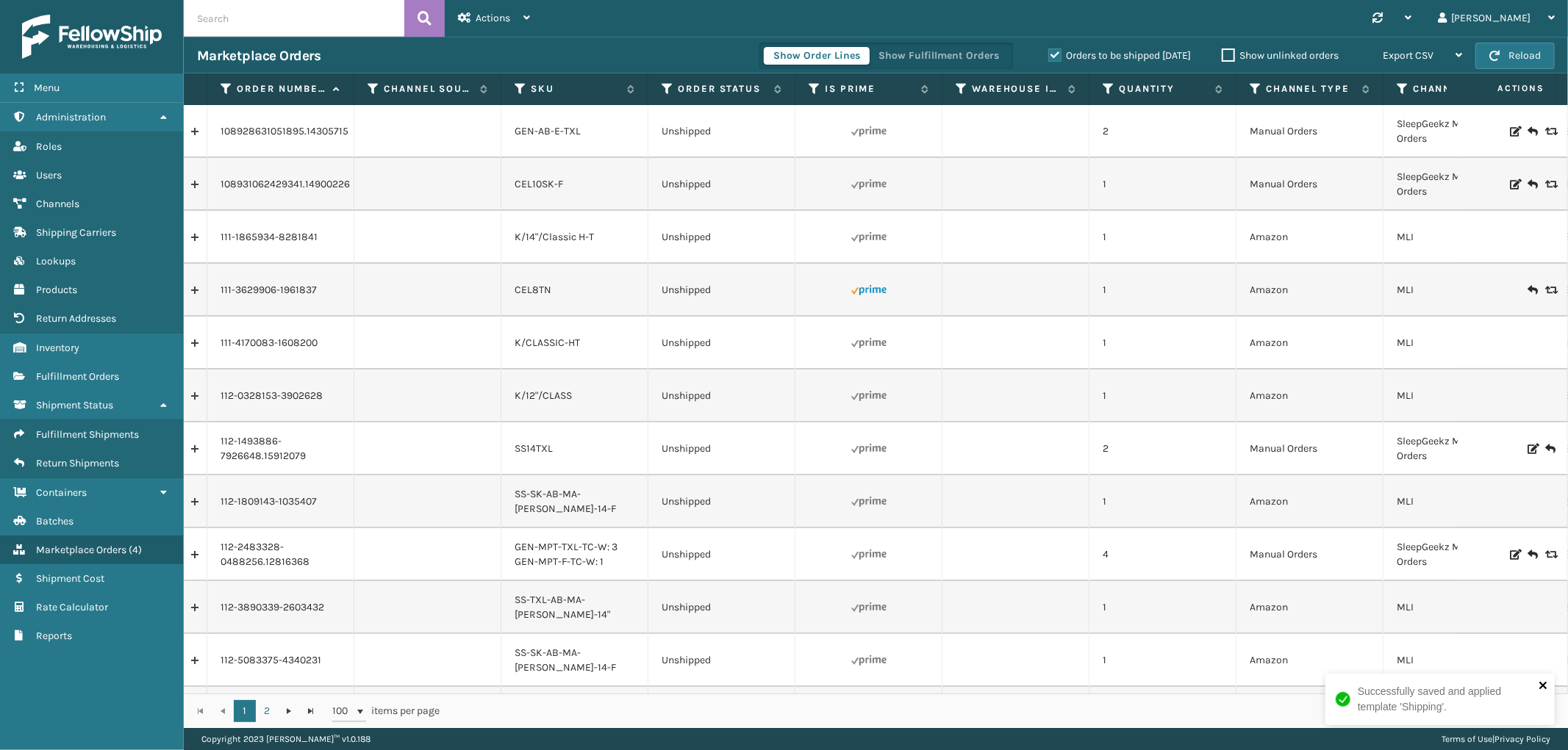
click at [1539, 684] on icon "close" at bounding box center [1544, 685] width 10 height 12
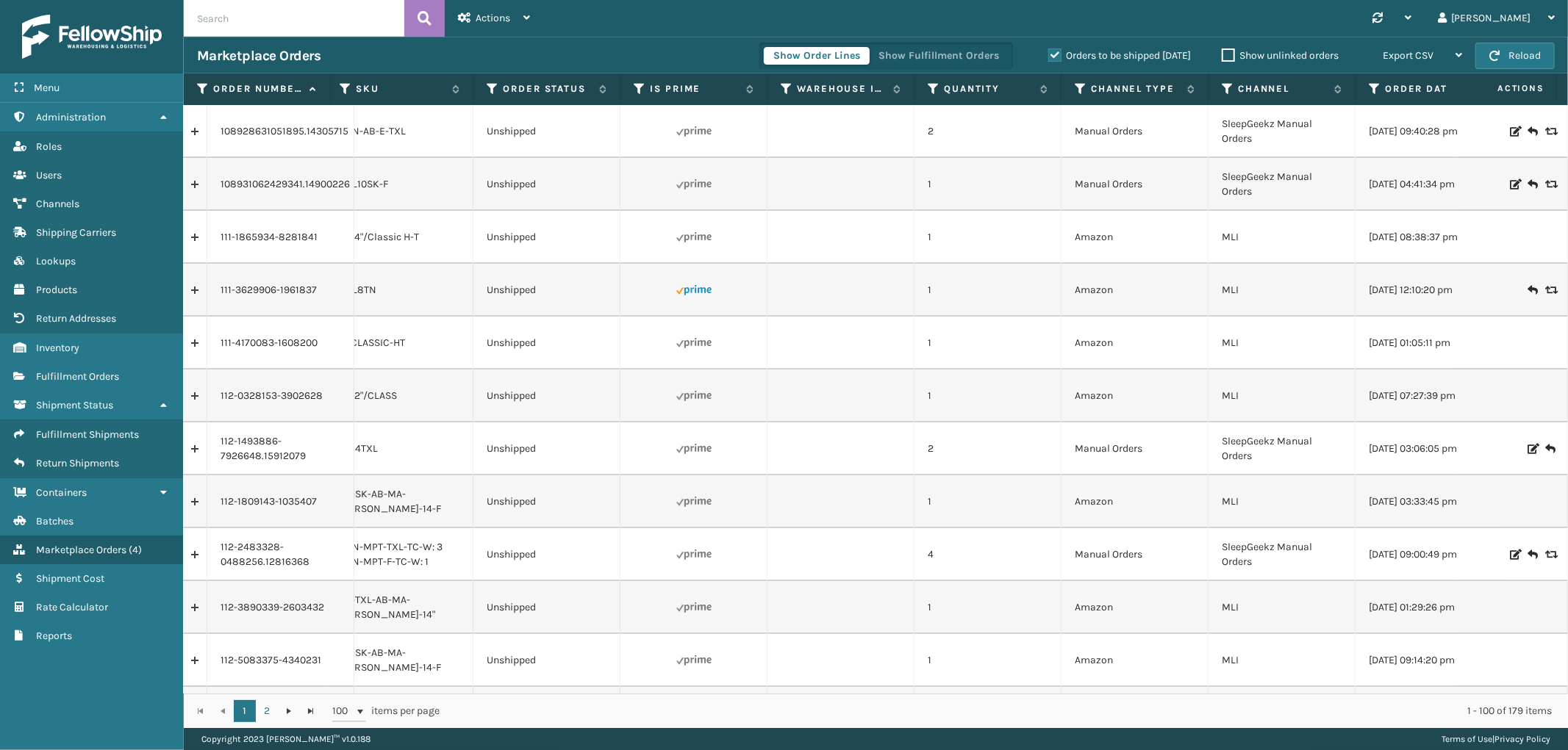
scroll to position [0, 230]
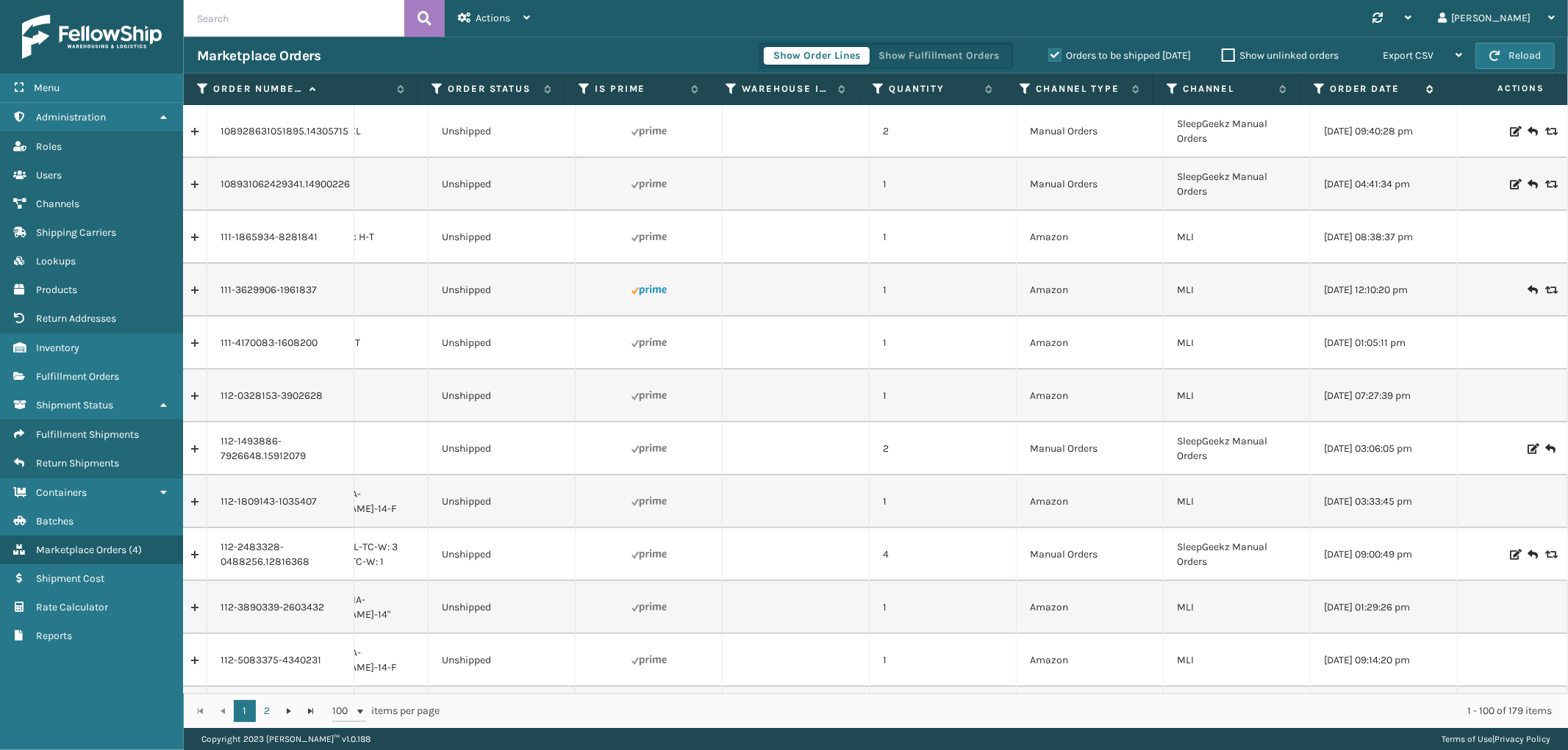
click at [1321, 86] on icon at bounding box center [1320, 89] width 12 height 13
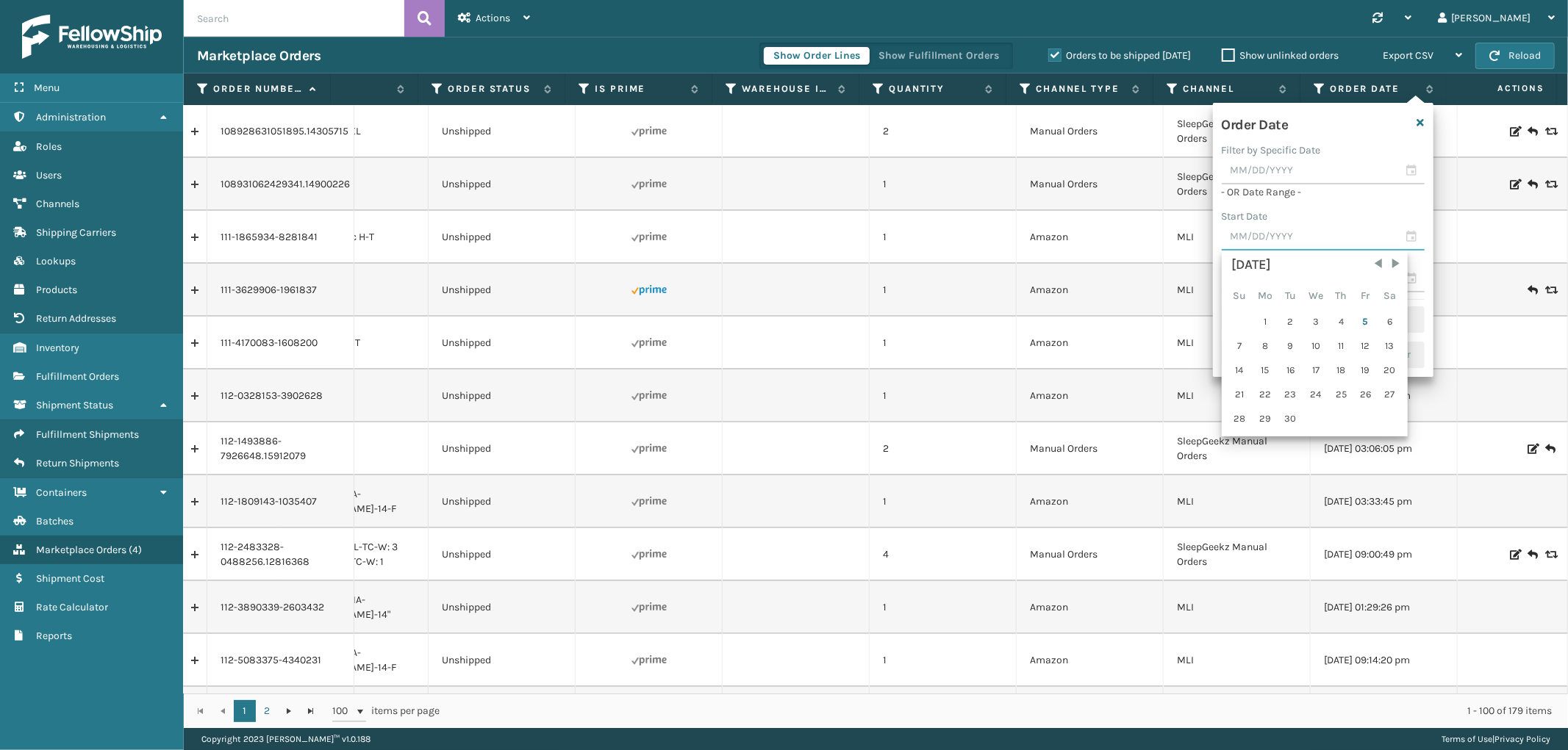
click at [1262, 244] on input "text" at bounding box center [1323, 237] width 203 height 27
click at [1265, 316] on div "1" at bounding box center [1265, 322] width 24 height 22
type input "[DATE]"
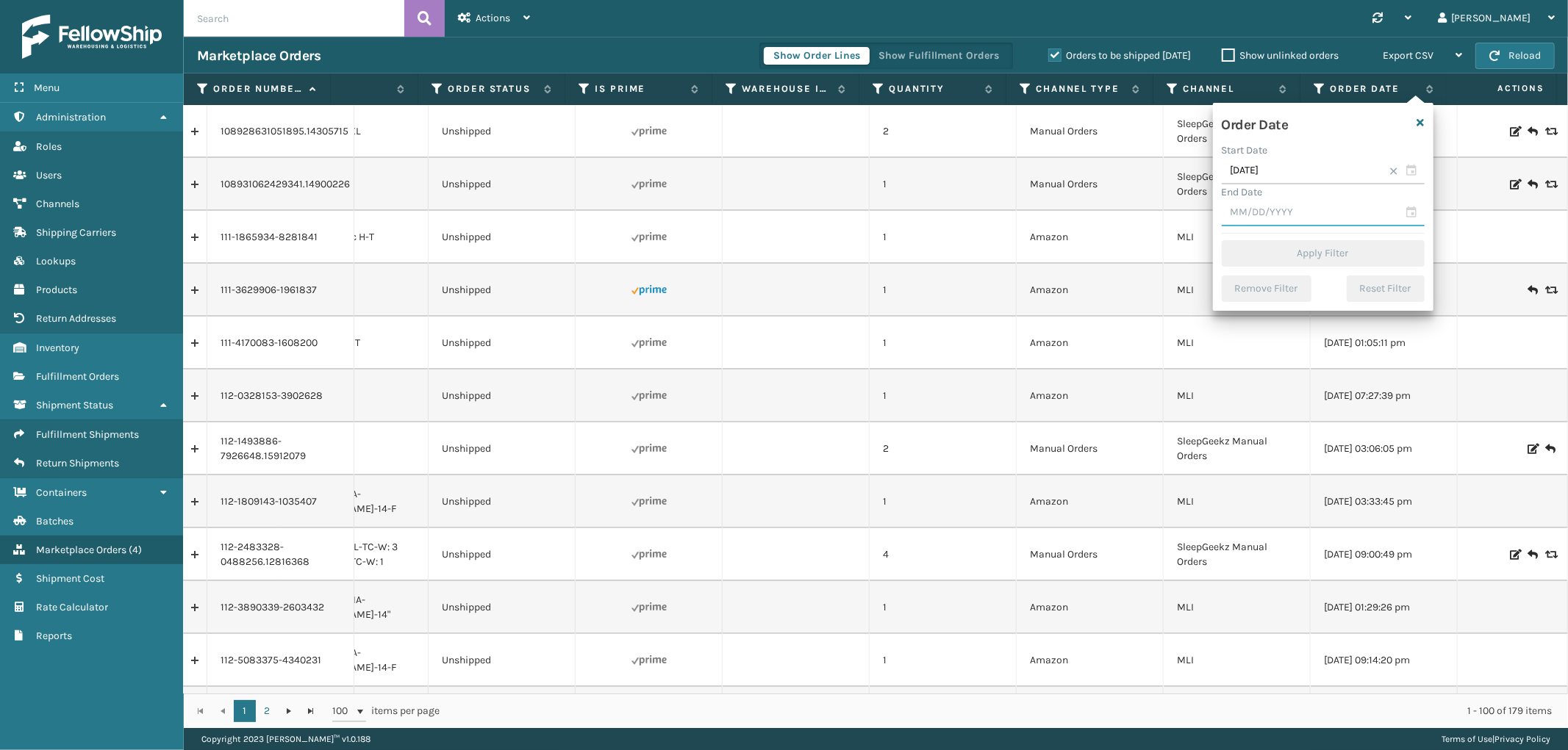
click at [1283, 209] on input "text" at bounding box center [1323, 214] width 203 height 27
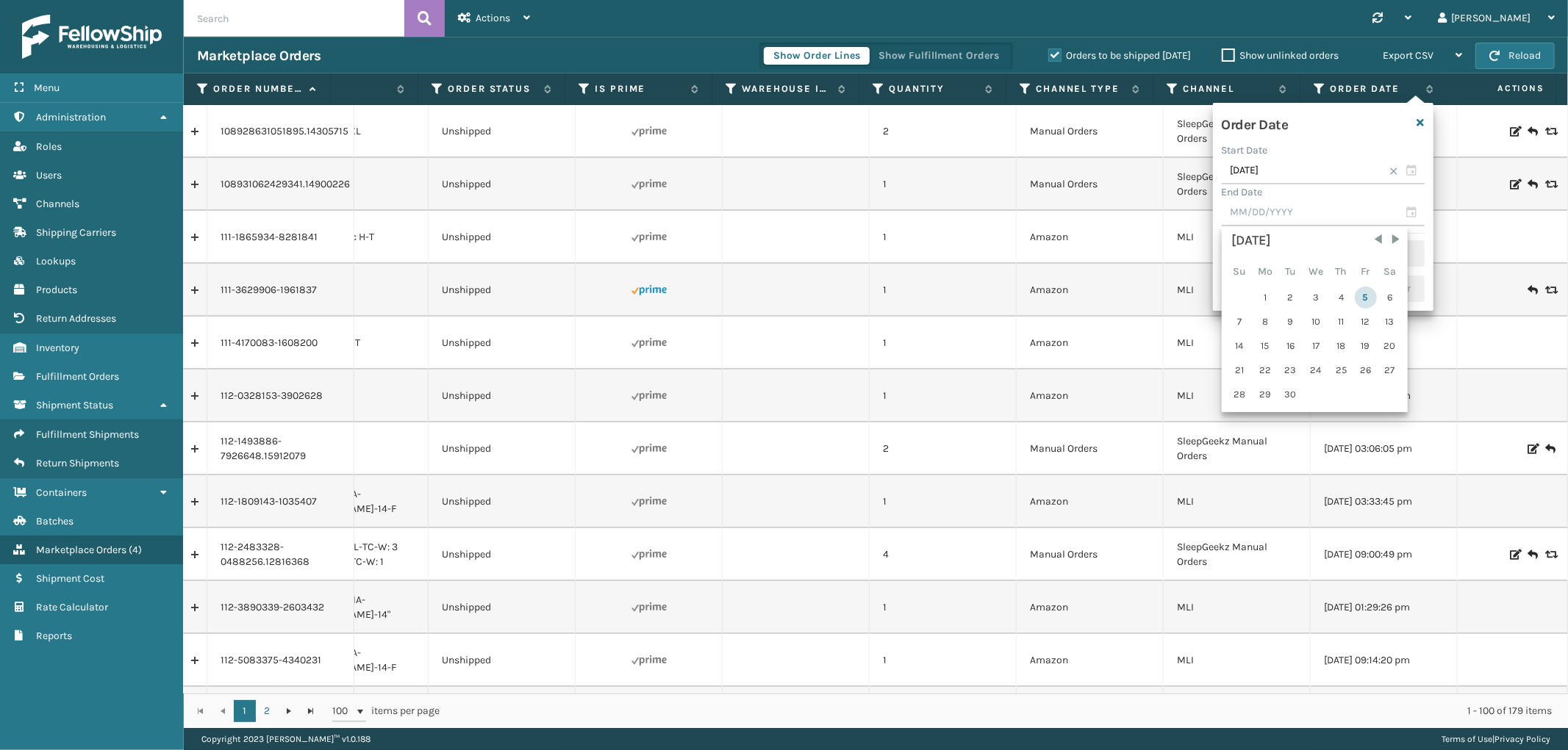
click at [1356, 299] on div "5" at bounding box center [1366, 297] width 22 height 22
type input "[DATE]"
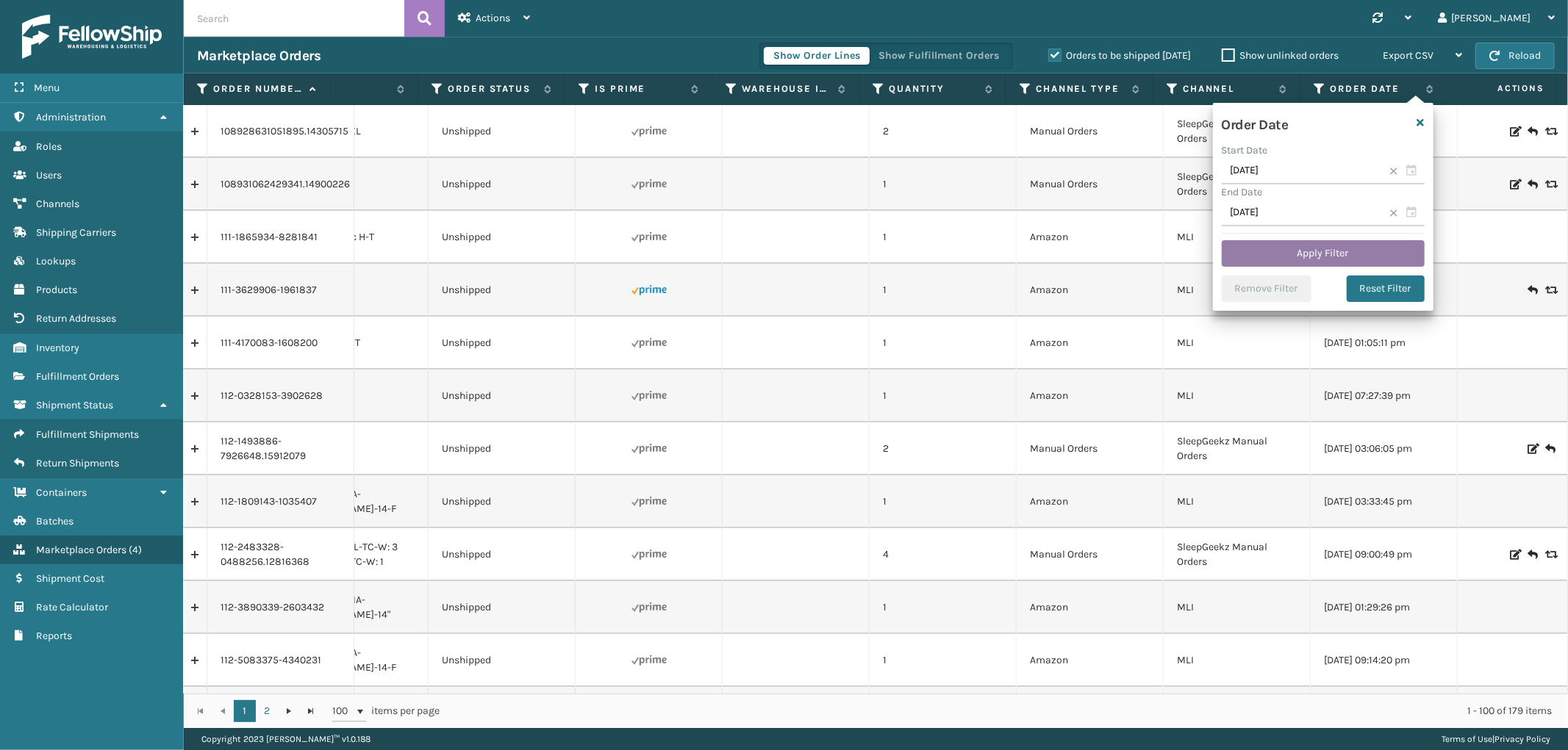
click at [1284, 251] on button "Apply Filter" at bounding box center [1323, 254] width 203 height 27
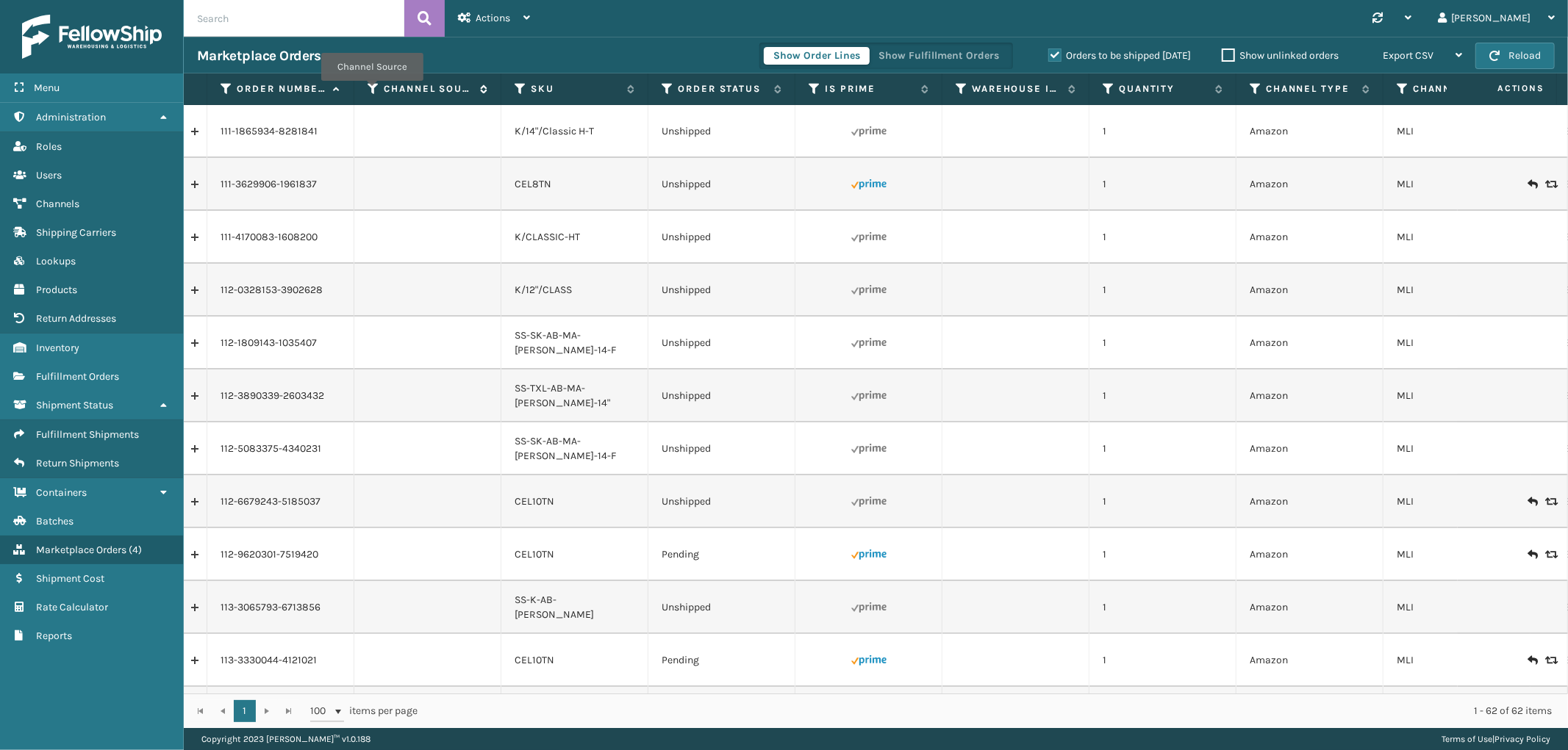
click at [372, 86] on icon at bounding box center [373, 89] width 12 height 13
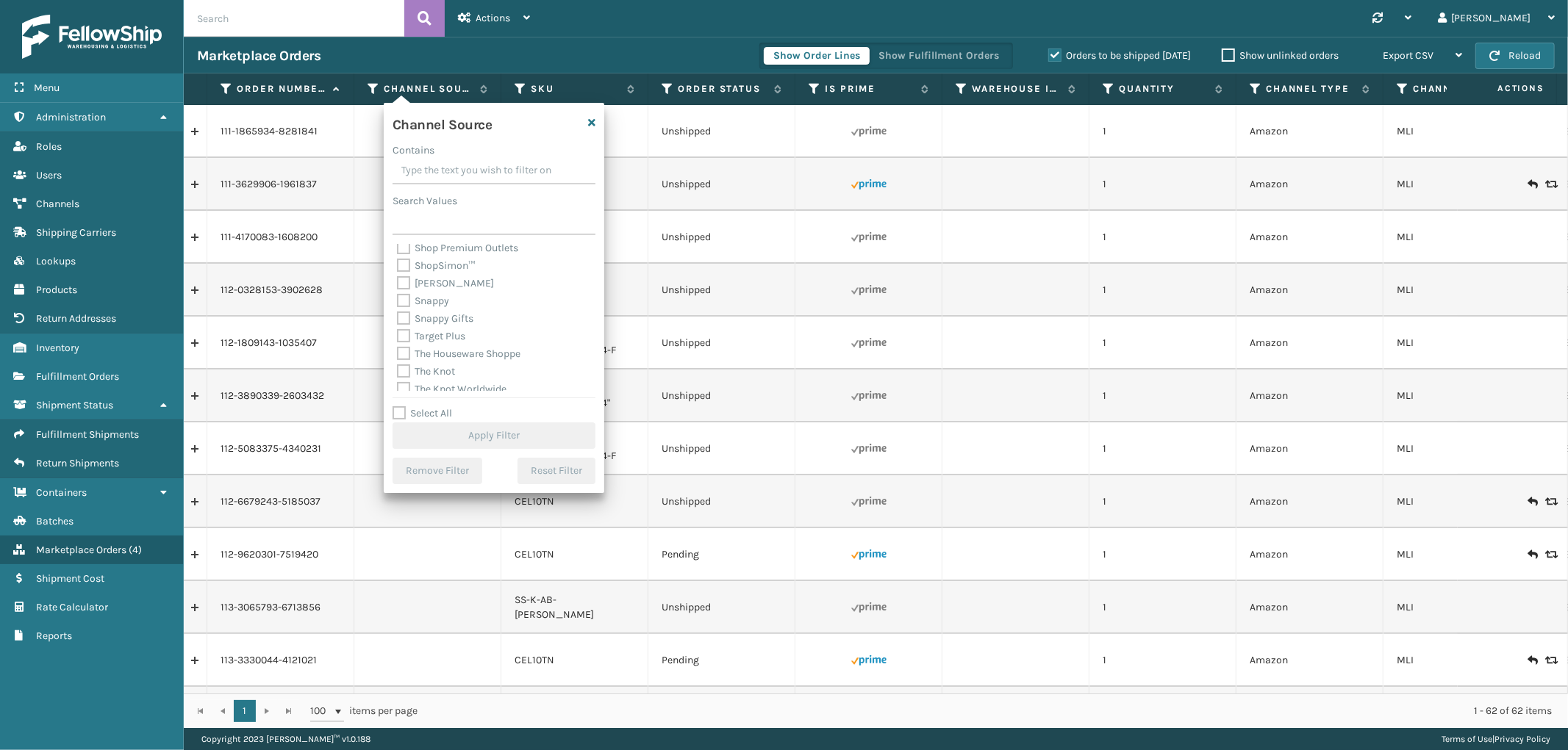
scroll to position [489, 0]
click at [562, 25] on div "Synchronise all channels [PERSON_NAME] Log Out" at bounding box center [1056, 18] width 1025 height 37
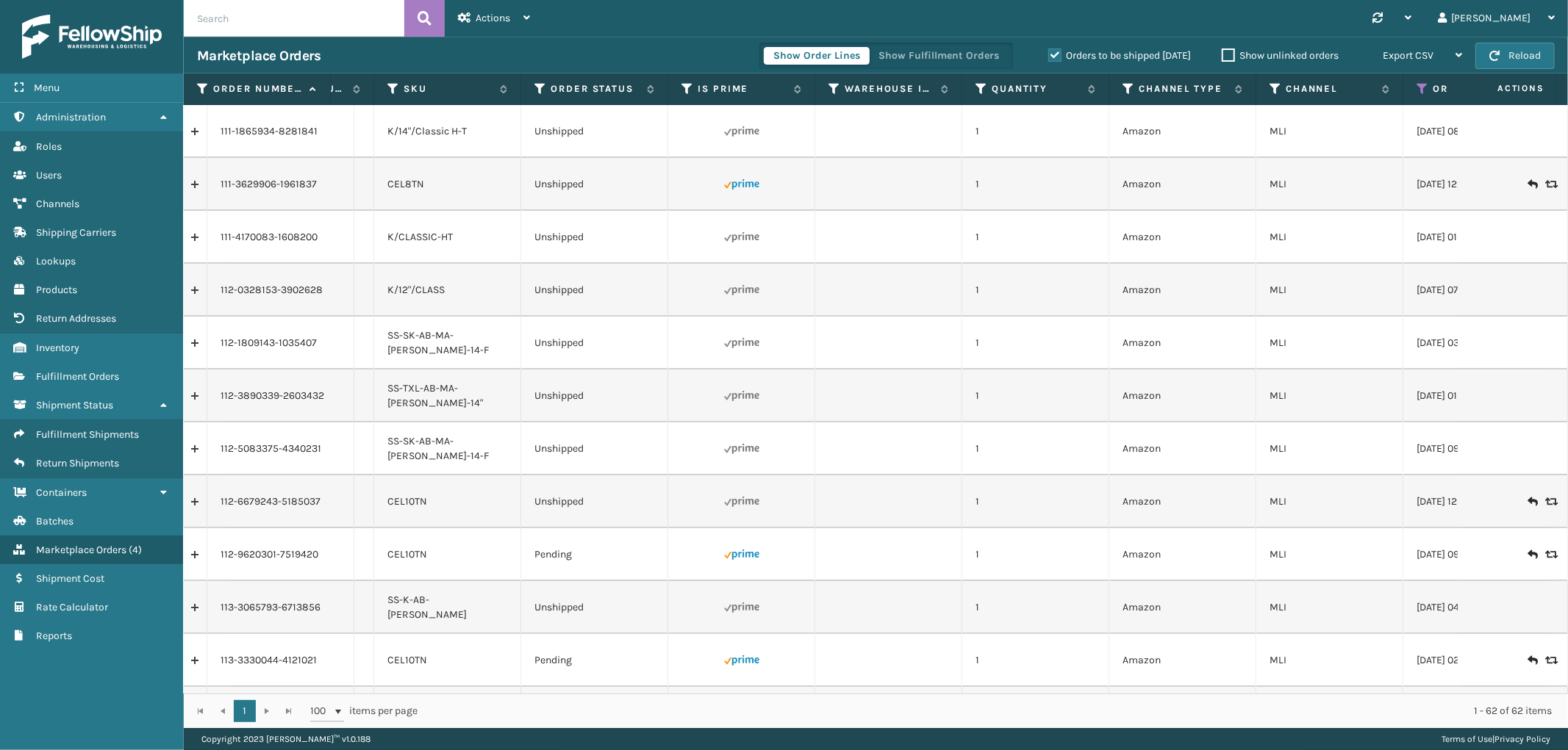
scroll to position [0, 230]
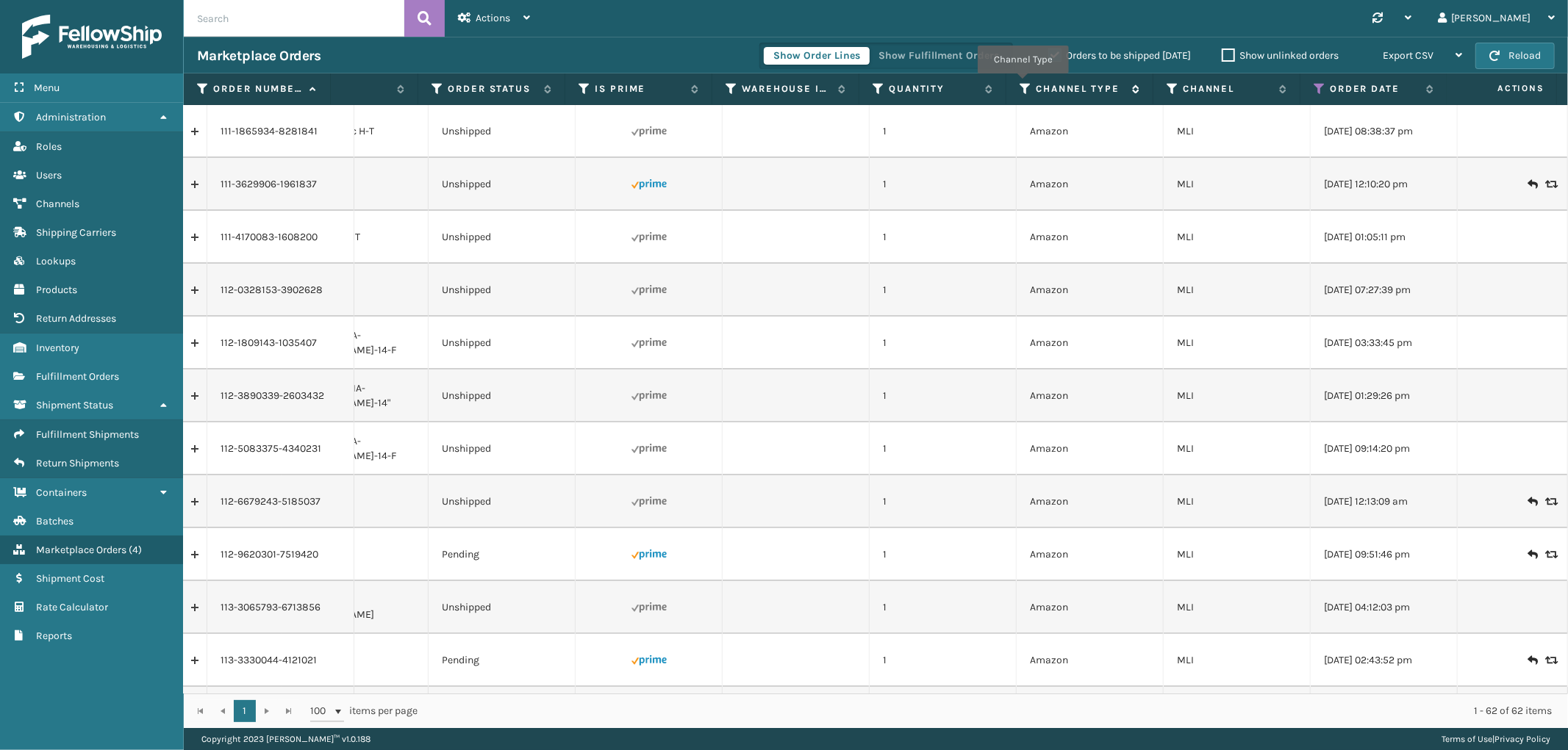
click at [1023, 84] on icon at bounding box center [1025, 89] width 12 height 13
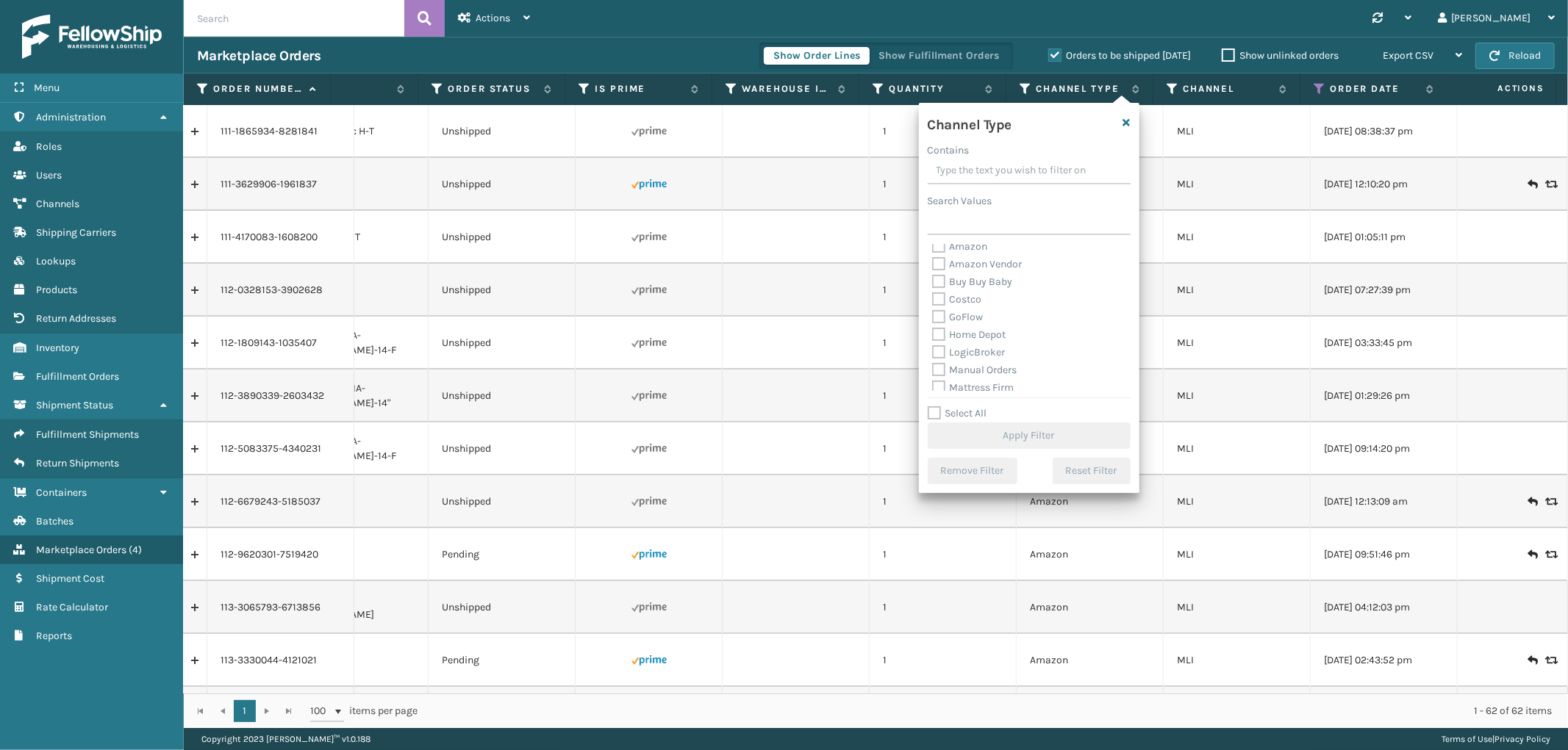
scroll to position [0, 0]
click at [1169, 91] on icon at bounding box center [1173, 89] width 12 height 13
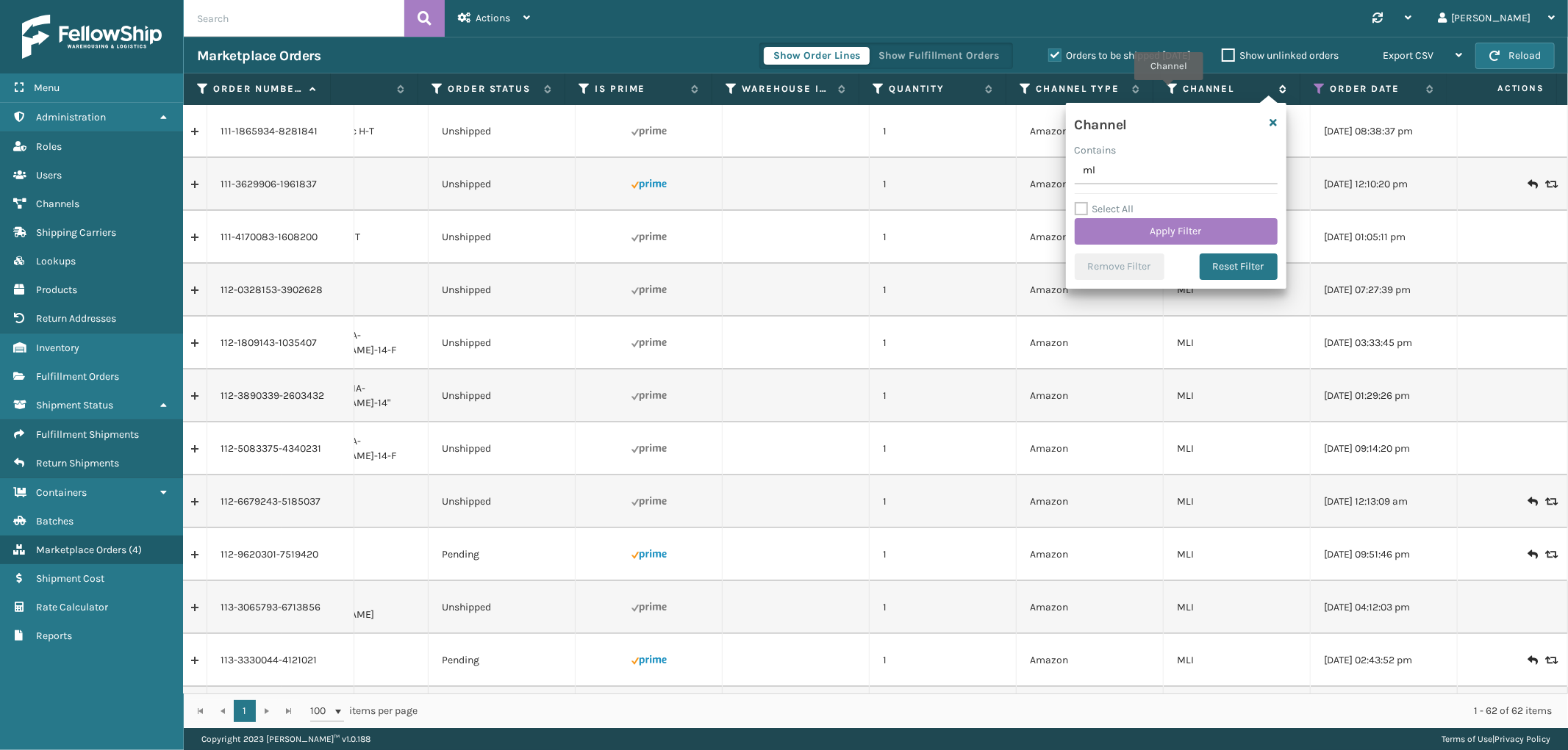
type input "m"
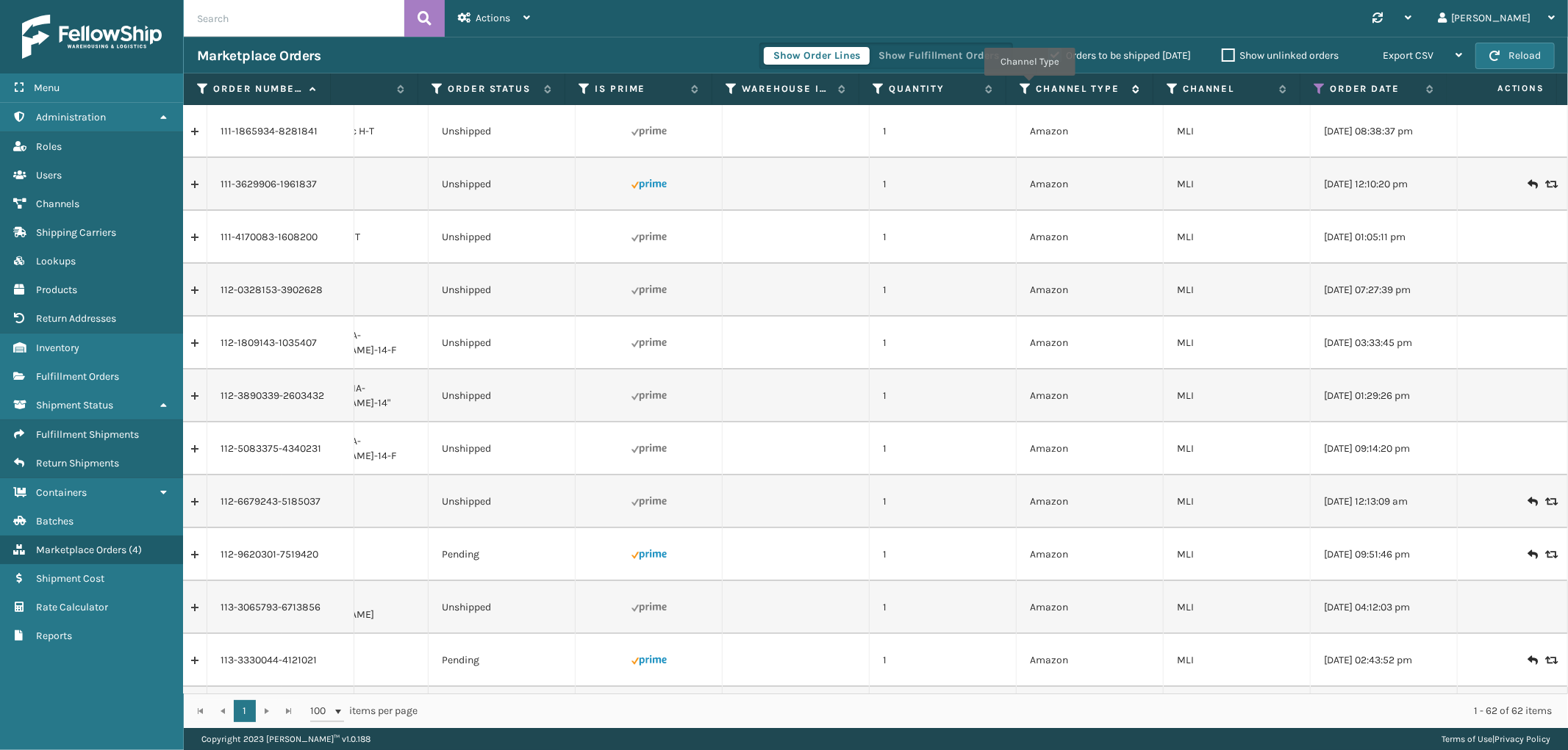
click at [1030, 86] on icon at bounding box center [1025, 89] width 12 height 13
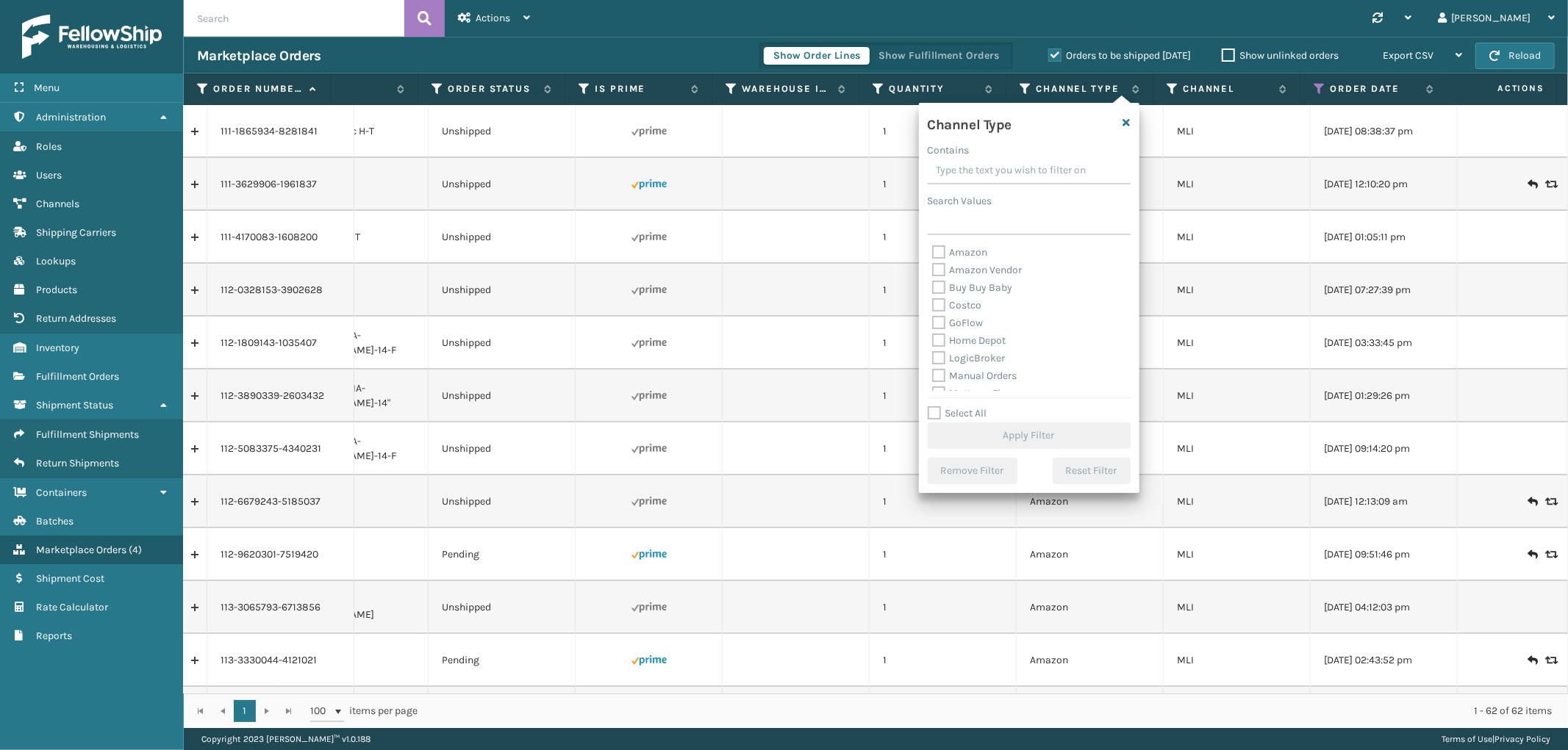
click at [960, 254] on label "Amazon" at bounding box center [960, 252] width 56 height 13
click at [933, 254] on input "Amazon" at bounding box center [932, 248] width 1 height 9
checkbox input "true"
click at [1033, 437] on button "Apply Filter" at bounding box center [1030, 436] width 203 height 27
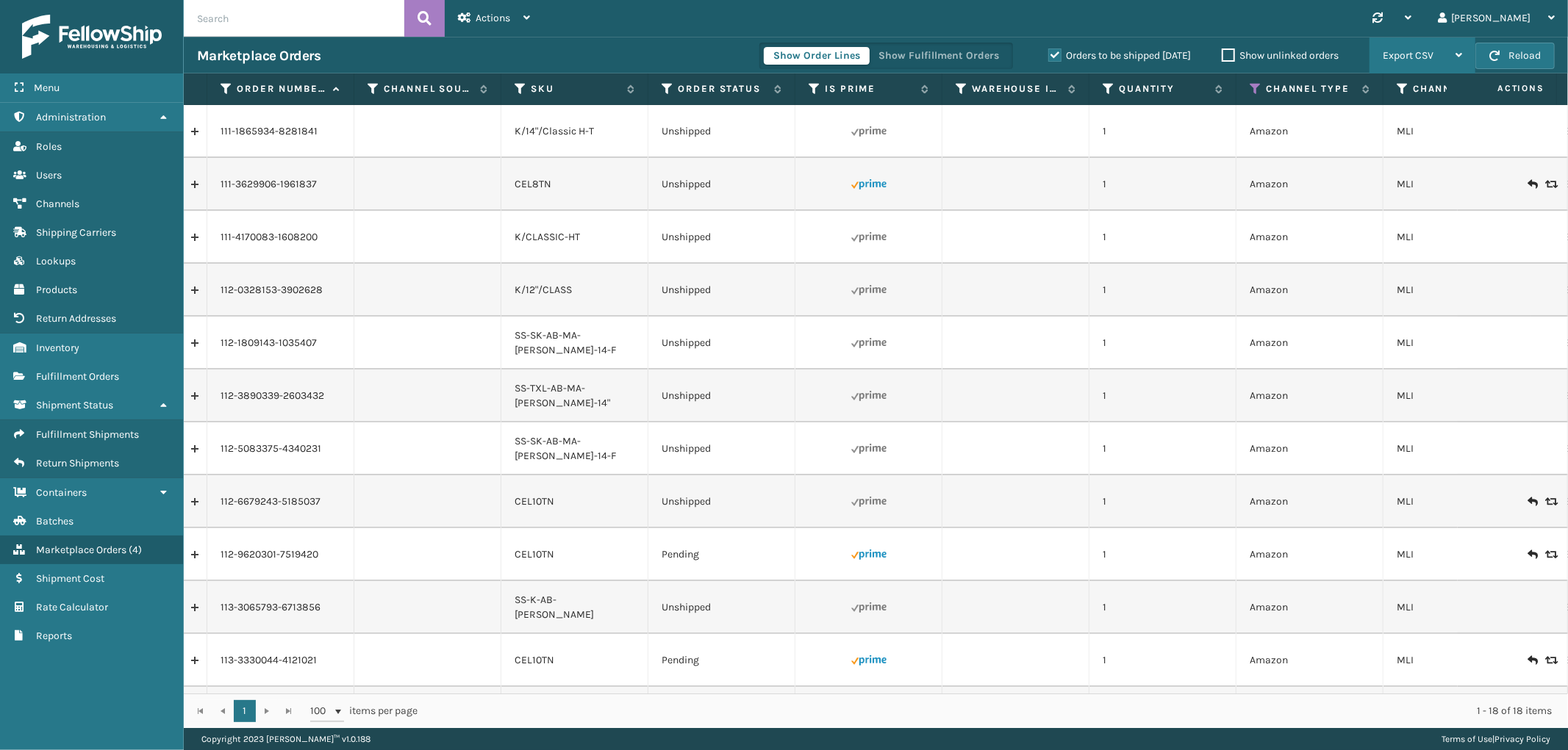
click at [1417, 55] on span "Export CSV" at bounding box center [1408, 55] width 51 height 13
click at [1373, 131] on li "Export All Pages" at bounding box center [1376, 134] width 197 height 39
click at [860, 329] on icon at bounding box center [869, 343] width 35 height 35
click at [1257, 90] on icon at bounding box center [1256, 89] width 12 height 13
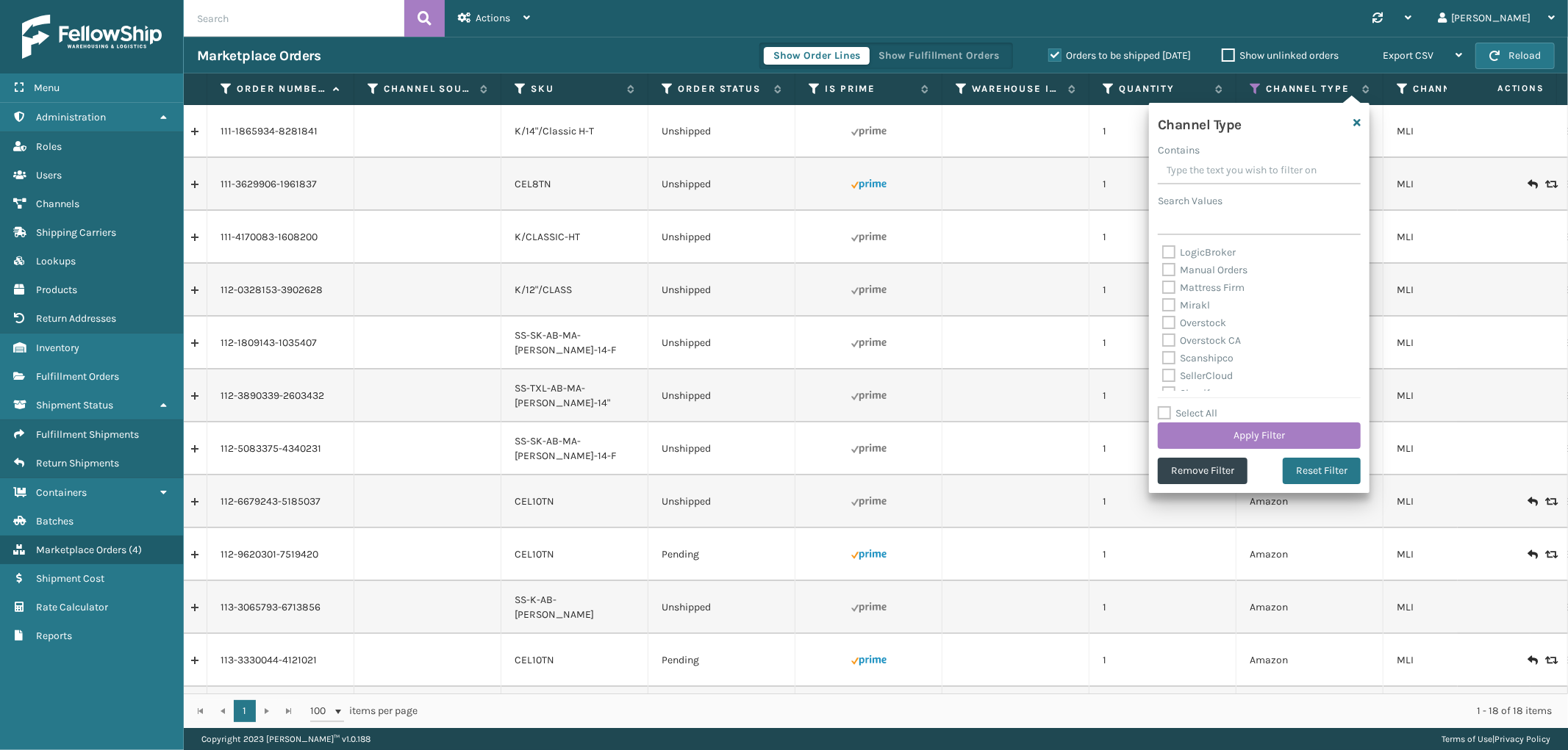
scroll to position [170, 0]
click at [1223, 468] on button "Remove Filter" at bounding box center [1202, 471] width 90 height 27
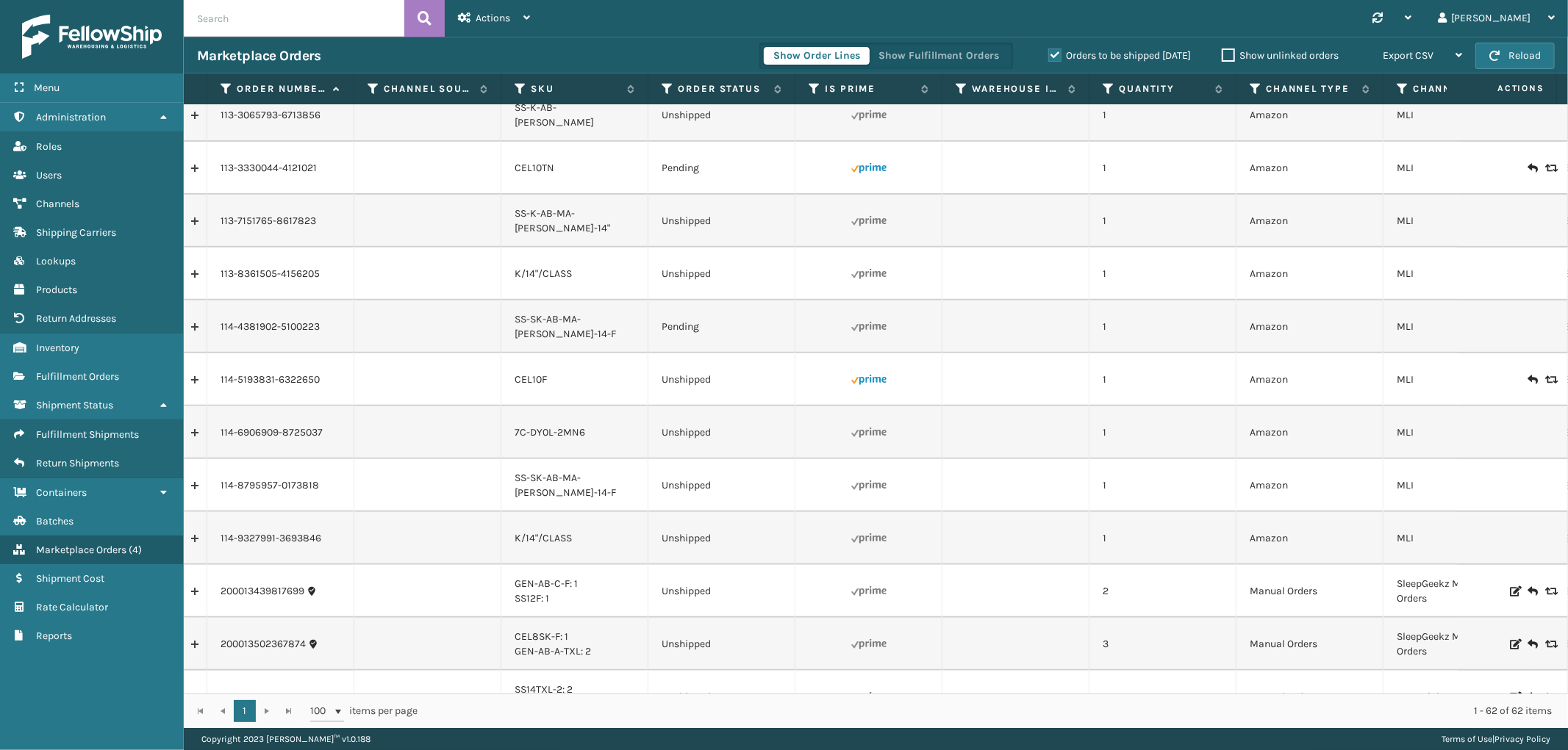
scroll to position [271, 0]
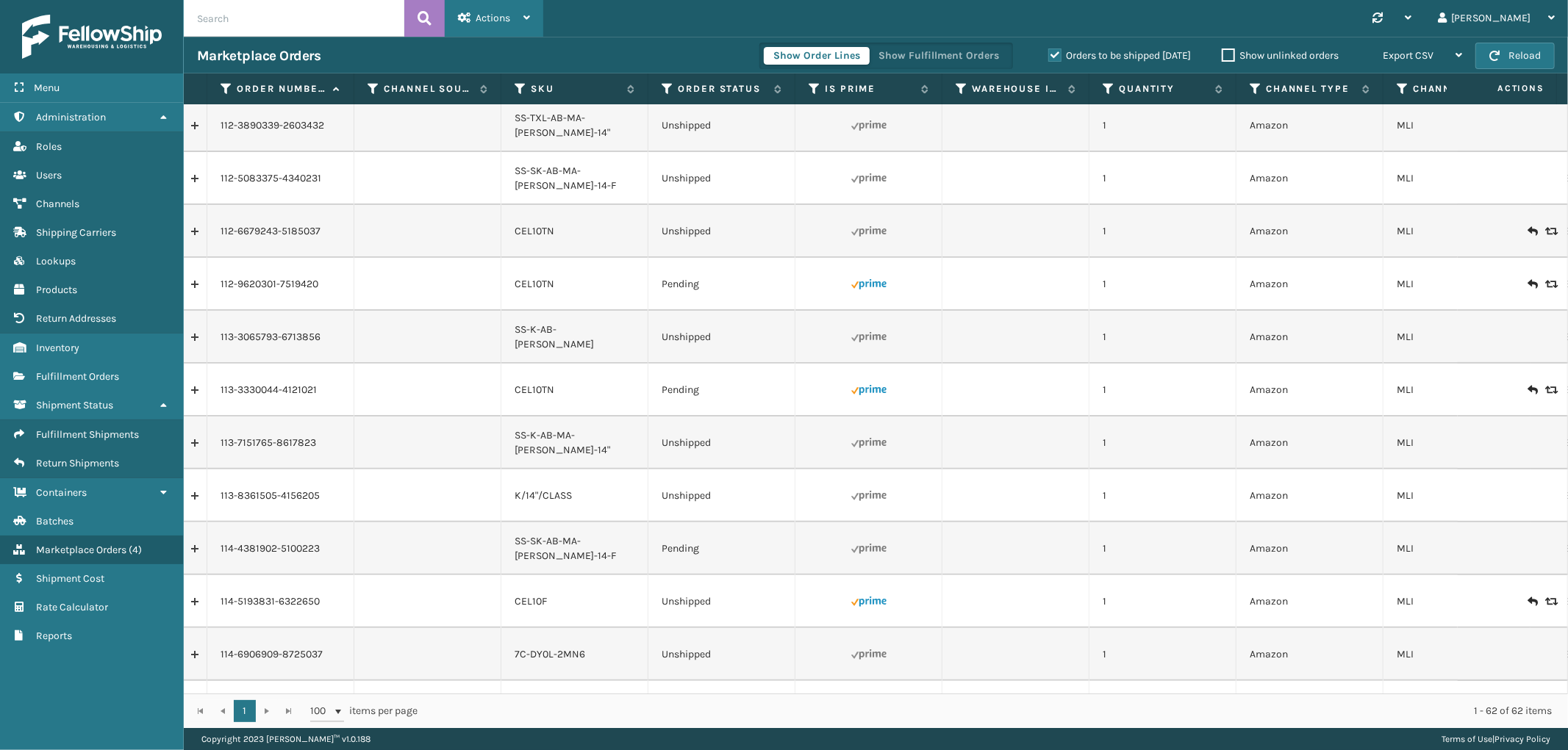
click at [486, 27] on div "Actions" at bounding box center [494, 18] width 72 height 37
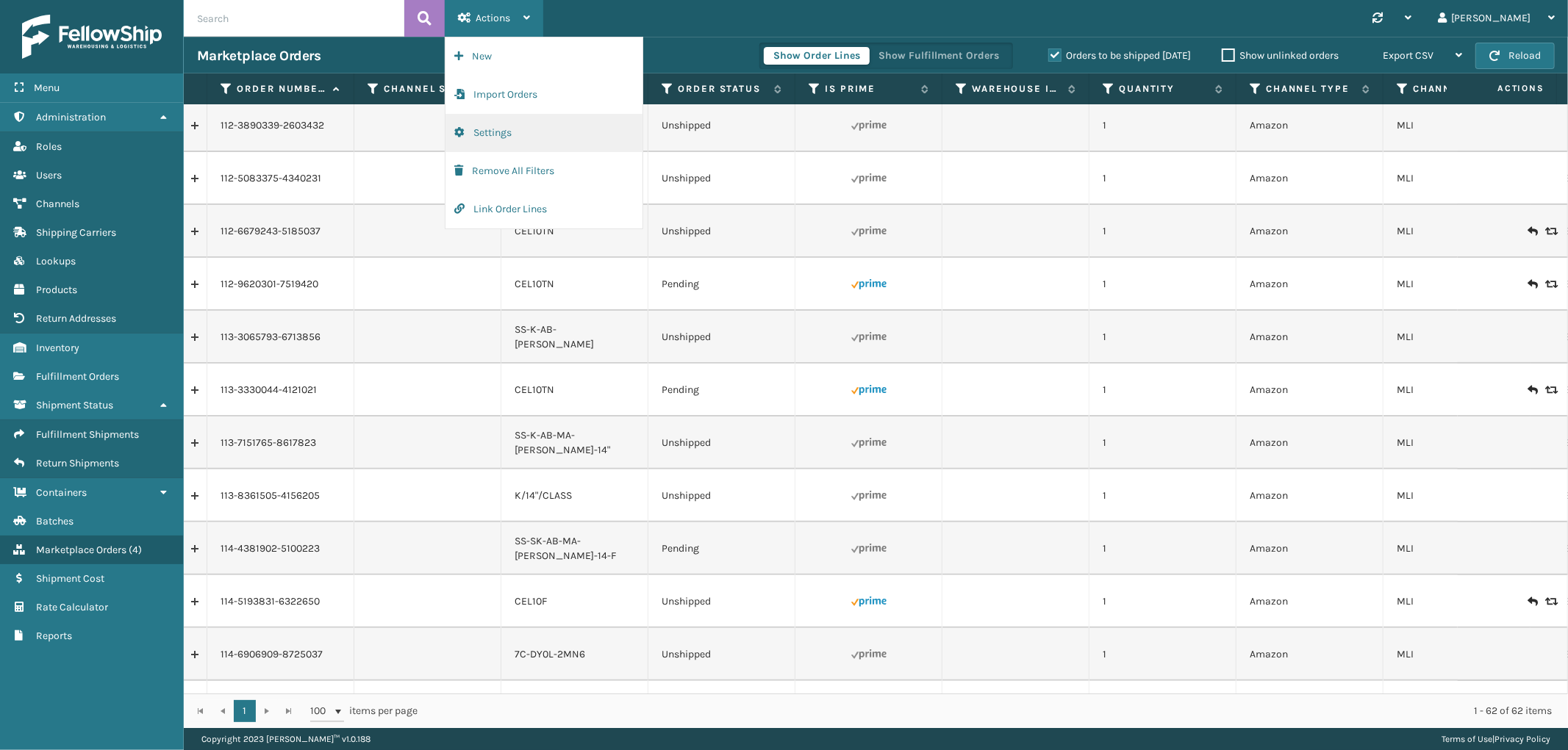
click at [503, 127] on button "Settings" at bounding box center [543, 133] width 197 height 39
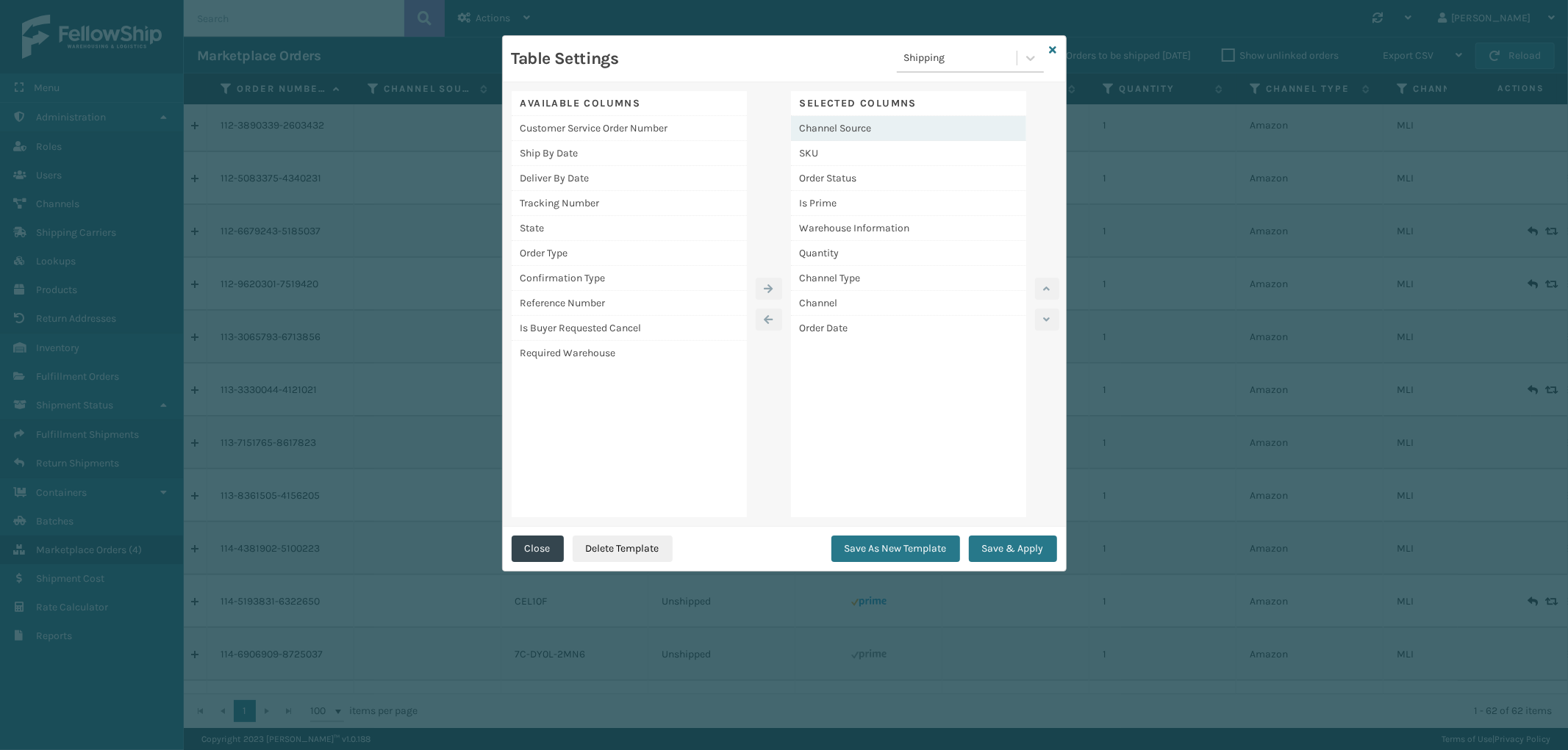
click at [994, 123] on div "Channel Source" at bounding box center [909, 129] width 236 height 25
click at [766, 322] on icon "button" at bounding box center [769, 319] width 9 height 10
click at [920, 199] on div "Warehouse Information" at bounding box center [909, 204] width 236 height 25
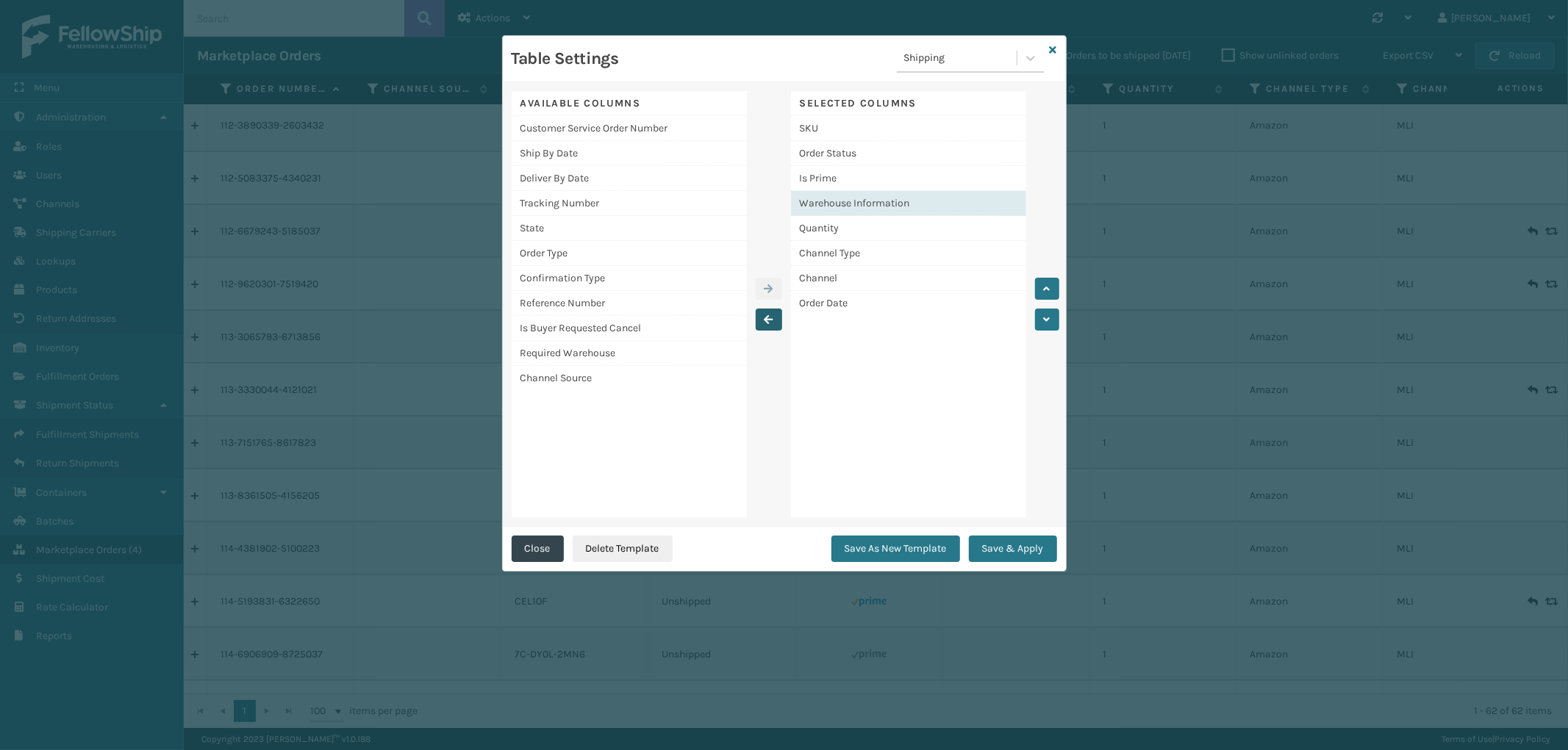
click at [765, 320] on icon "button" at bounding box center [769, 319] width 9 height 10
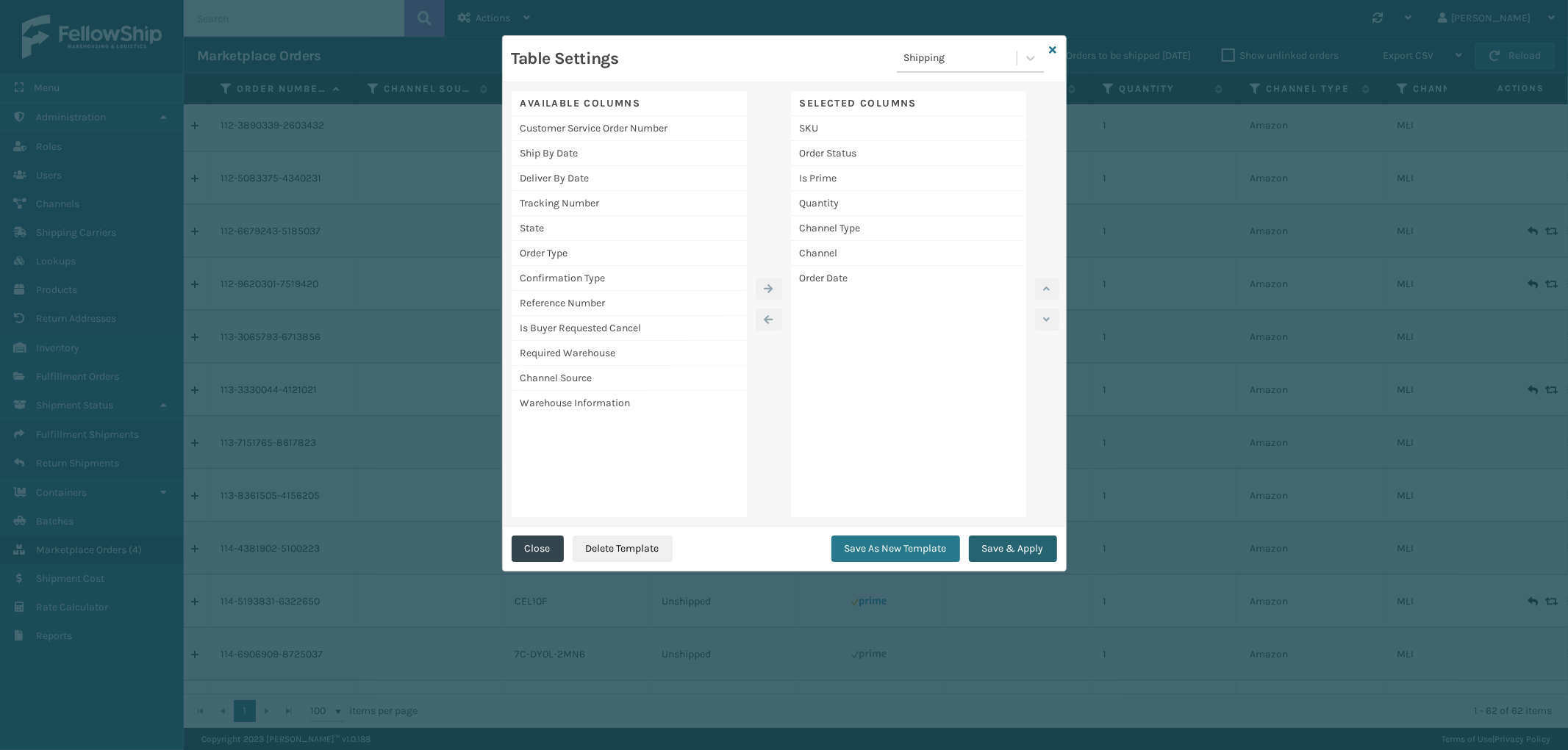
click at [1025, 546] on button "Save & Apply" at bounding box center [1013, 549] width 88 height 27
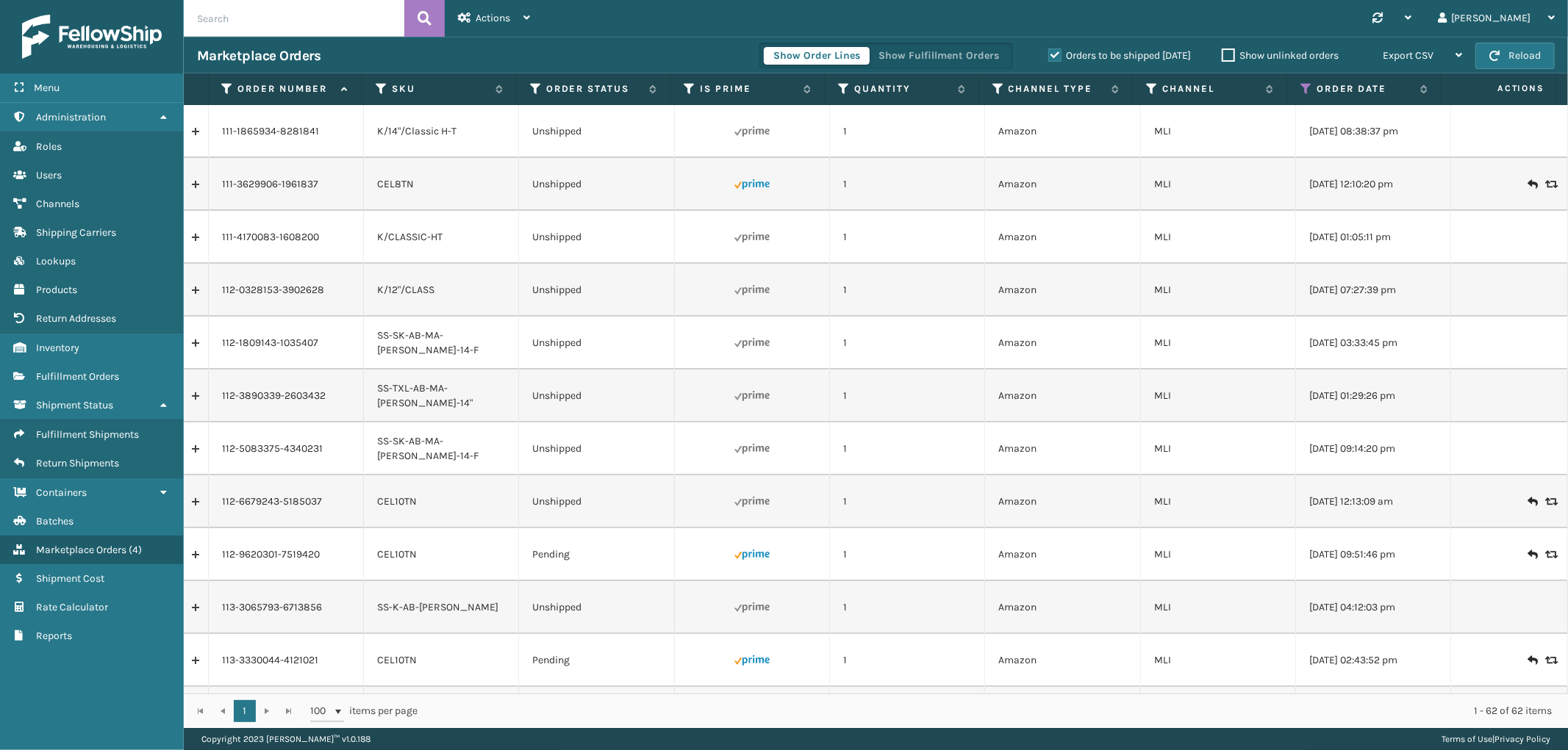
click at [296, 94] on label "Order Number" at bounding box center [285, 89] width 96 height 13
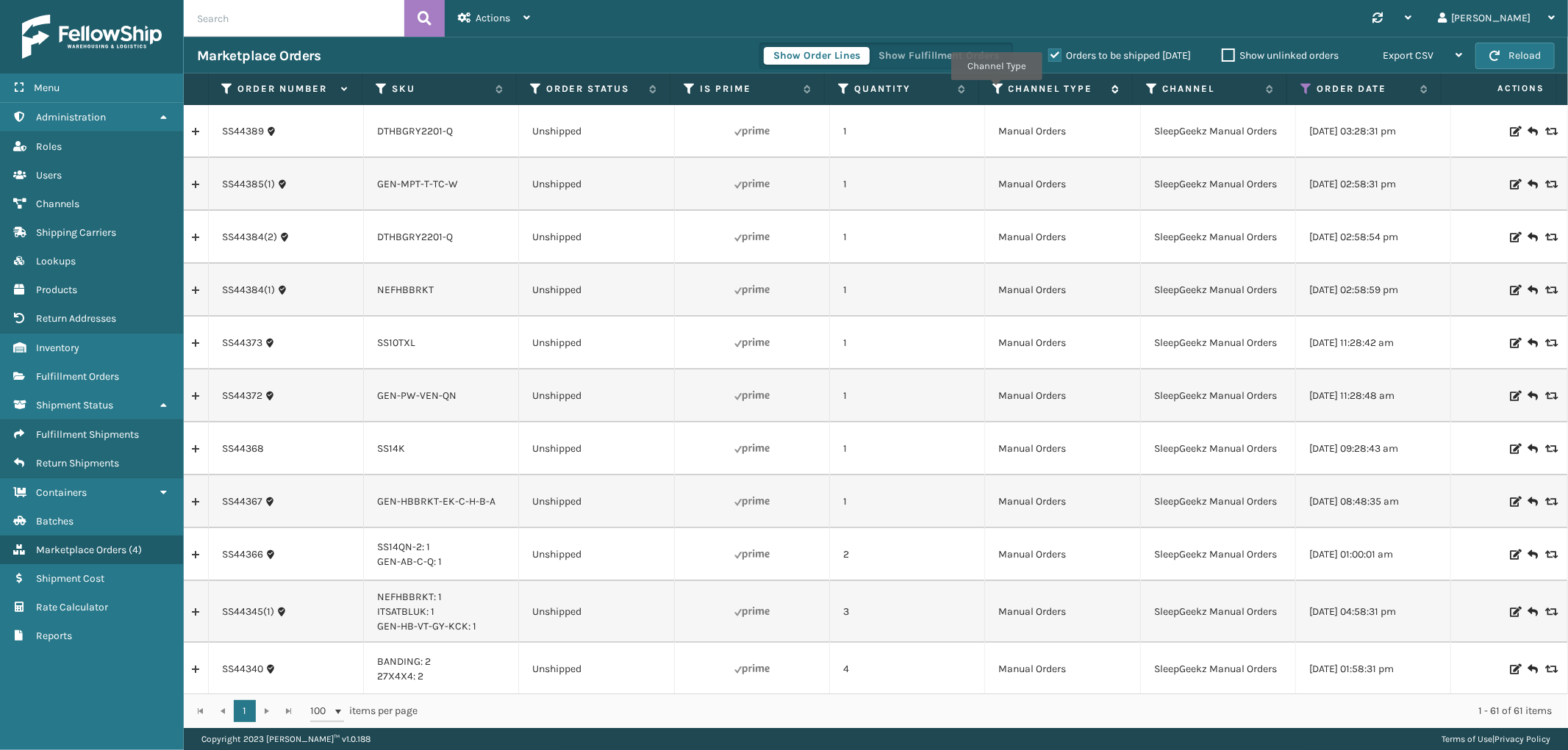
click at [996, 91] on icon at bounding box center [999, 89] width 12 height 13
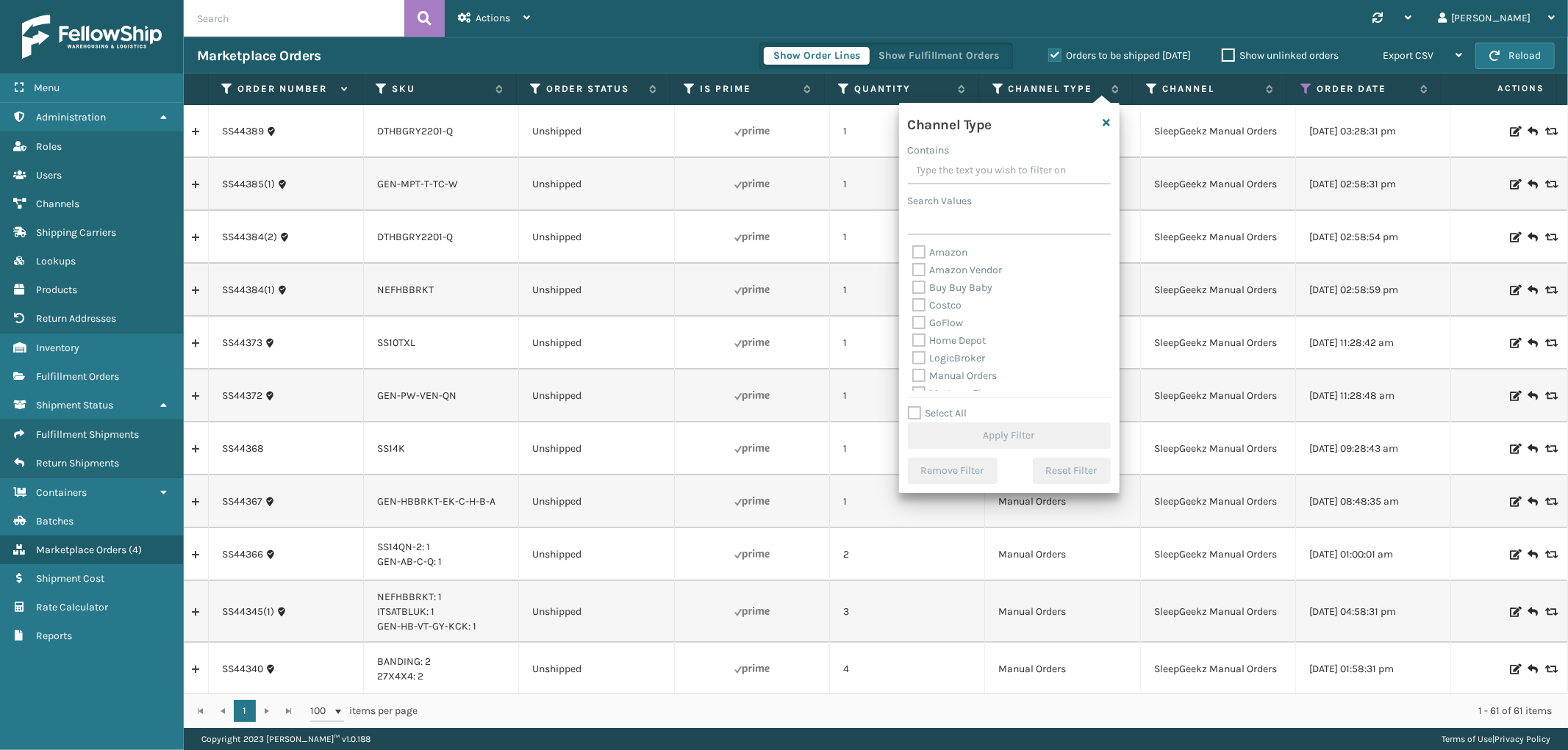
click at [927, 251] on label "Amazon" at bounding box center [940, 252] width 56 height 13
click at [913, 251] on input "Amazon" at bounding box center [912, 248] width 1 height 9
checkbox input "true"
click at [1000, 432] on button "Apply Filter" at bounding box center [1010, 436] width 203 height 27
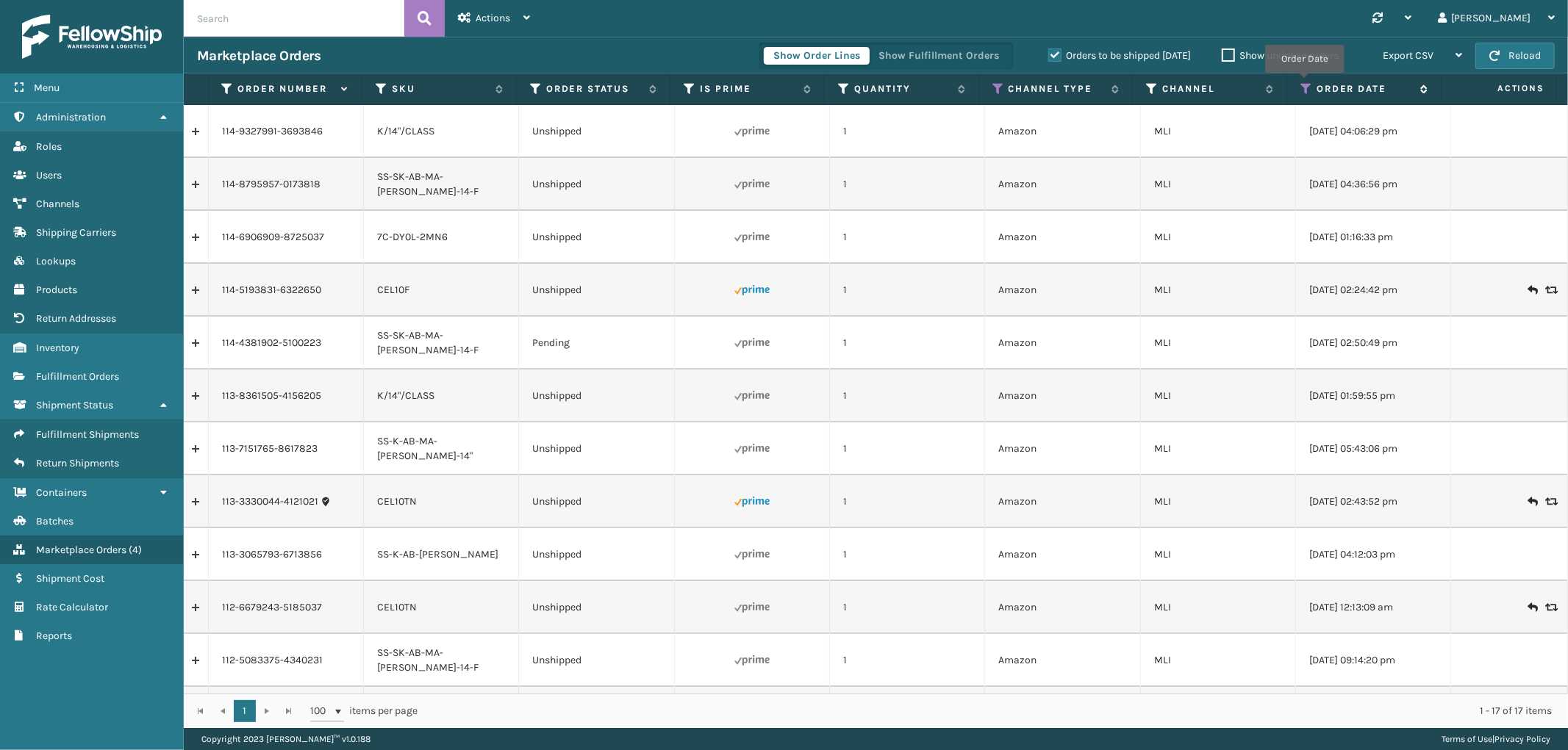
click at [1305, 83] on icon at bounding box center [1306, 89] width 12 height 13
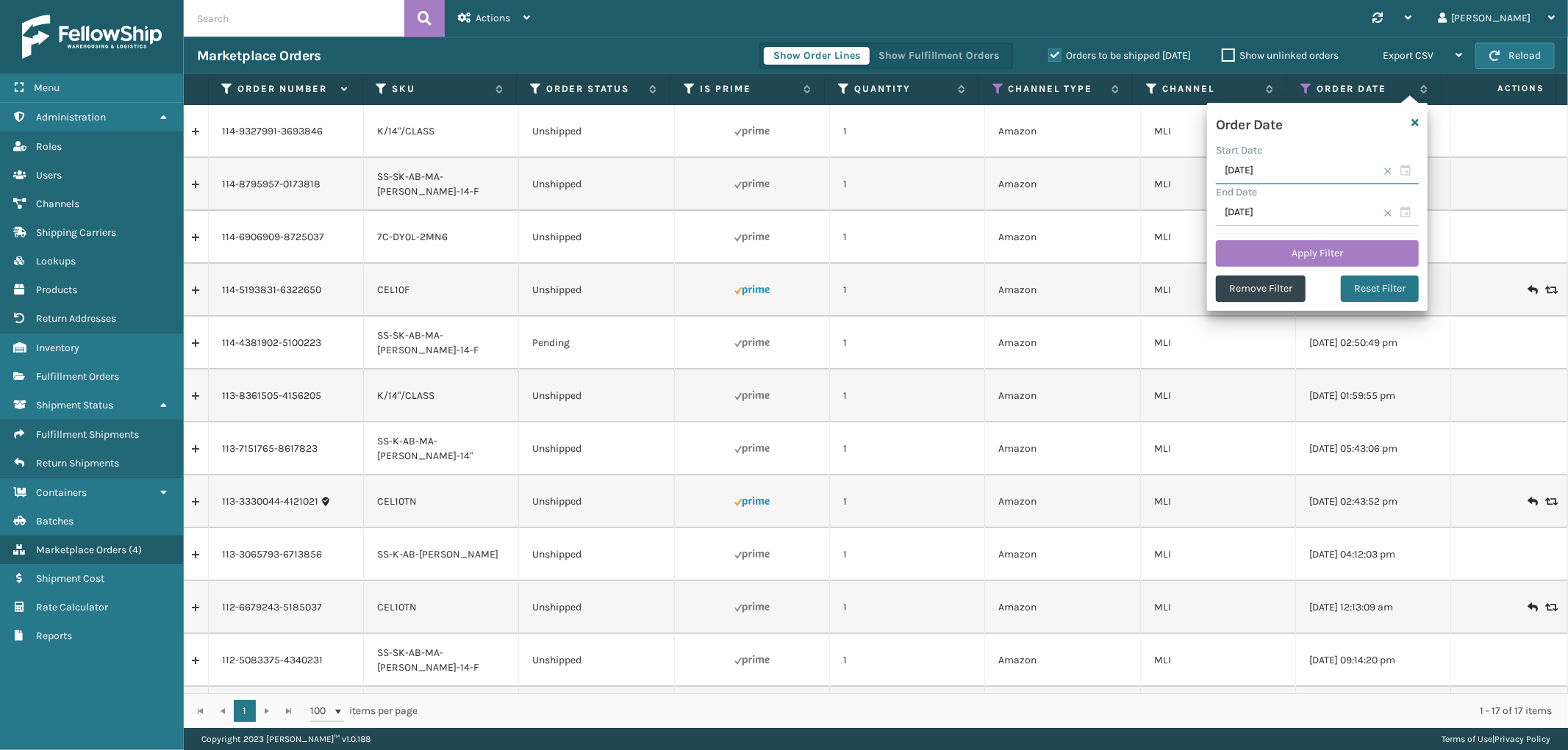
click at [1295, 173] on input "[DATE]" at bounding box center [1317, 172] width 203 height 27
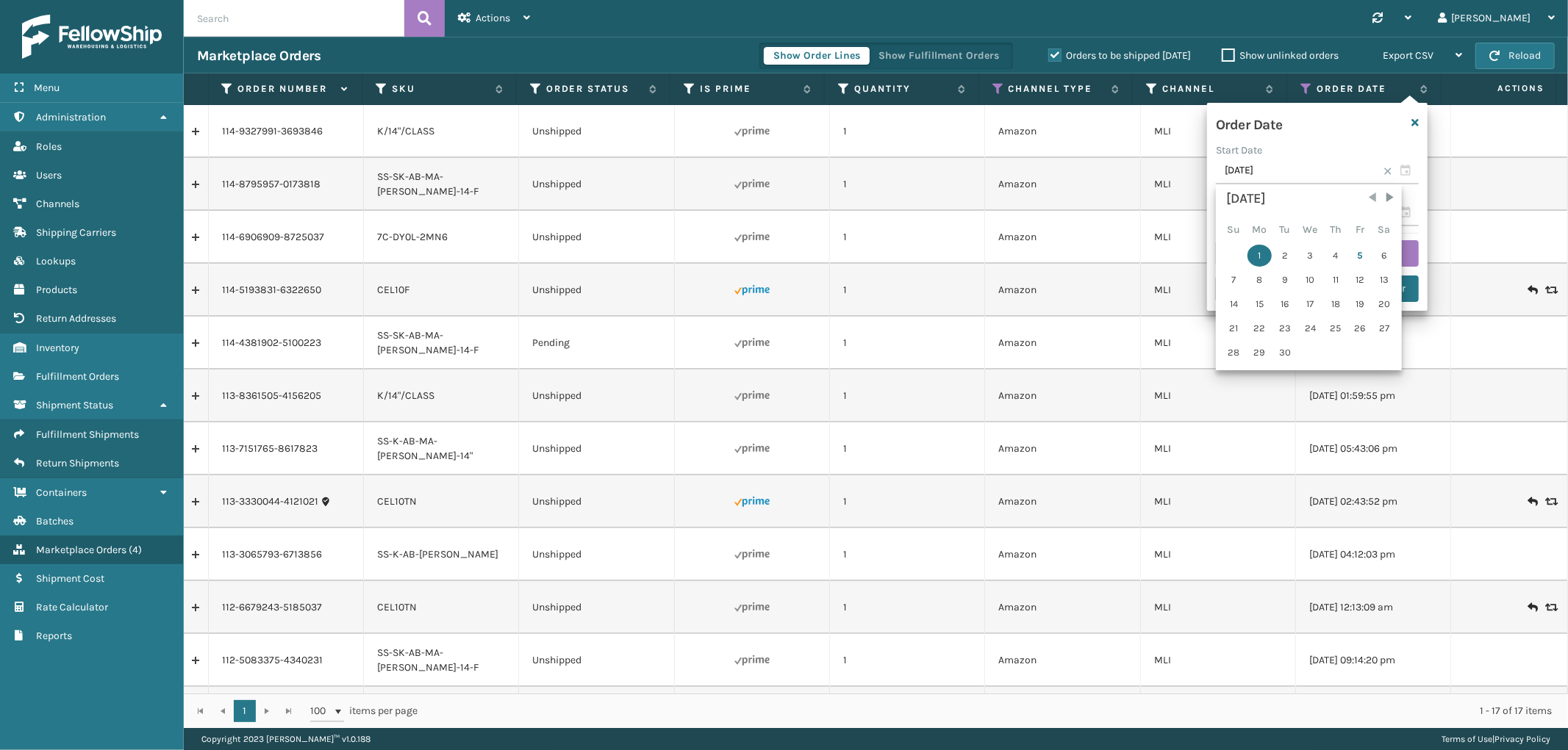
click at [1366, 199] on span "Previous Month" at bounding box center [1373, 198] width 15 height 15
click at [1358, 253] on div "1" at bounding box center [1360, 256] width 22 height 22
type input "[DATE]"
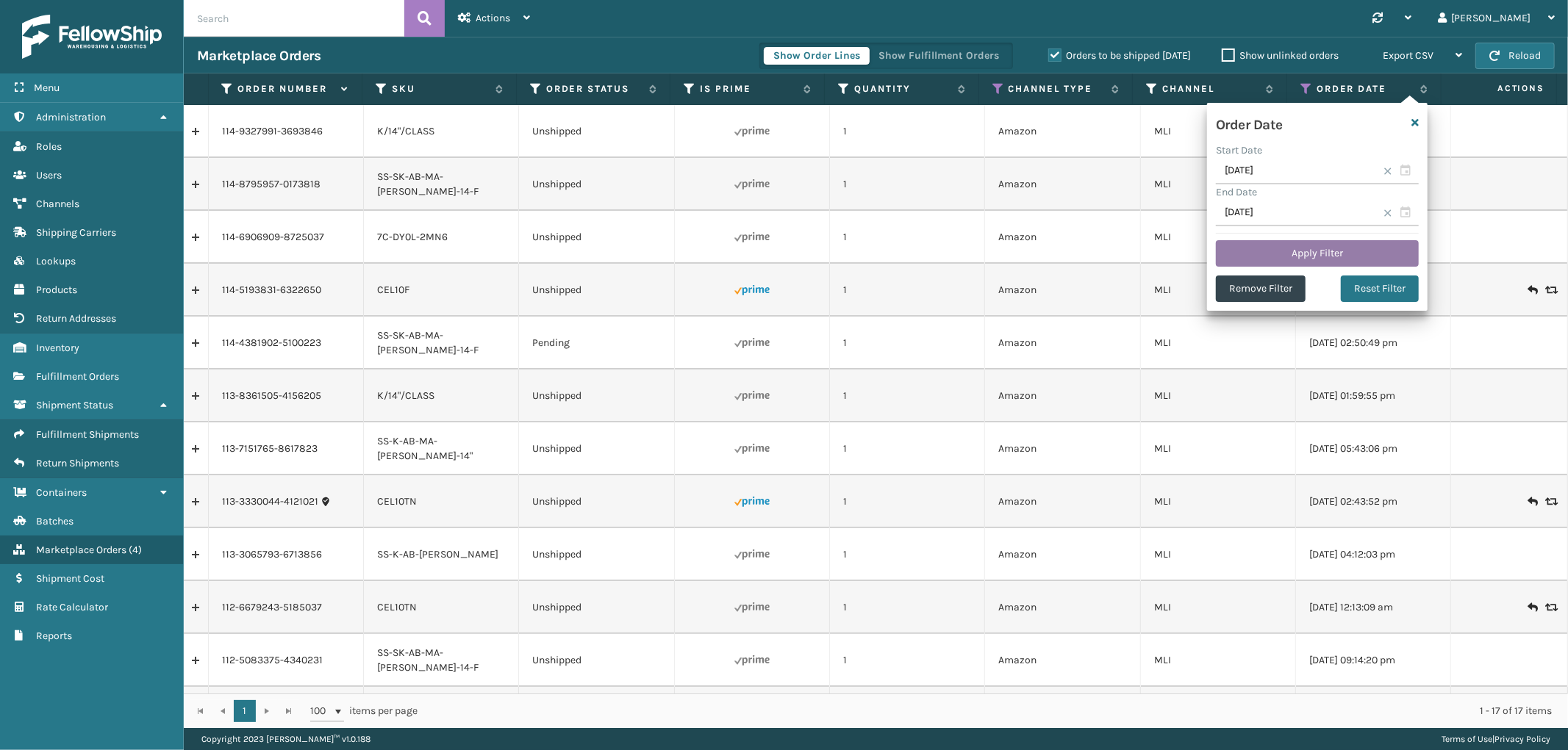
click at [1331, 251] on button "Apply Filter" at bounding box center [1317, 254] width 203 height 27
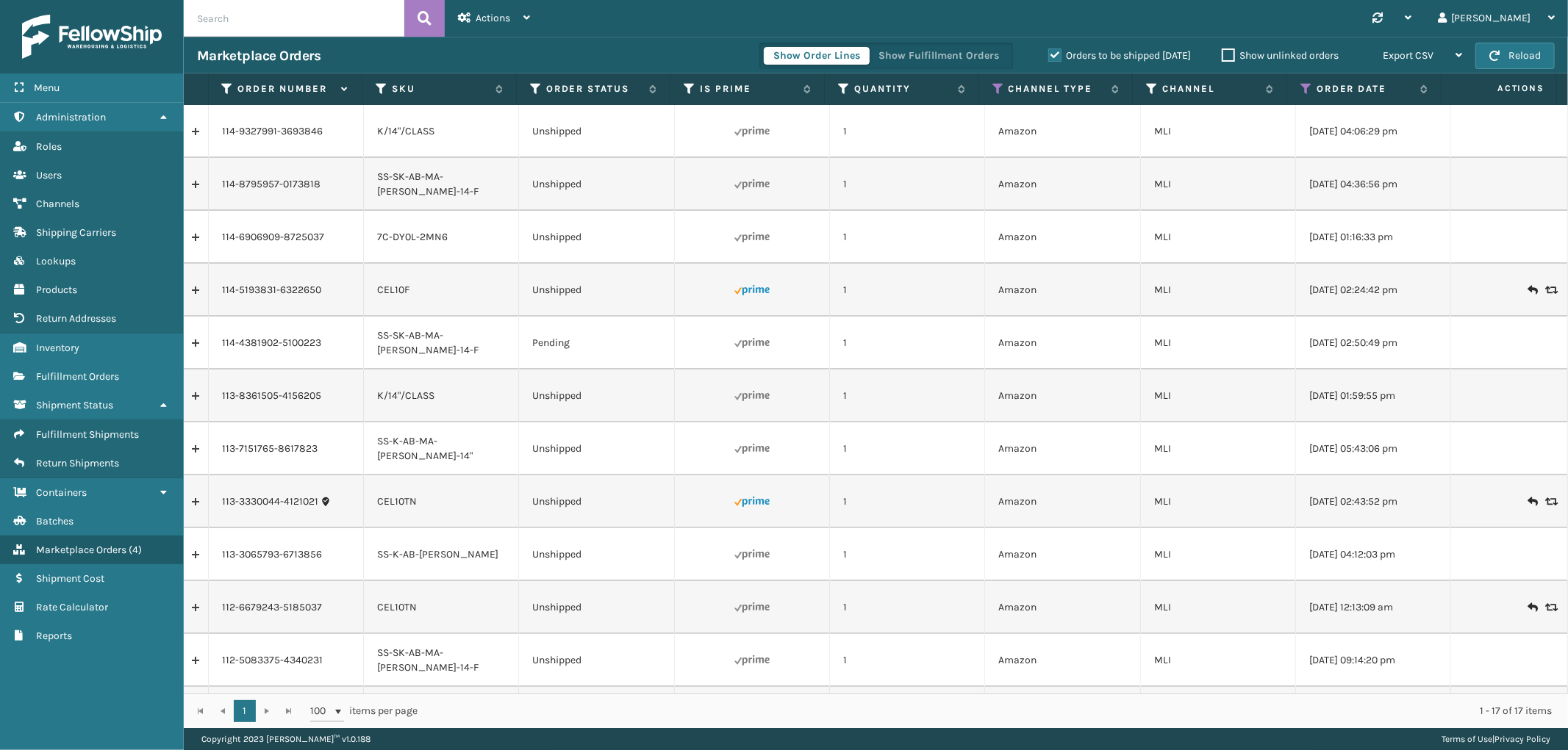
click at [1051, 57] on label "Orders to be shipped [DATE]" at bounding box center [1119, 55] width 143 height 13
click at [1049, 57] on input "Orders to be shipped [DATE]" at bounding box center [1048, 51] width 1 height 9
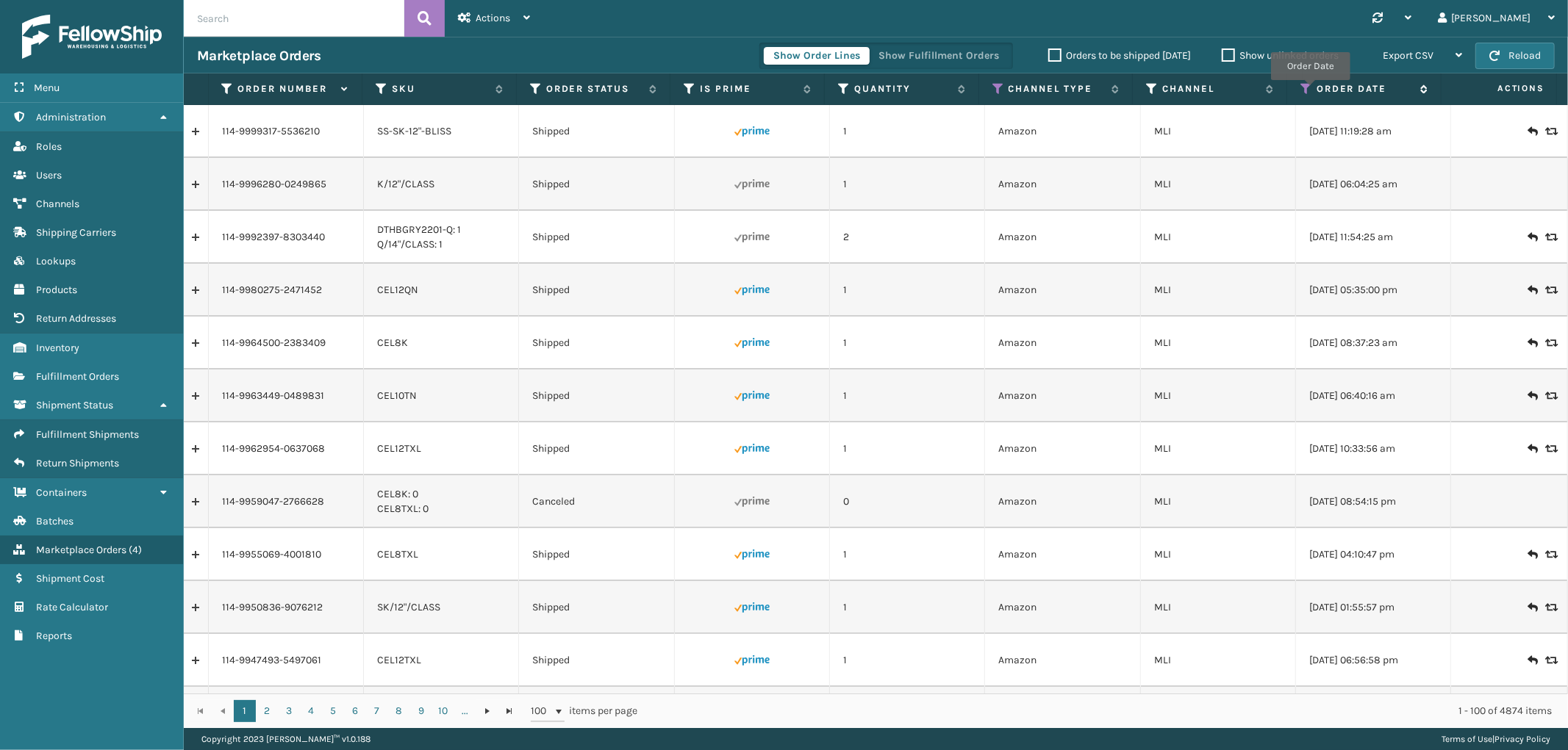
click at [1311, 91] on icon at bounding box center [1306, 89] width 12 height 13
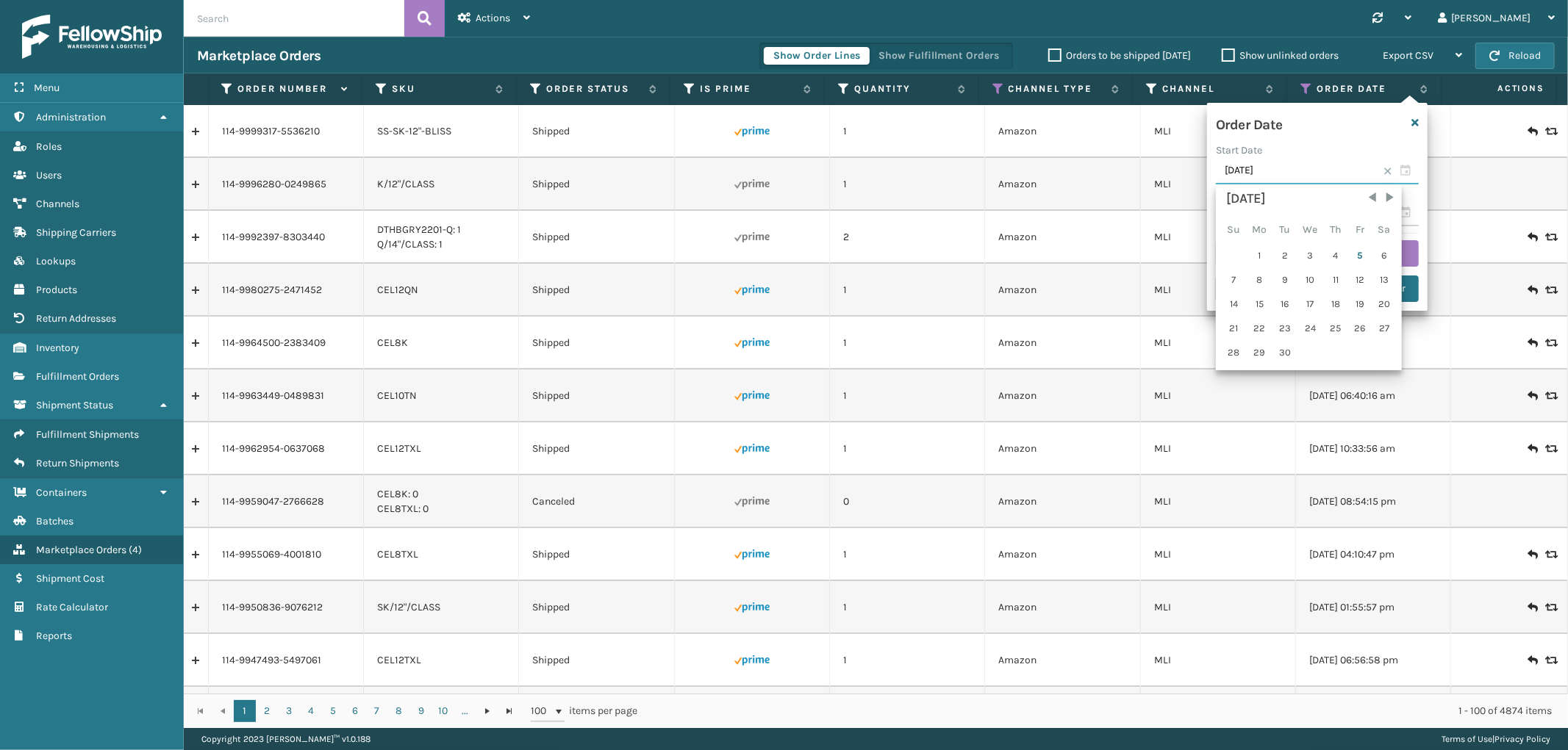
click at [1300, 170] on input "[DATE]" at bounding box center [1317, 172] width 203 height 27
click at [1365, 194] on span "Previous Month" at bounding box center [1373, 198] width 15 height 15
click at [1261, 344] on div "25" at bounding box center [1259, 353] width 24 height 22
type input "[DATE]"
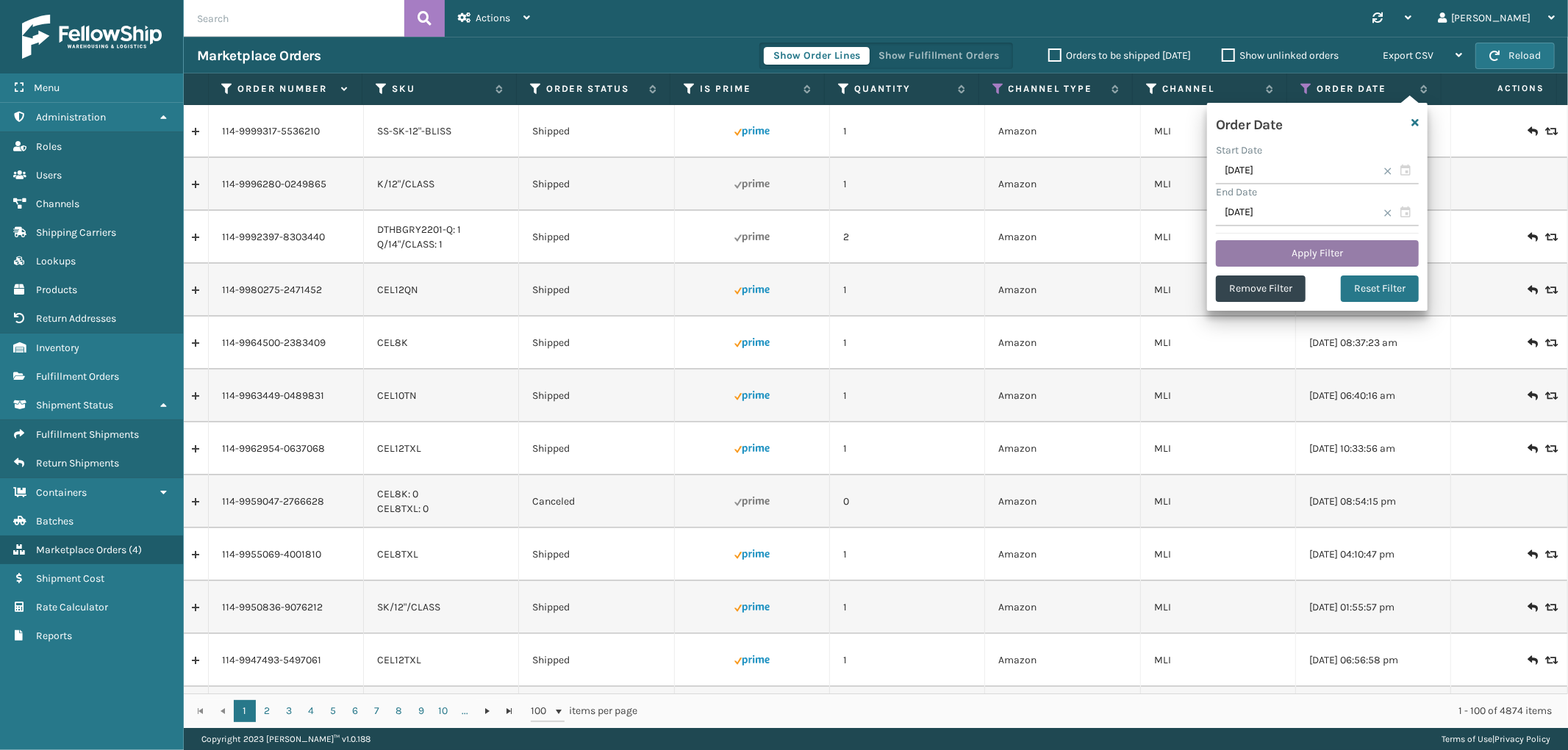
click at [1280, 255] on button "Apply Filter" at bounding box center [1317, 254] width 203 height 27
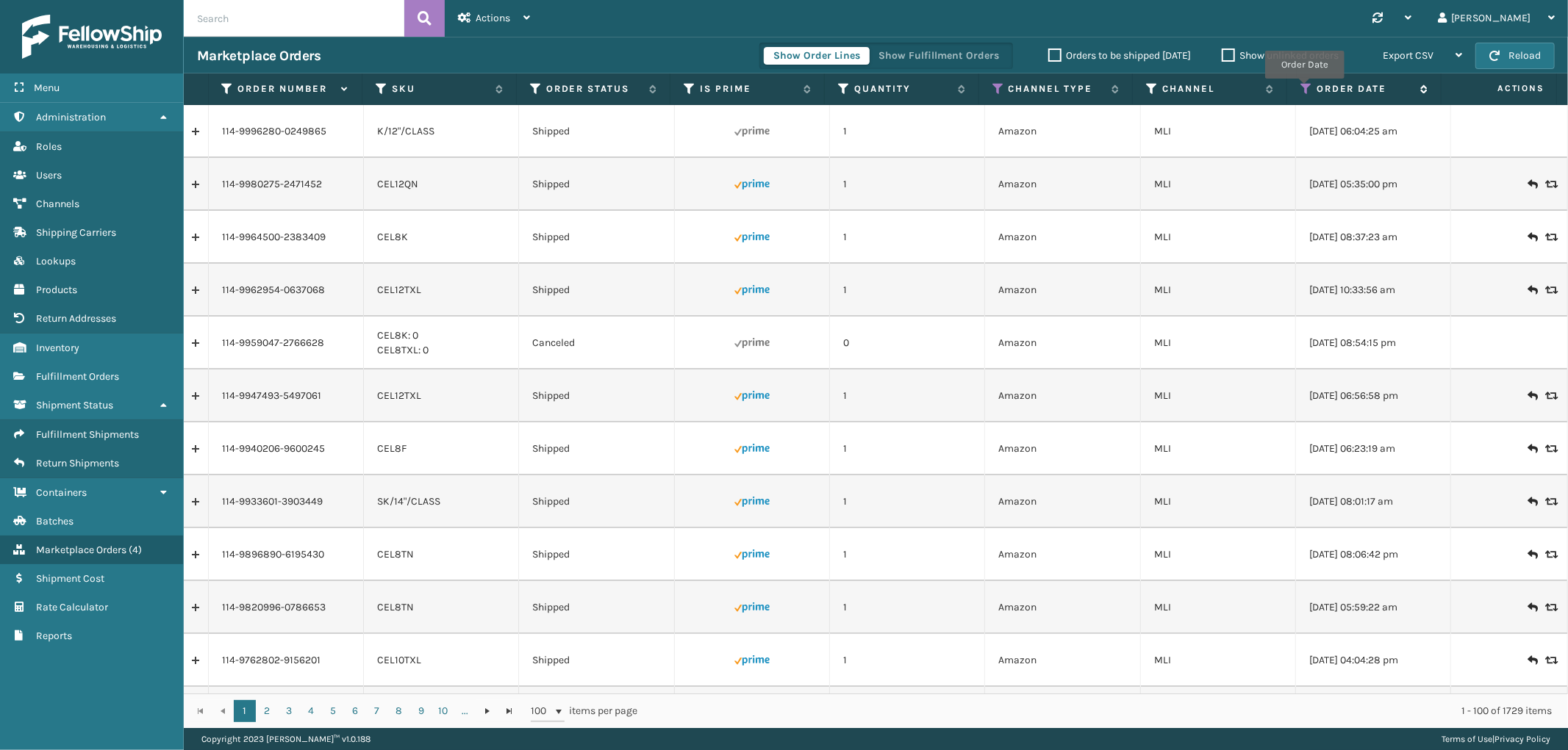
click at [1305, 89] on icon at bounding box center [1306, 89] width 12 height 13
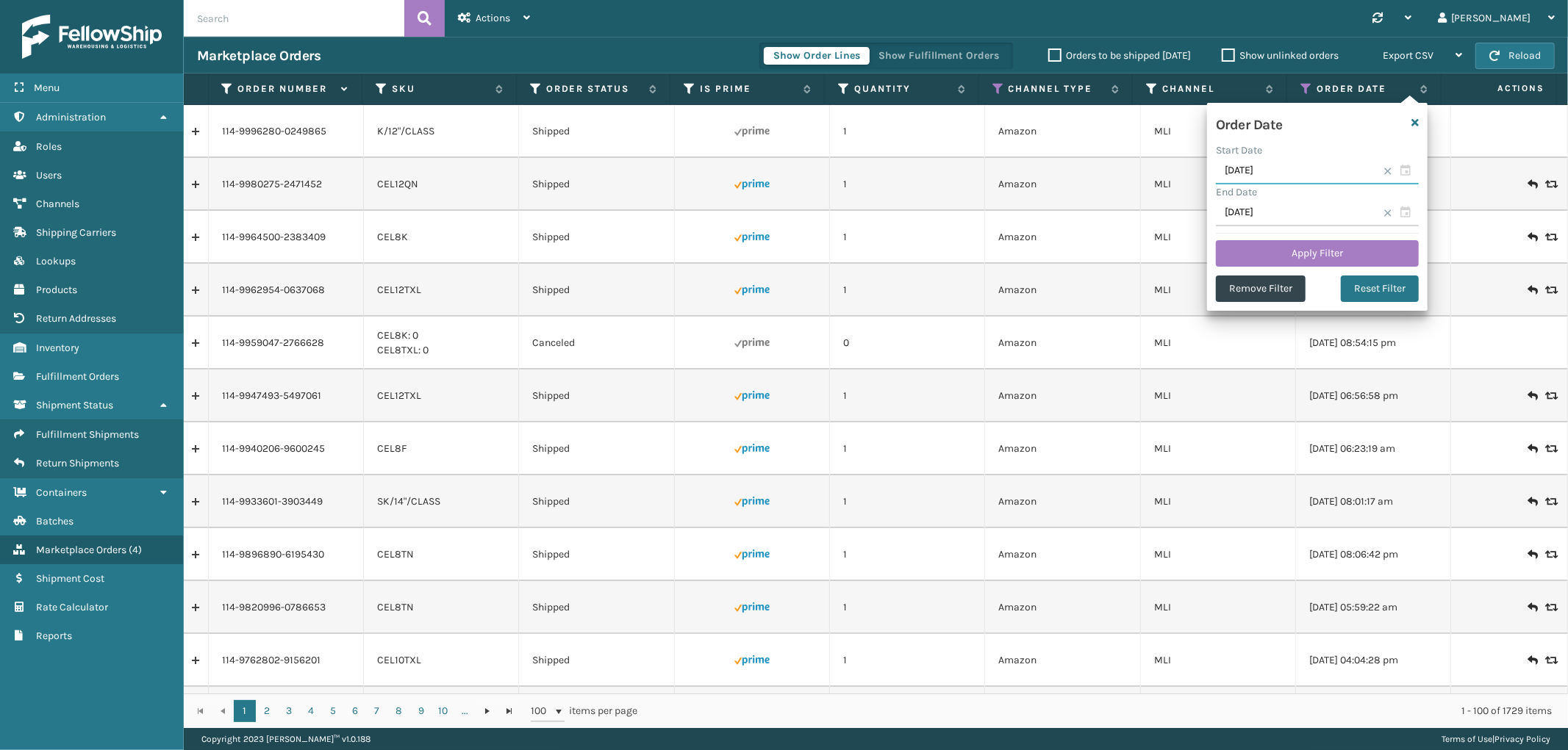
click at [1295, 172] on input "[DATE]" at bounding box center [1317, 172] width 203 height 27
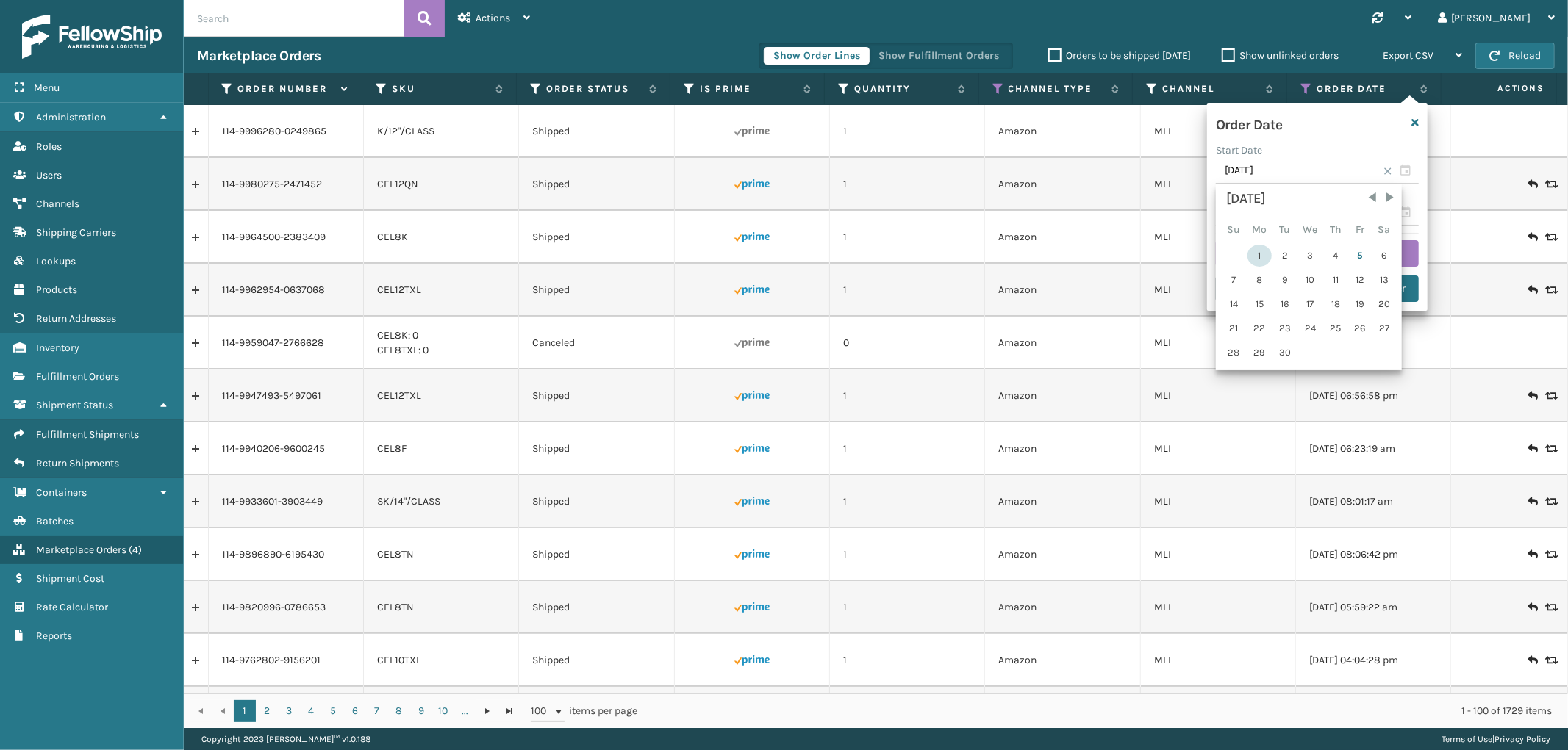
click at [1259, 250] on div "1" at bounding box center [1259, 256] width 24 height 22
type input "[DATE]"
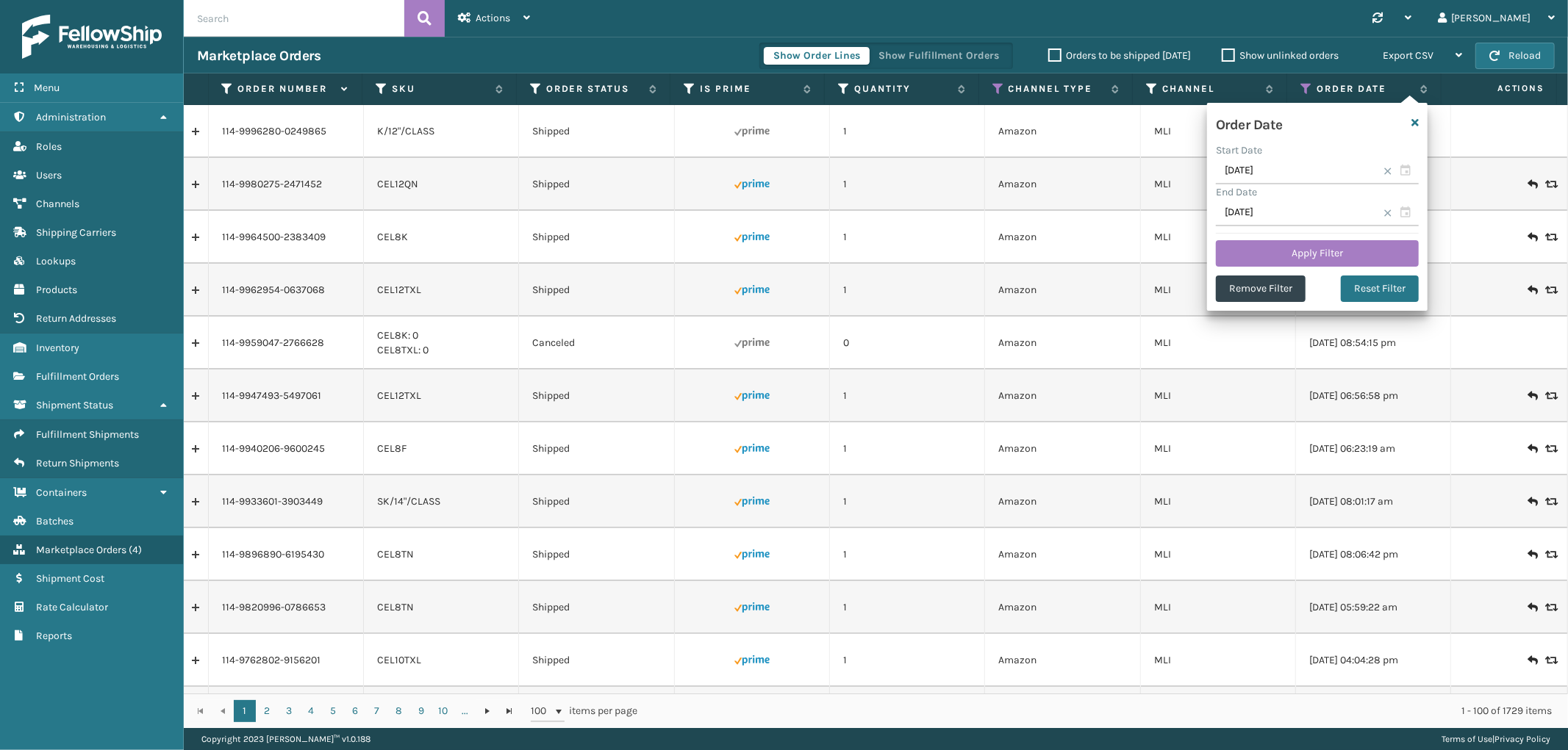
click at [1259, 250] on button "Apply Filter" at bounding box center [1317, 254] width 203 height 27
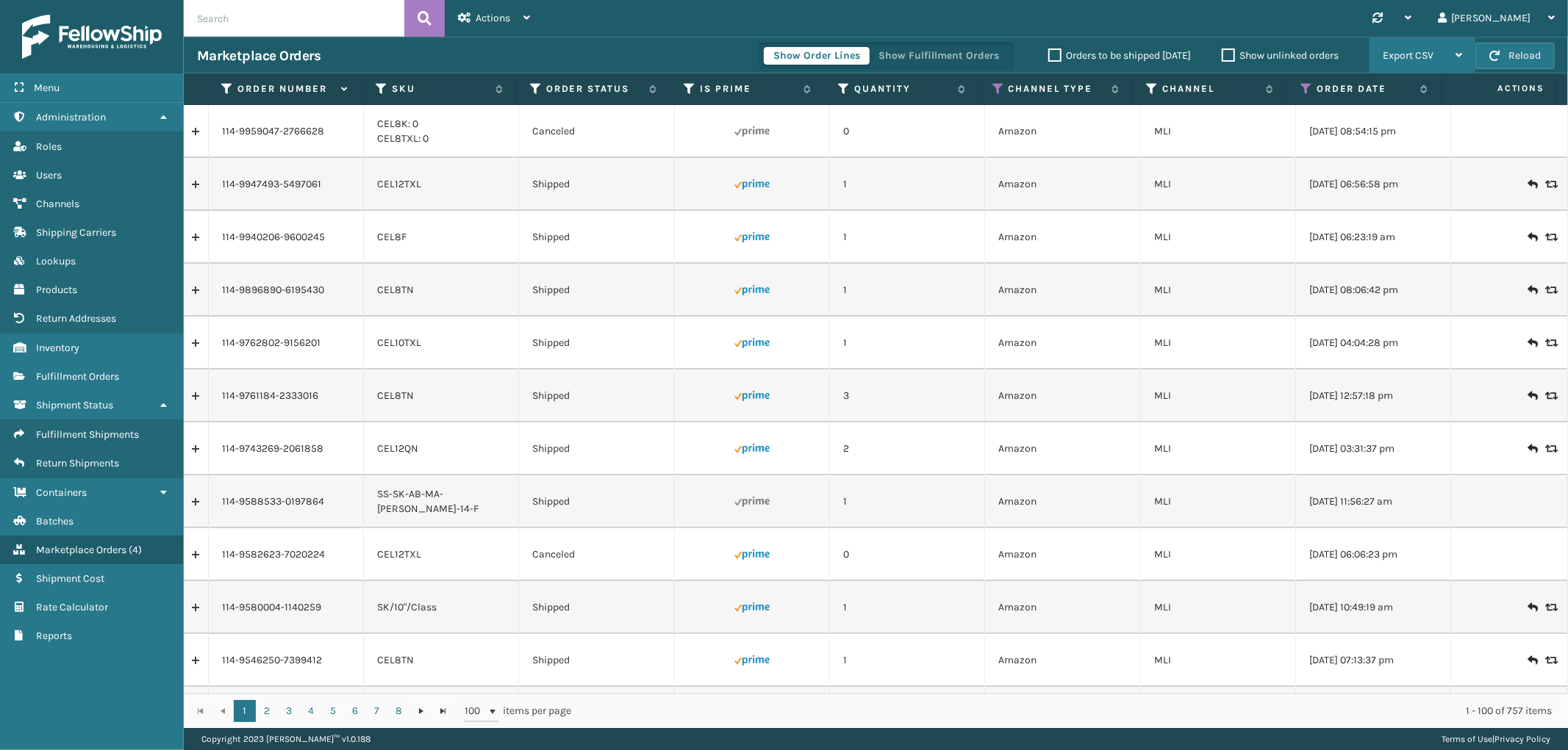
click at [1417, 44] on div "Export CSV" at bounding box center [1422, 56] width 80 height 37
click at [1347, 133] on li "Export All Pages" at bounding box center [1376, 134] width 197 height 39
